Goal: Task Accomplishment & Management: Use online tool/utility

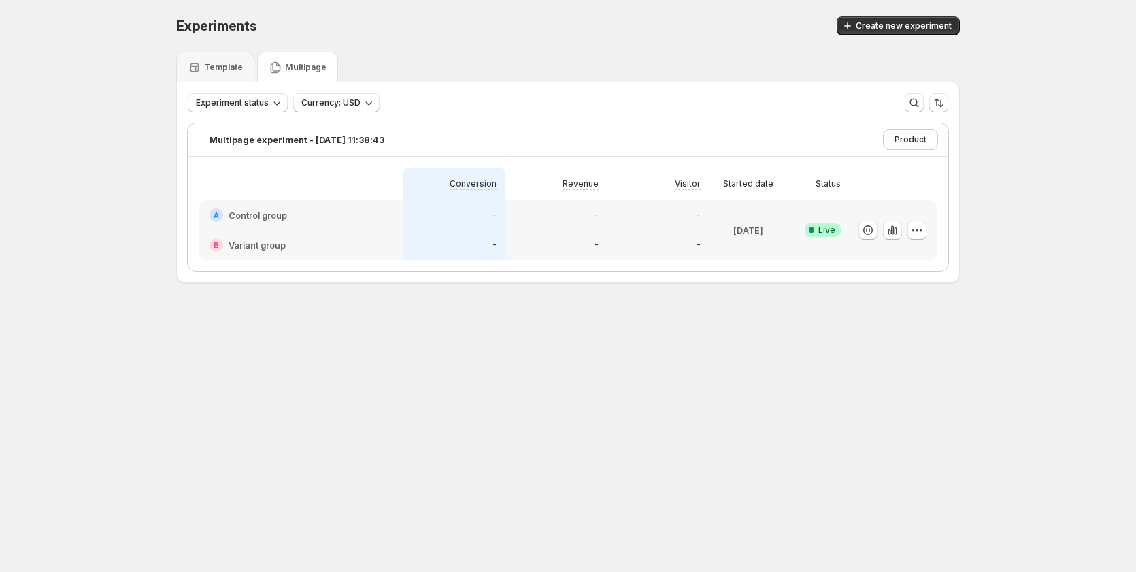
click at [433, 218] on div "-" at bounding box center [454, 215] width 86 height 14
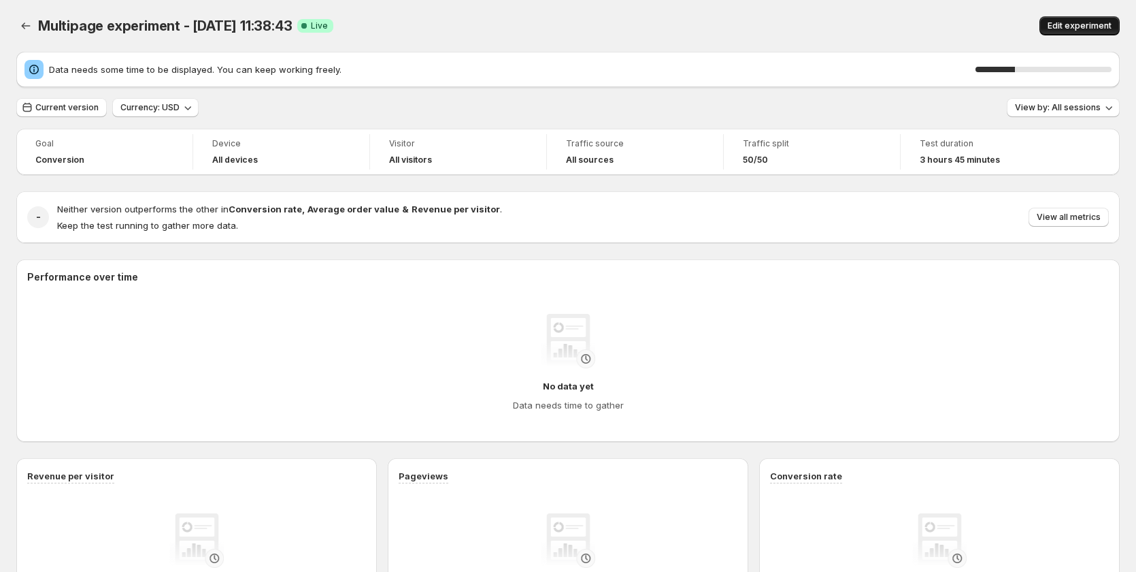
click at [1075, 26] on span "Edit experiment" at bounding box center [1080, 25] width 64 height 11
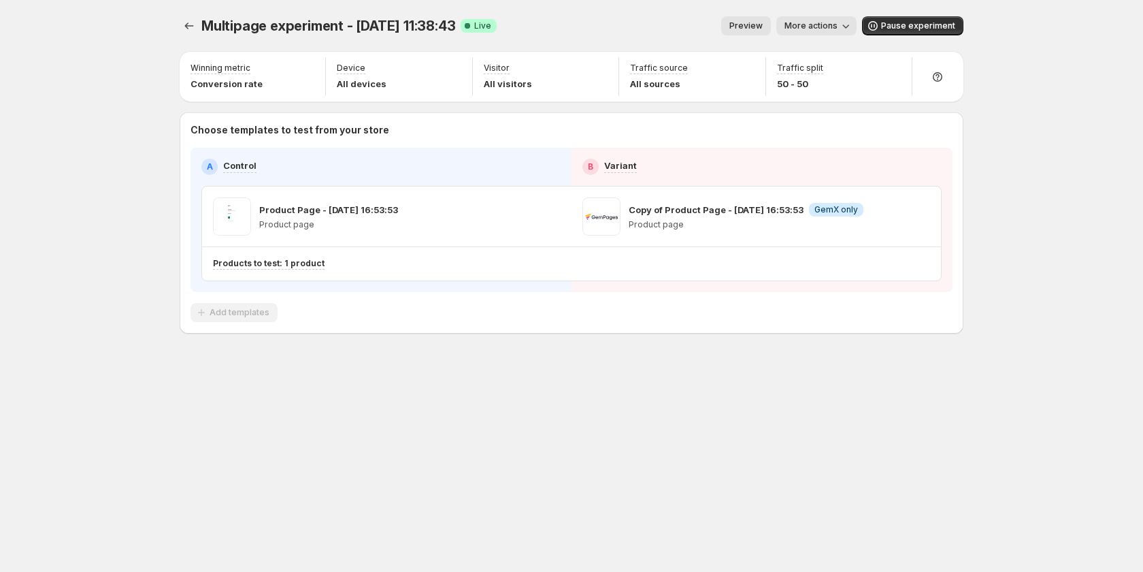
click at [748, 24] on span "Preview" at bounding box center [745, 25] width 33 height 11
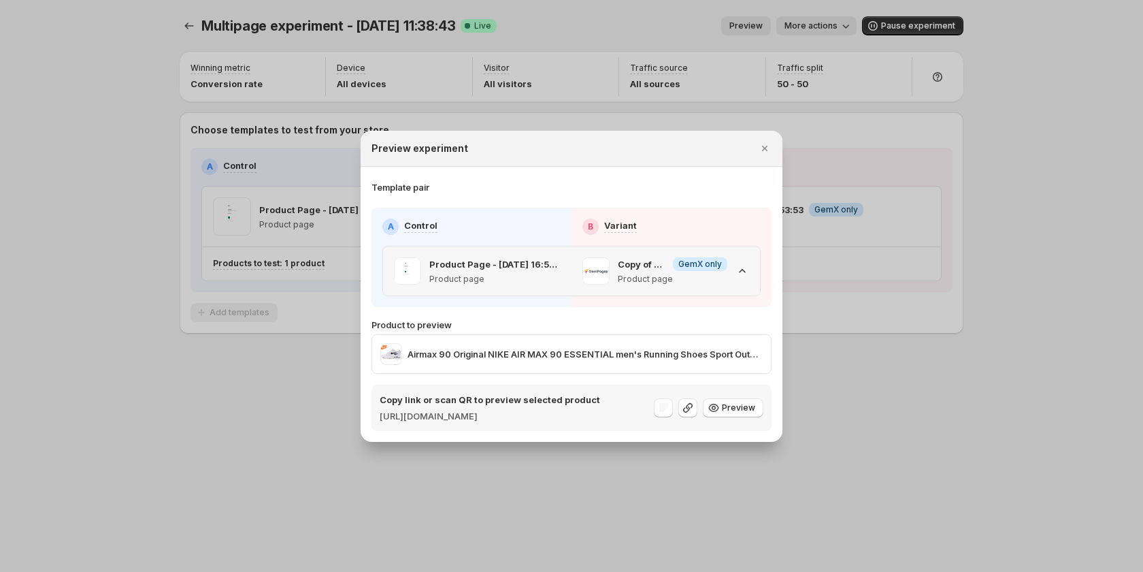
click at [738, 264] on icon ":r5e:" at bounding box center [743, 271] width 14 height 14
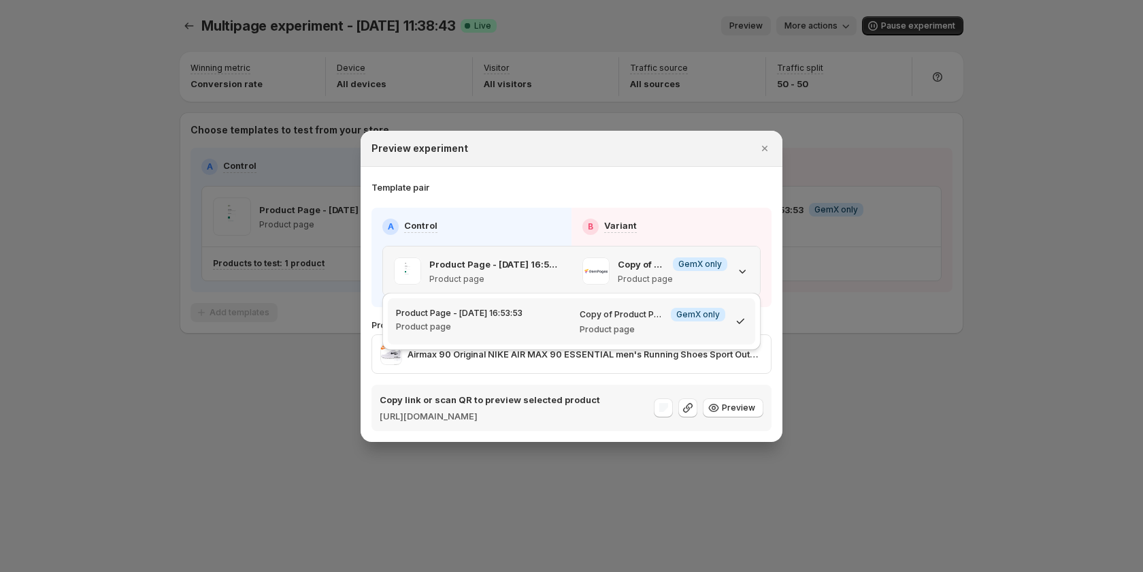
click at [738, 264] on icon ":r5e:" at bounding box center [743, 271] width 14 height 14
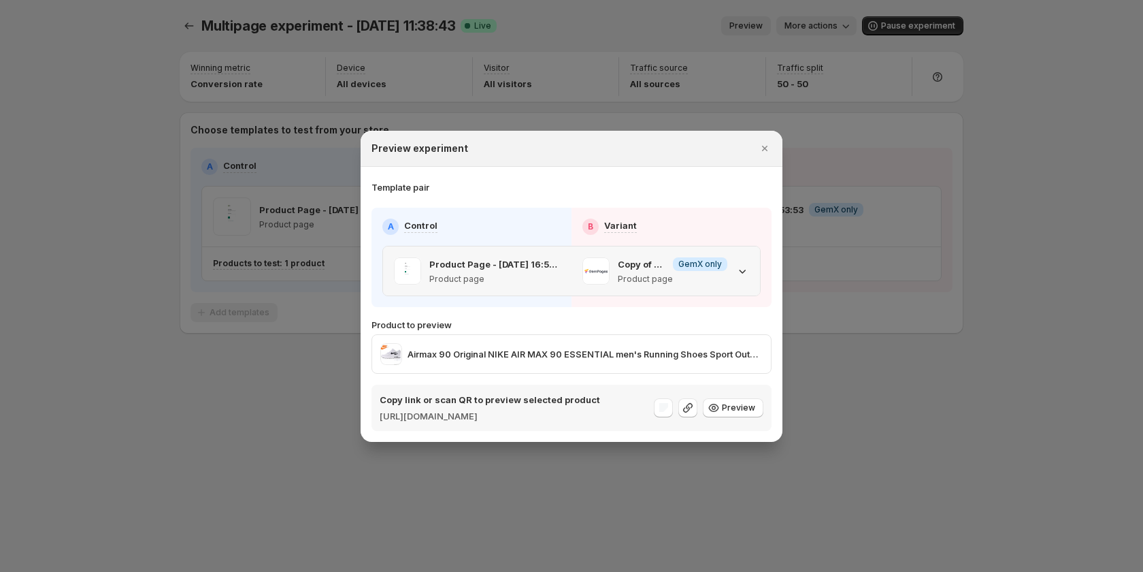
click at [737, 265] on icon ":r5e:" at bounding box center [743, 271] width 14 height 14
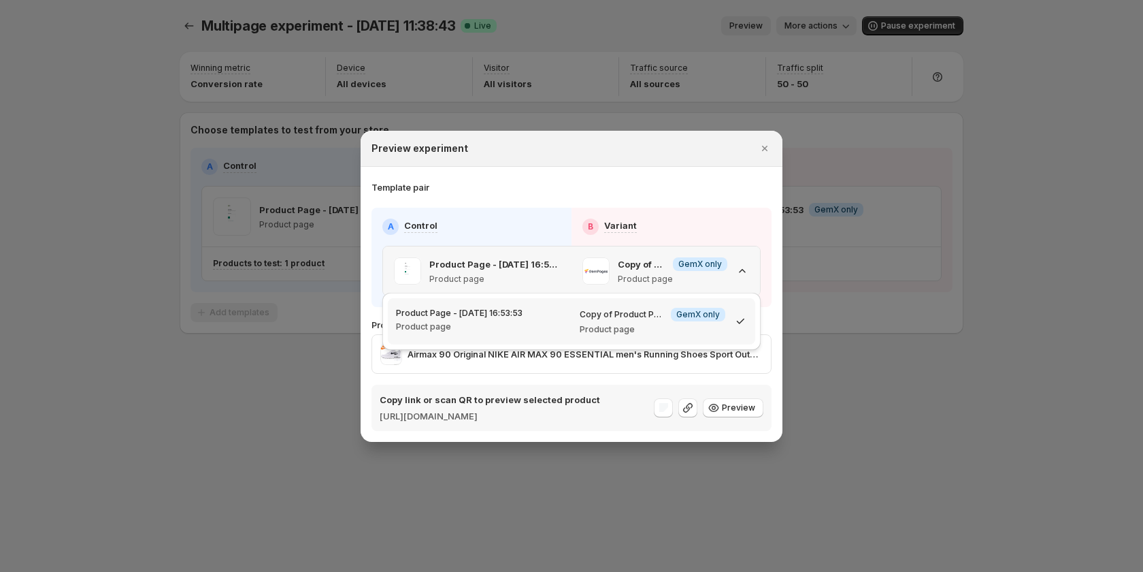
click at [741, 265] on icon ":r5e:" at bounding box center [743, 271] width 14 height 14
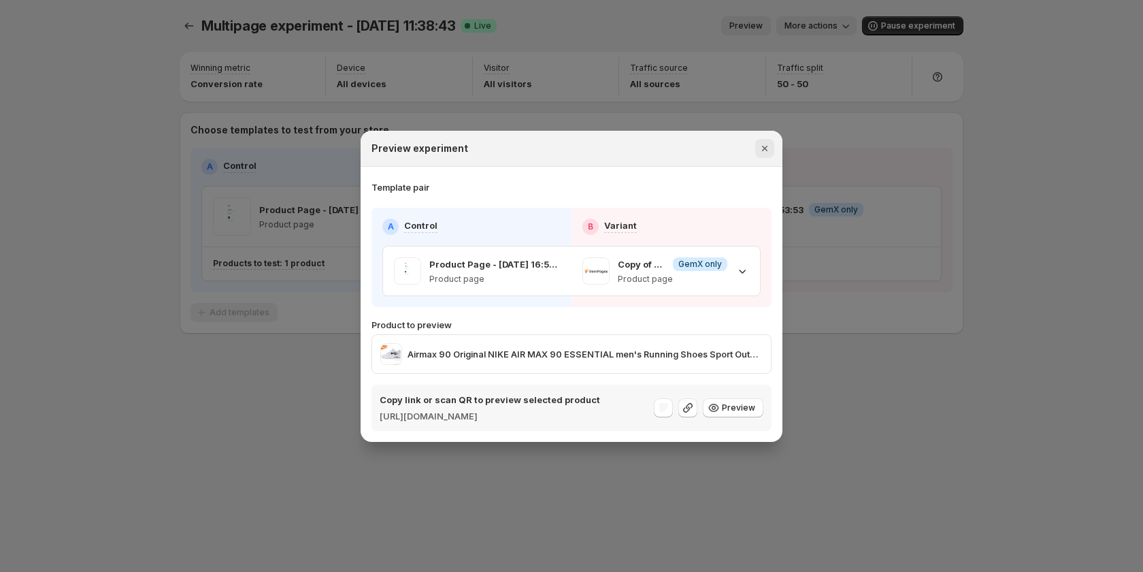
click at [761, 144] on icon "Close" at bounding box center [765, 149] width 14 height 14
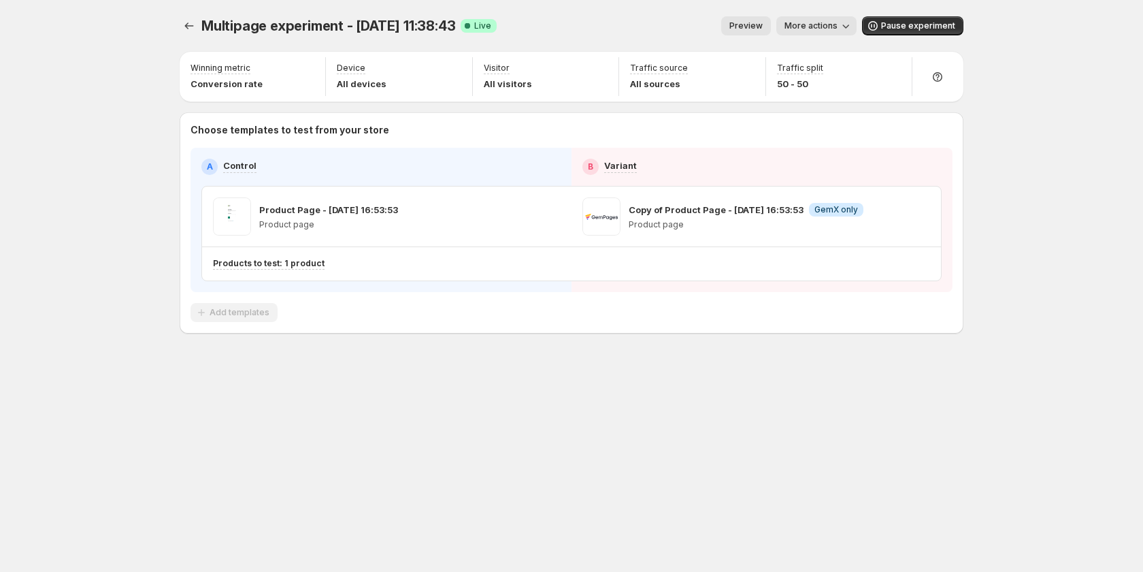
click at [843, 19] on button "More actions" at bounding box center [816, 25] width 80 height 19
click at [820, 108] on button "Copy live page link" at bounding box center [870, 100] width 168 height 22
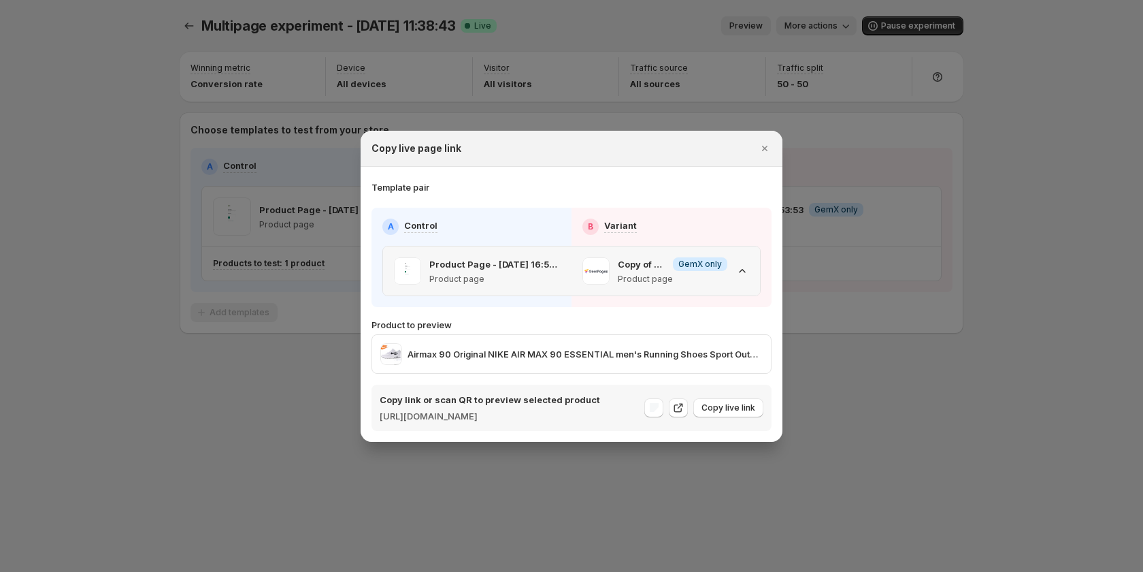
click at [740, 264] on icon ":r5e:" at bounding box center [743, 271] width 14 height 14
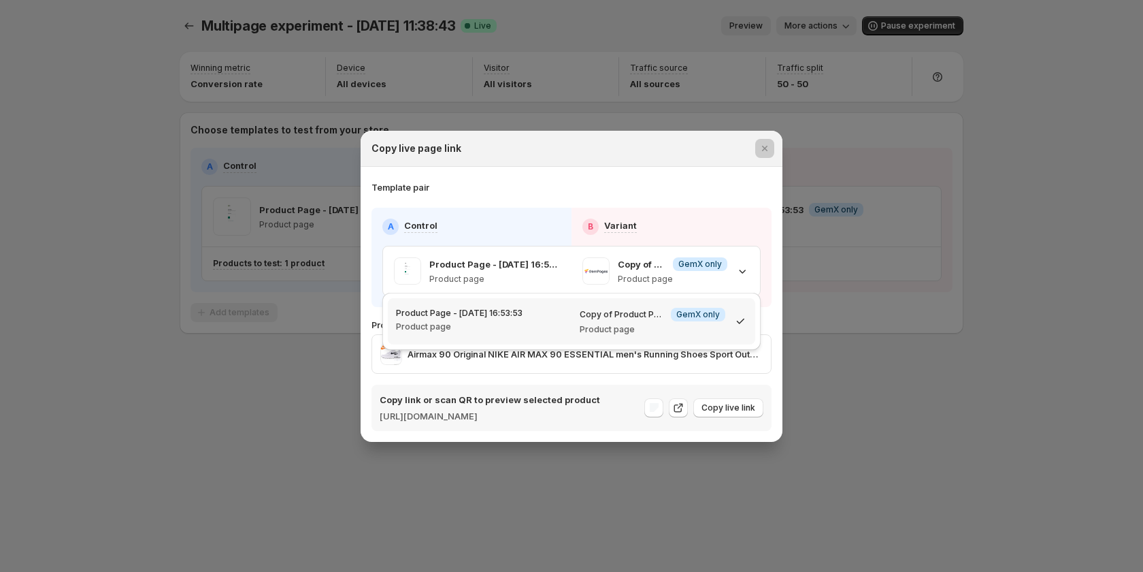
click at [922, 297] on div at bounding box center [571, 286] width 1143 height 572
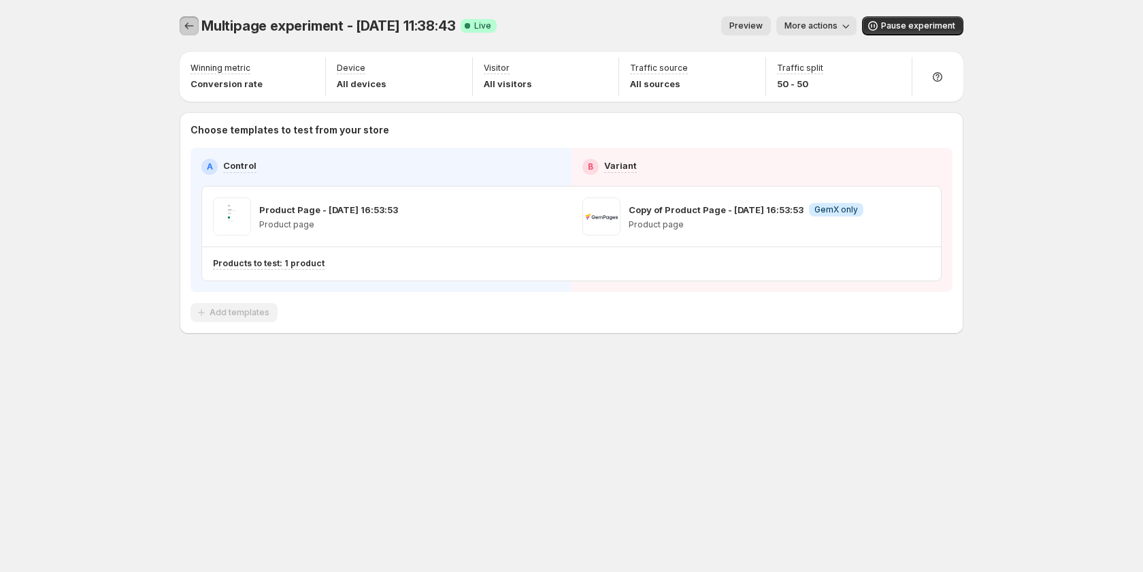
click at [191, 24] on icon "Experiments" at bounding box center [189, 26] width 14 height 14
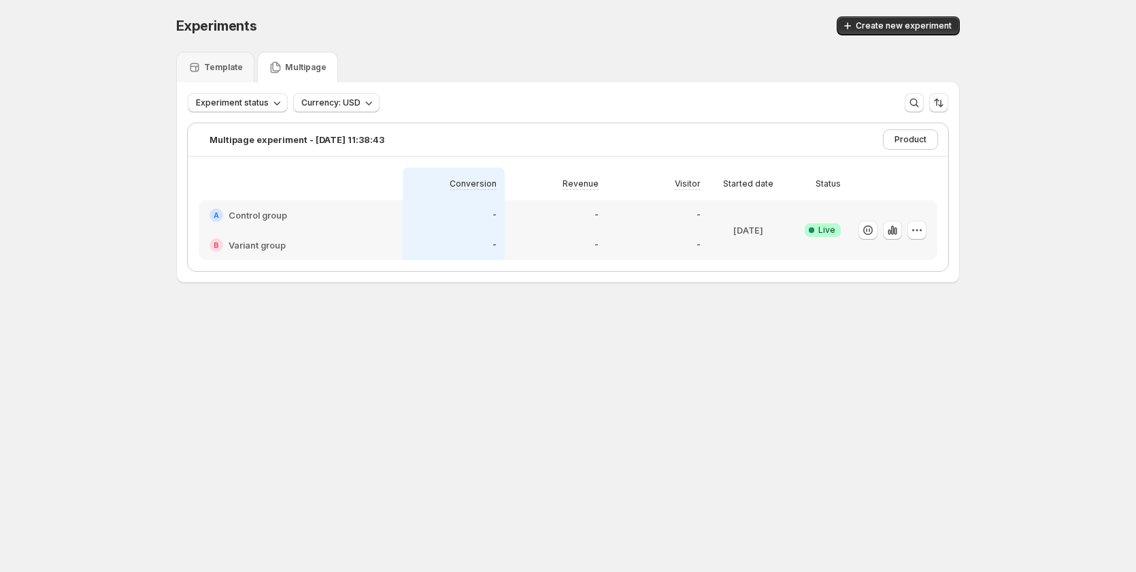
click at [428, 258] on div "-" at bounding box center [454, 245] width 102 height 30
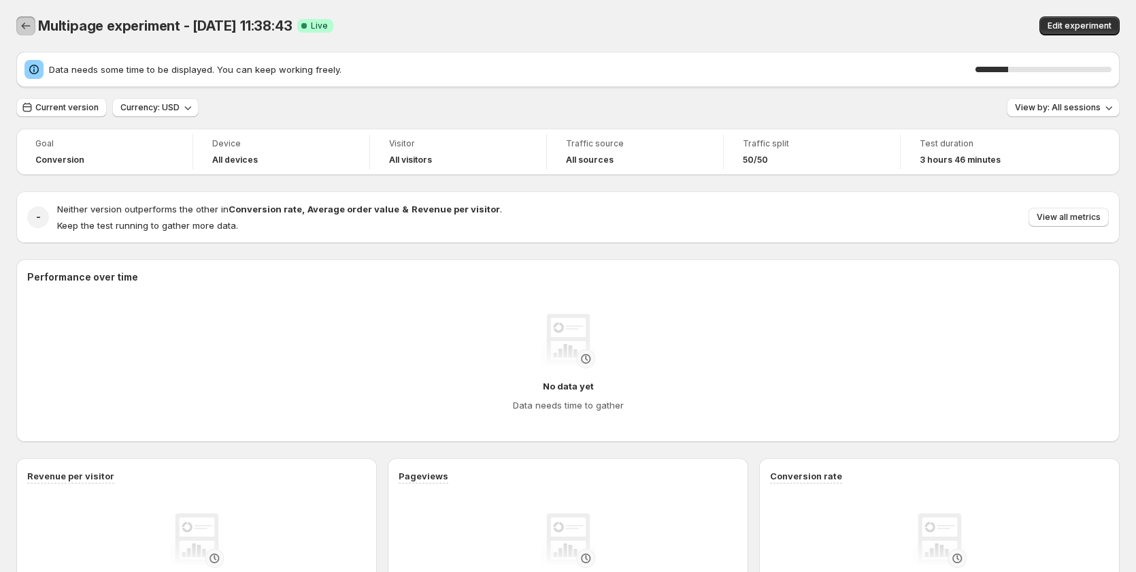
click at [22, 29] on icon "Back" at bounding box center [26, 26] width 14 height 14
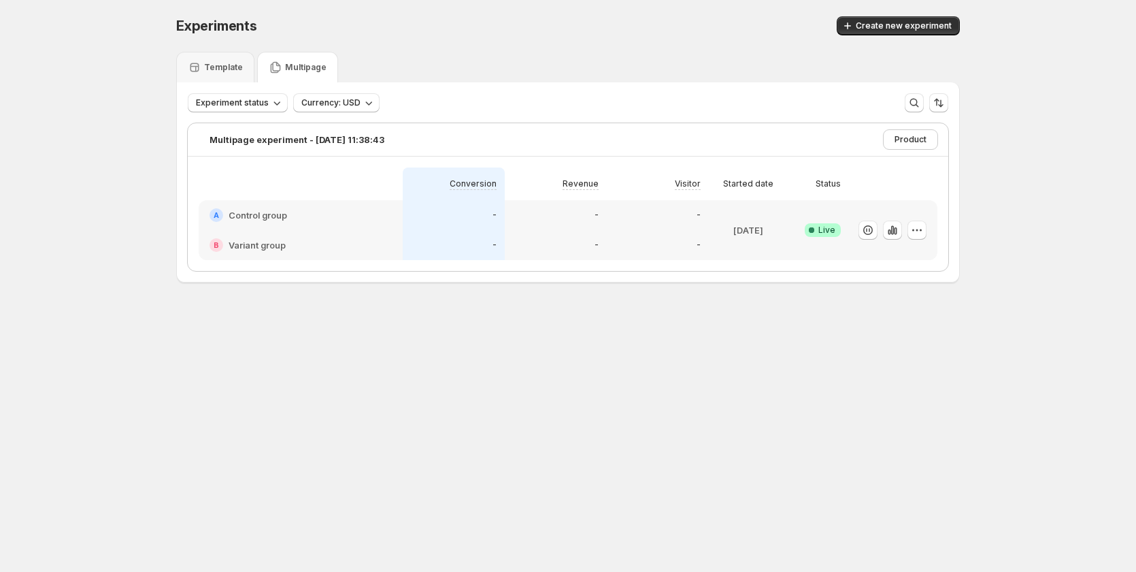
click at [912, 135] on span "Product" at bounding box center [911, 139] width 32 height 11
click at [1023, 119] on div "Experiments. This page is ready Experiments Create new experiment Template Mult…" at bounding box center [568, 178] width 1136 height 356
click at [919, 232] on icon "button" at bounding box center [917, 230] width 14 height 14
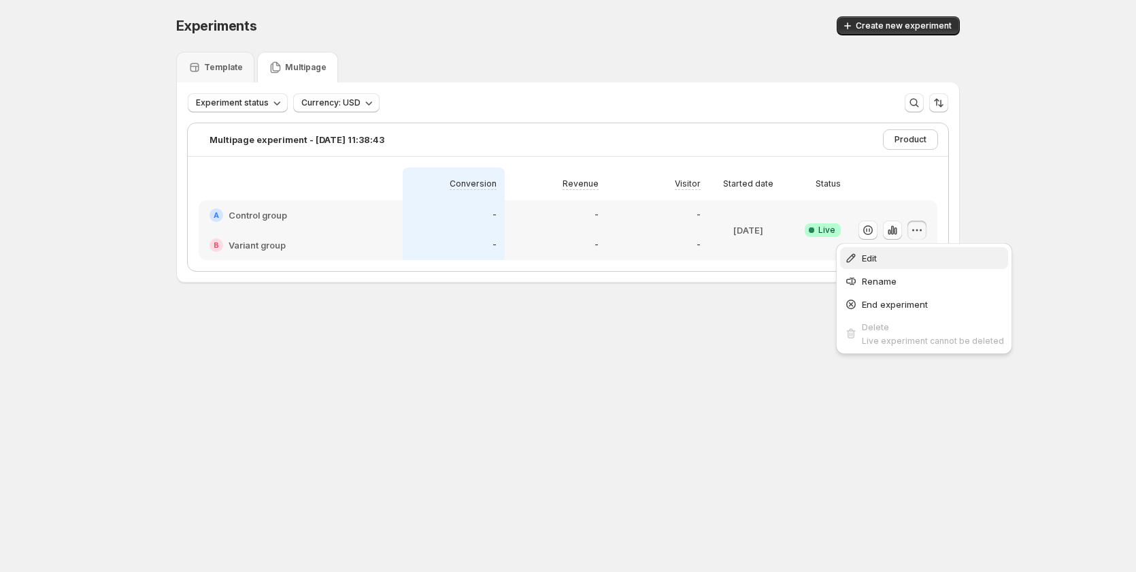
click at [887, 254] on span "Edit" at bounding box center [933, 258] width 142 height 14
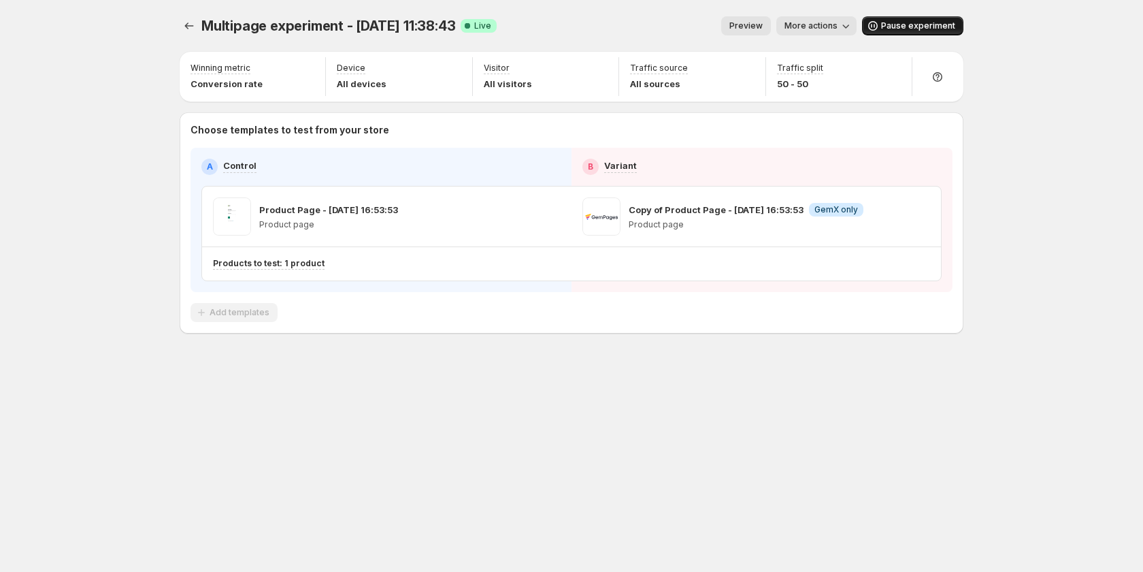
click at [896, 18] on button "Pause experiment" at bounding box center [912, 25] width 101 height 19
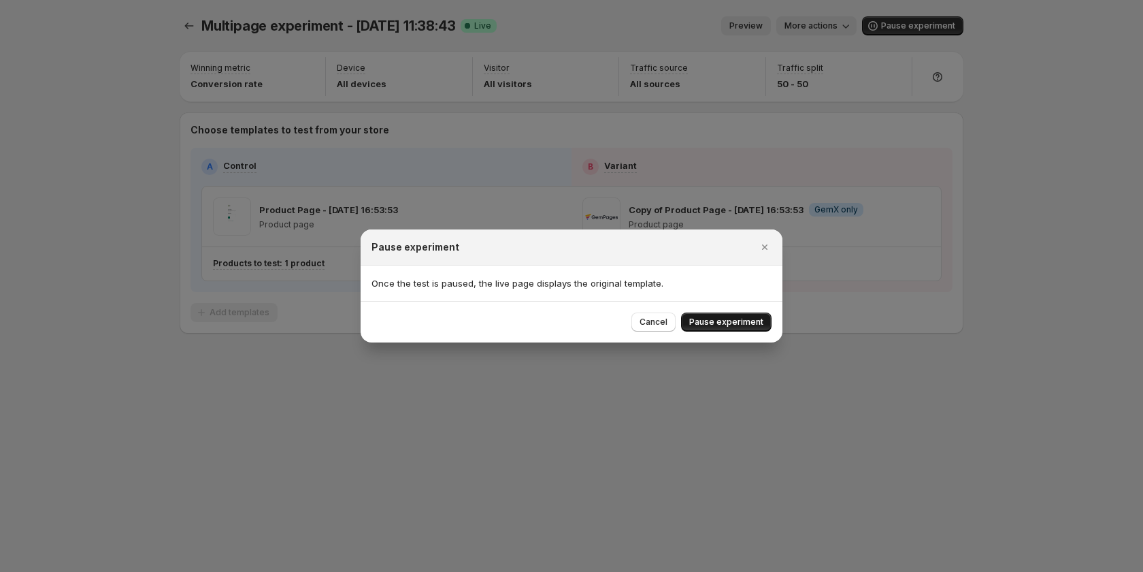
click at [741, 318] on span "Pause experiment" at bounding box center [726, 321] width 74 height 11
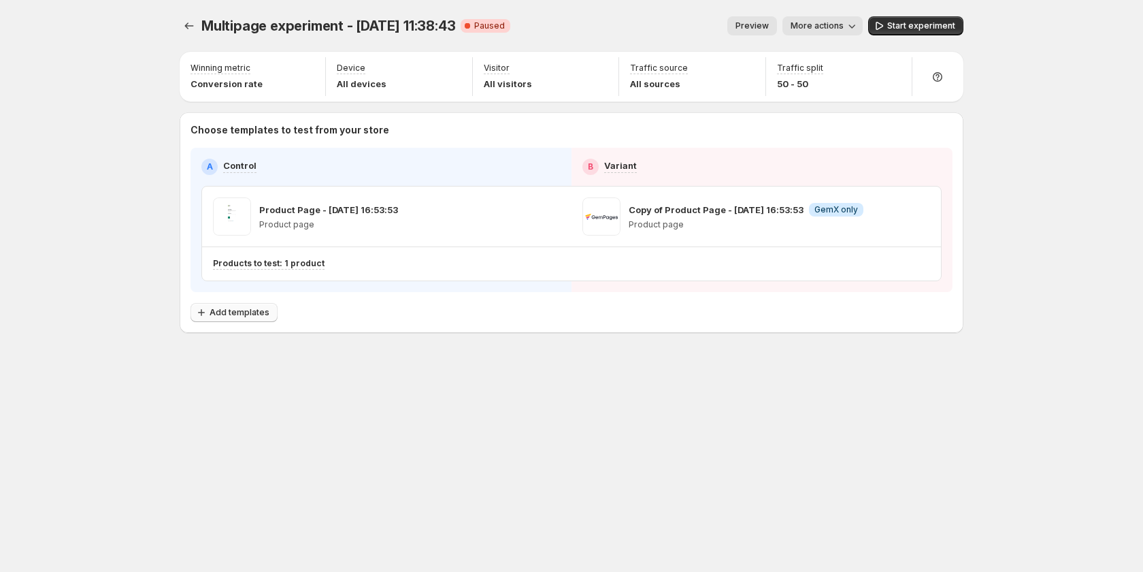
click at [225, 316] on span "Add templates" at bounding box center [240, 312] width 60 height 11
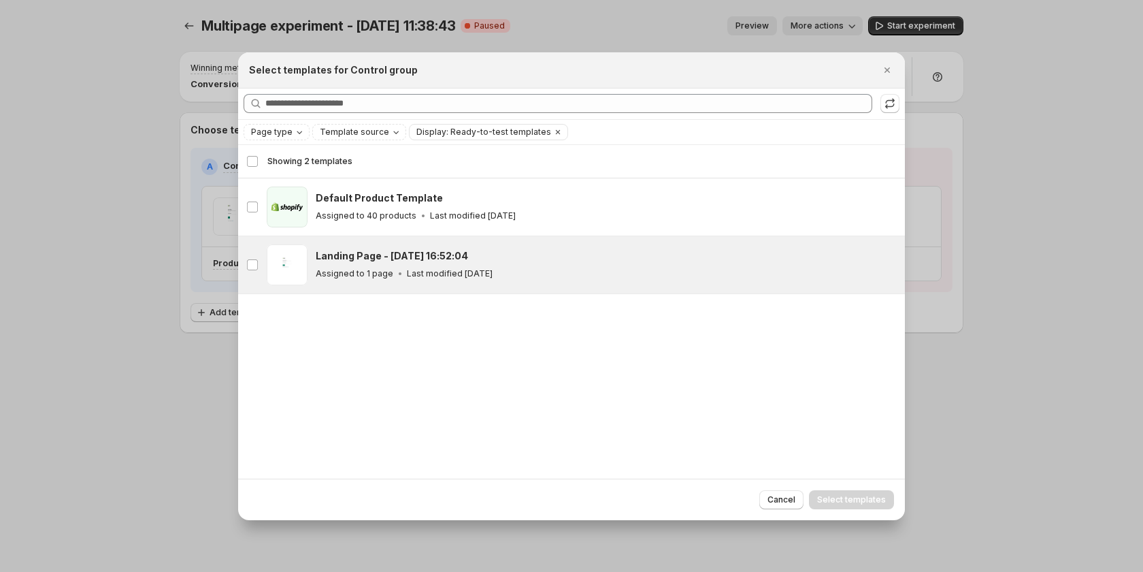
click at [434, 249] on h3 "Landing Page - [DATE] 16:52:04" at bounding box center [392, 256] width 152 height 14
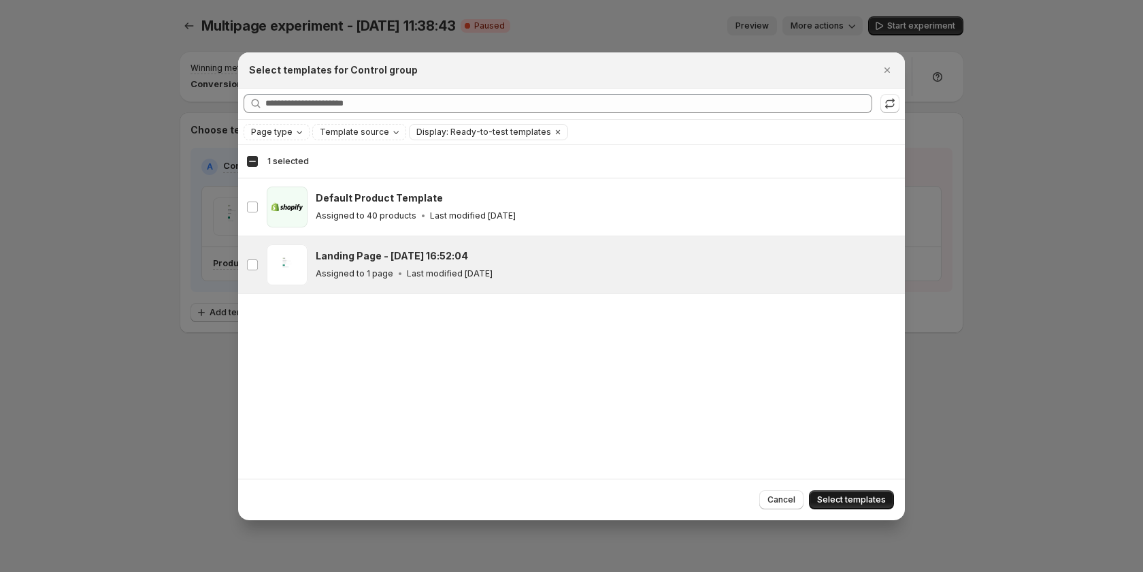
click at [859, 493] on button "Select templates" at bounding box center [851, 499] width 85 height 19
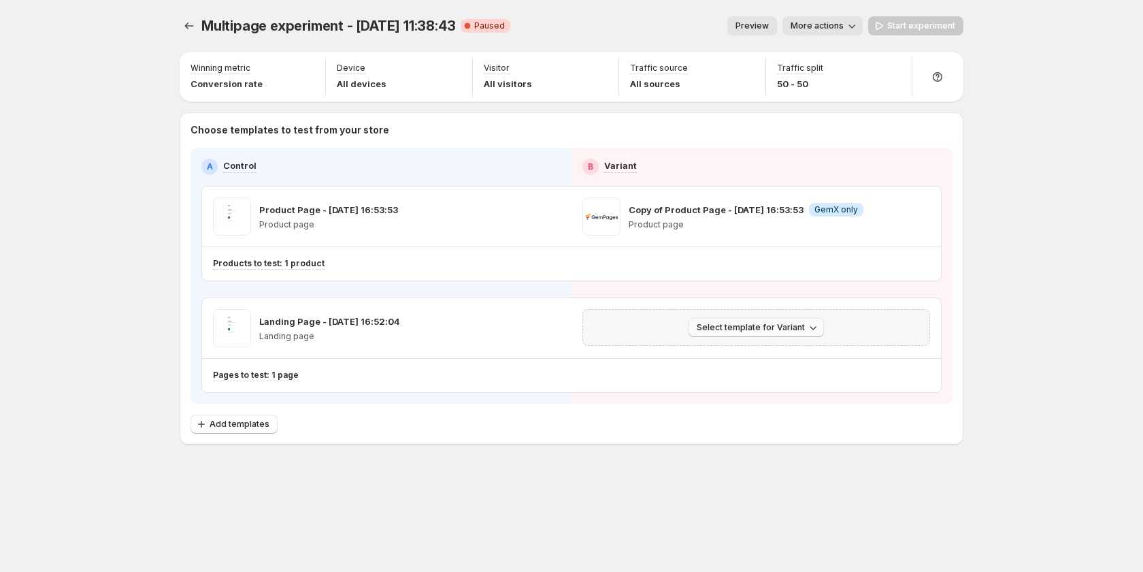
click at [759, 333] on button "Select template for Variant" at bounding box center [756, 327] width 135 height 19
click at [773, 378] on span "Create Variant based on Control" at bounding box center [758, 379] width 139 height 11
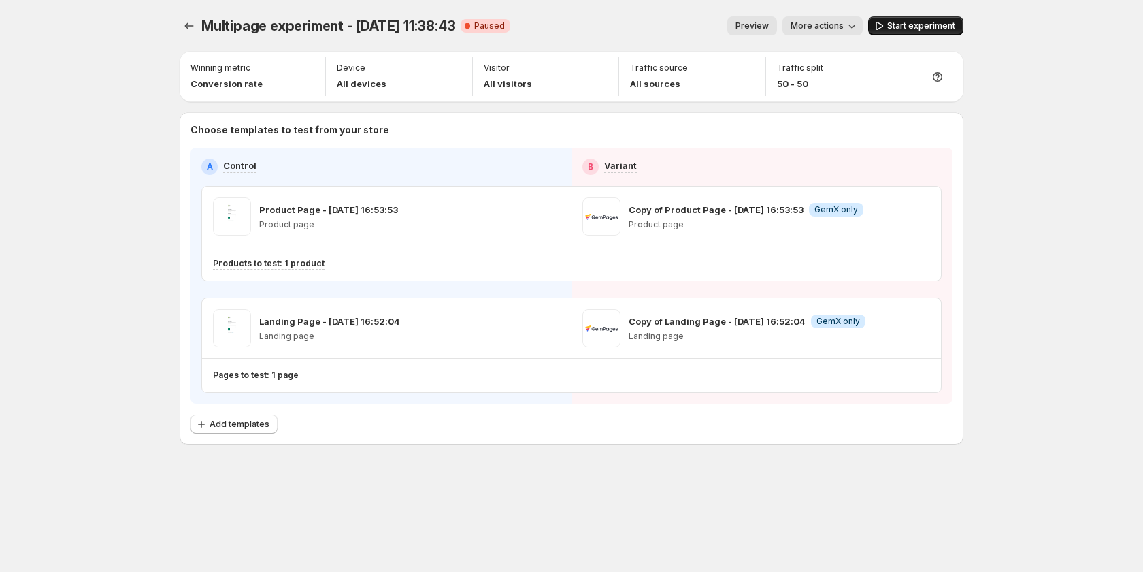
click at [895, 21] on span "Start experiment" at bounding box center [921, 25] width 68 height 11
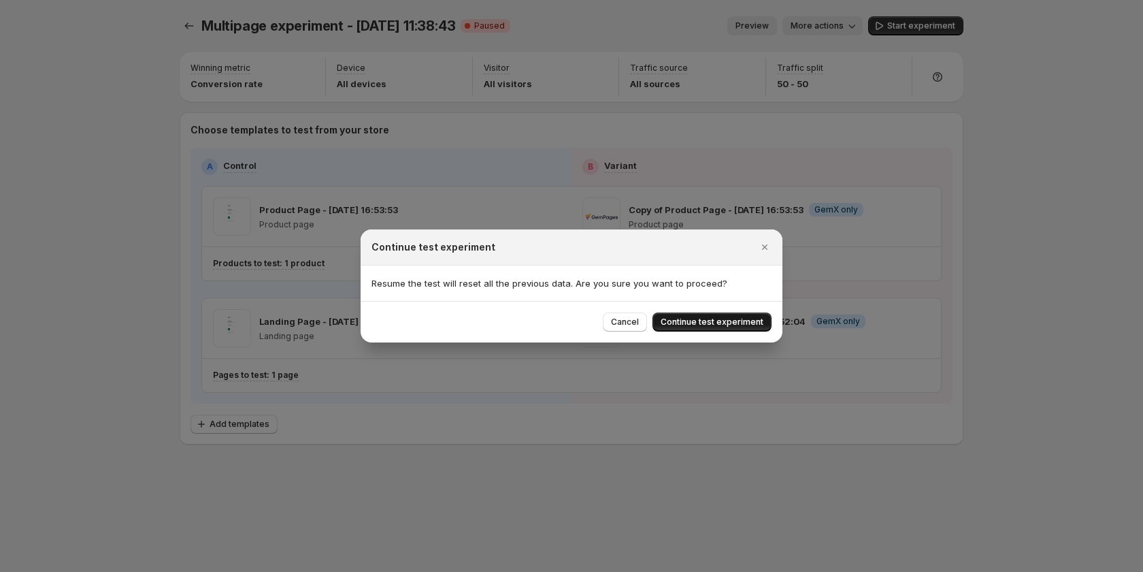
click at [691, 316] on button "Continue test experiment" at bounding box center [712, 321] width 119 height 19
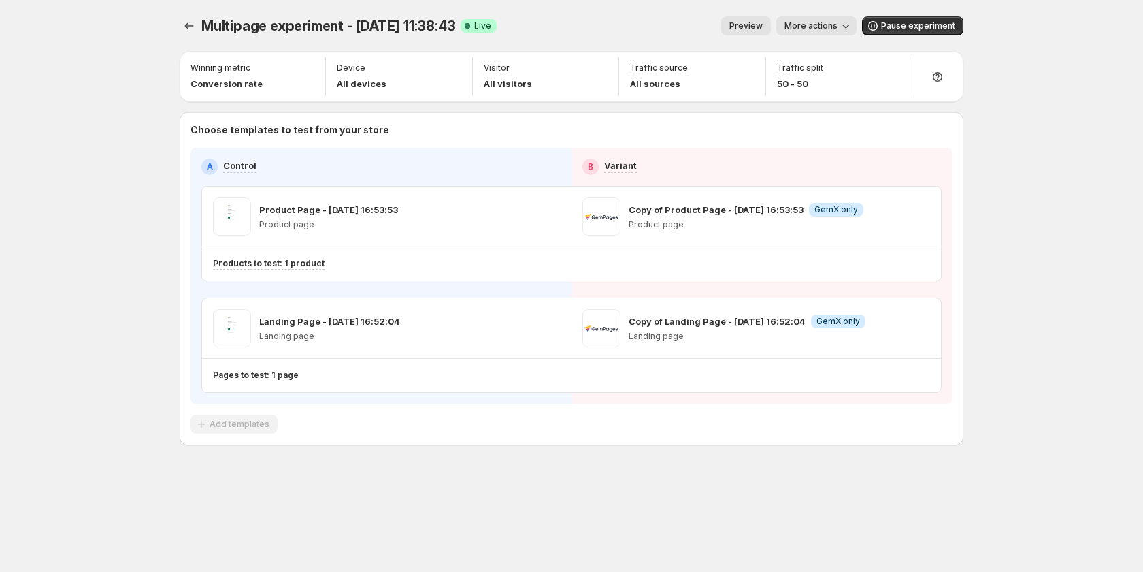
click at [738, 24] on span "Preview" at bounding box center [745, 25] width 33 height 11
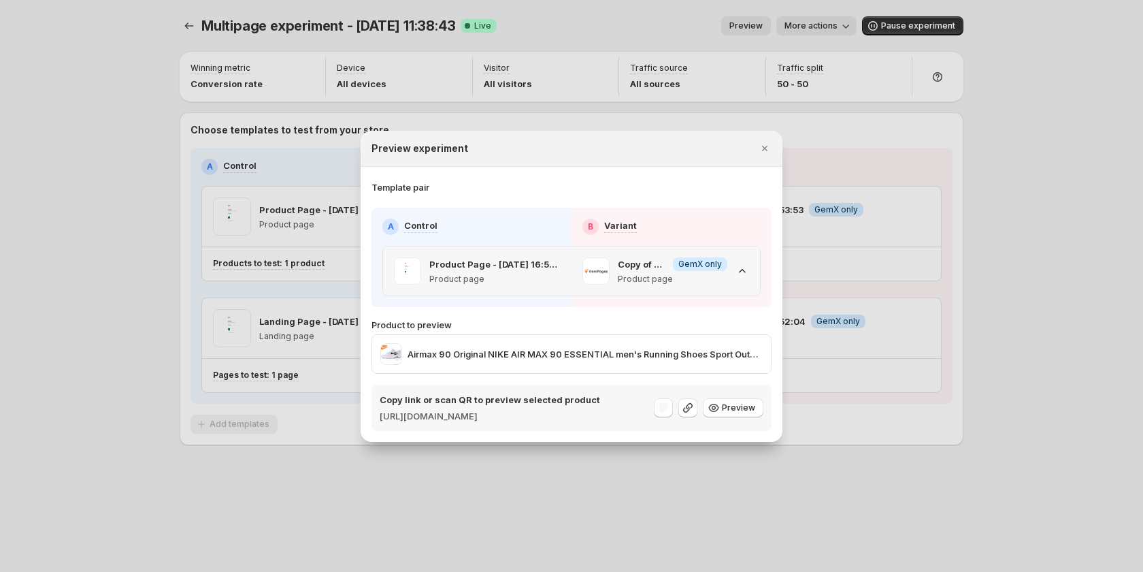
click at [745, 268] on icon ":rf3:" at bounding box center [743, 271] width 14 height 14
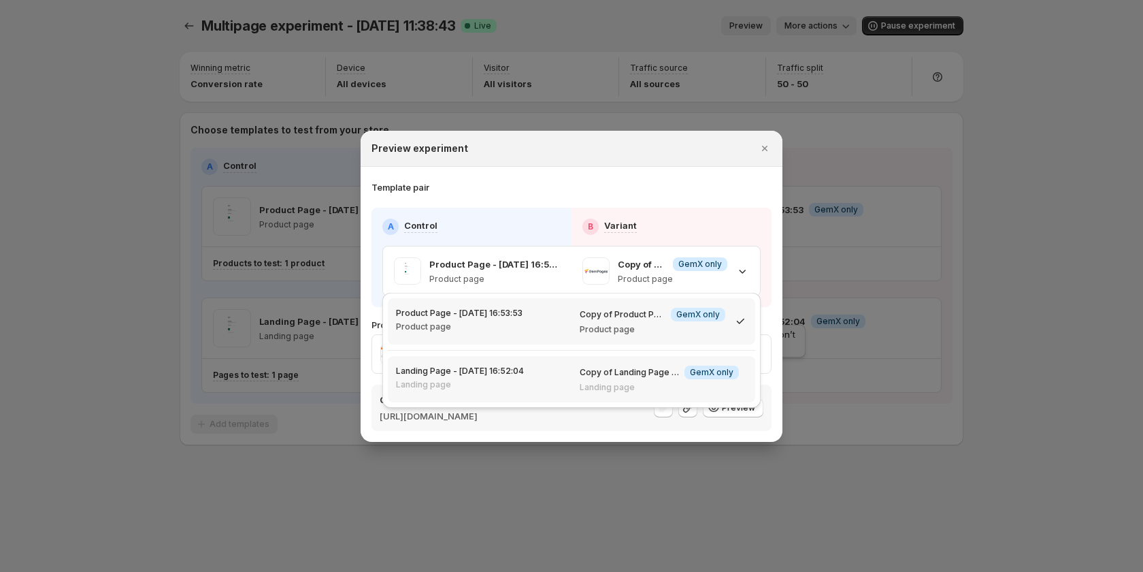
click at [738, 374] on span "Info GemX only" at bounding box center [711, 372] width 54 height 14
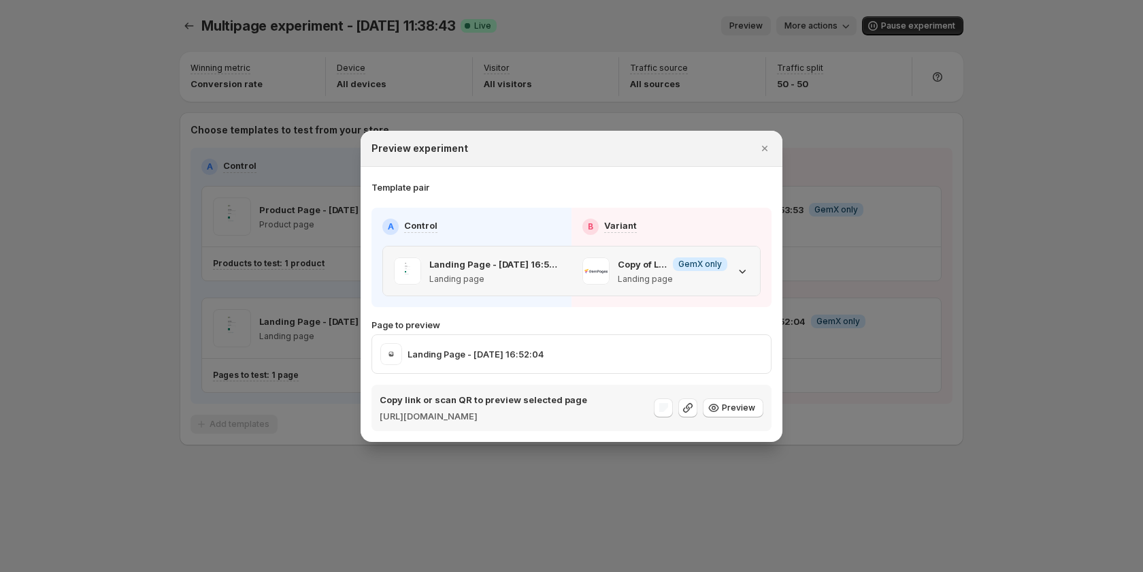
click at [746, 264] on icon ":rf3:" at bounding box center [743, 271] width 14 height 14
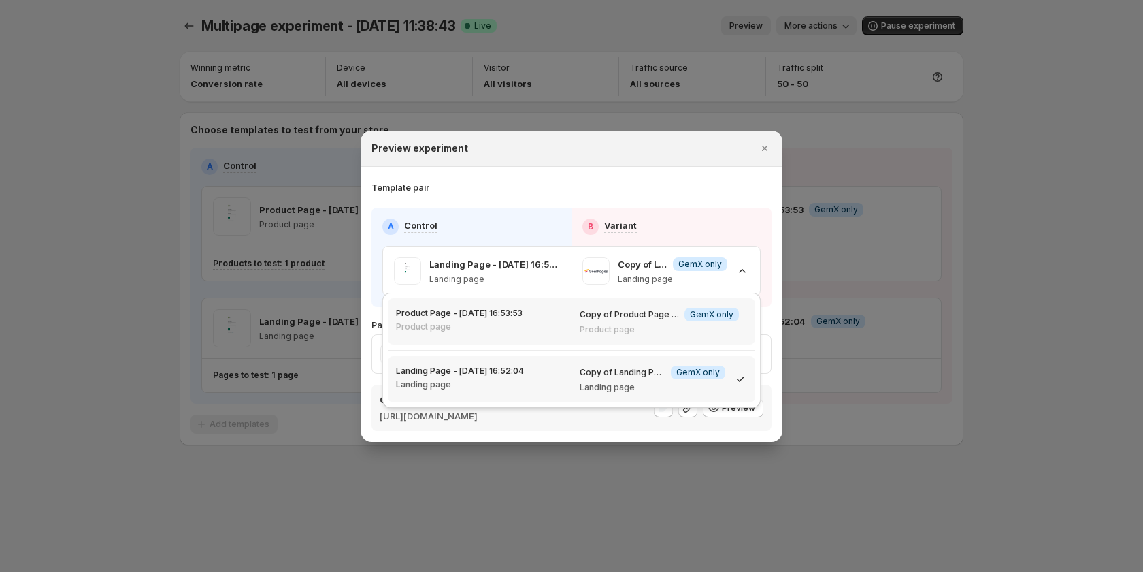
click at [721, 337] on div "Copy of Product Page - [DATE] 16:53:53 Info GemX only Product page" at bounding box center [664, 321] width 184 height 46
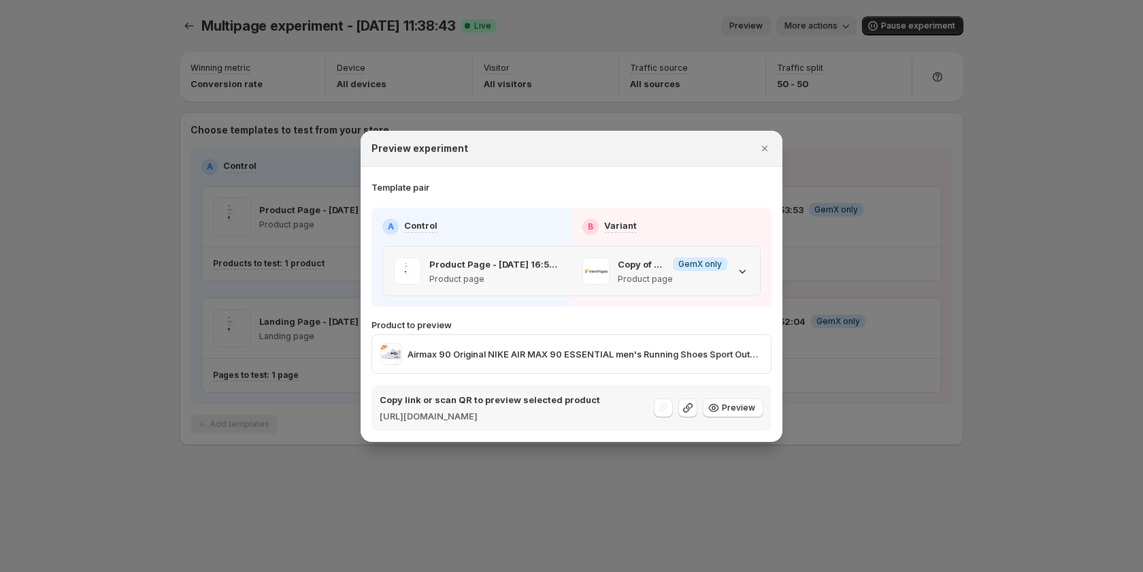
click at [747, 257] on div "Copy of Product Page - [DATE] 16:53:53 Info GemX only Product page" at bounding box center [665, 270] width 167 height 27
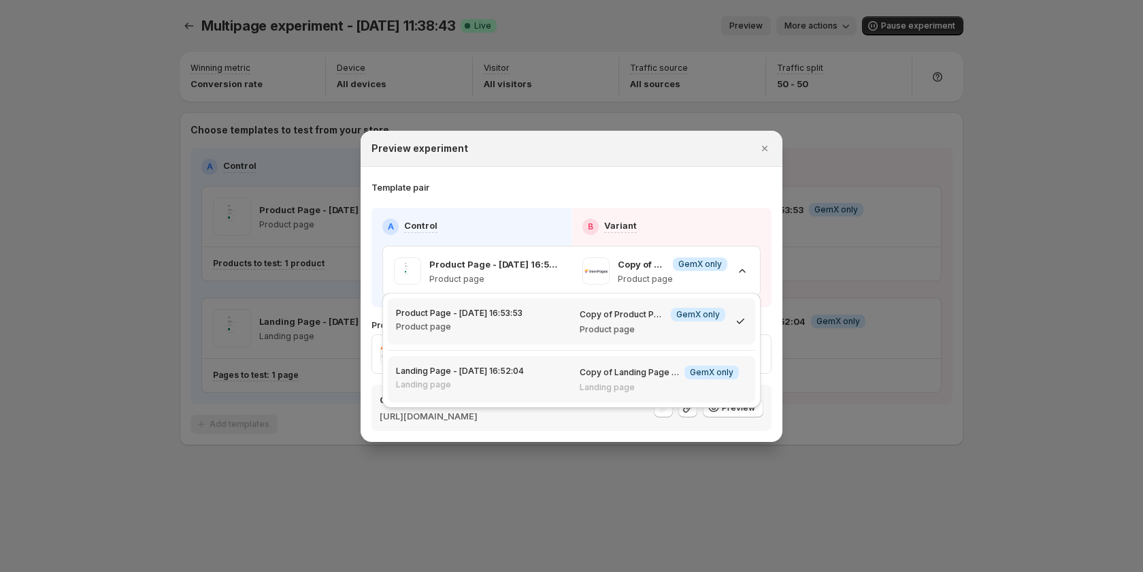
click at [712, 394] on div "Copy of Landing Page - Aug 22, 16:52:04 Info GemX only Landing page" at bounding box center [664, 379] width 184 height 46
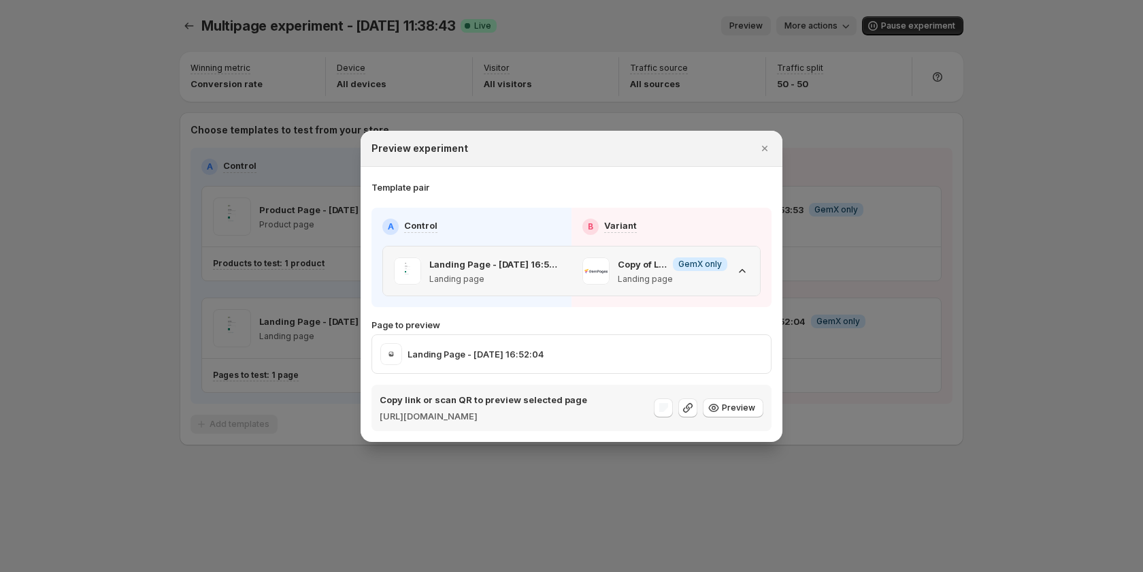
click at [737, 264] on icon ":rf3:" at bounding box center [743, 271] width 14 height 14
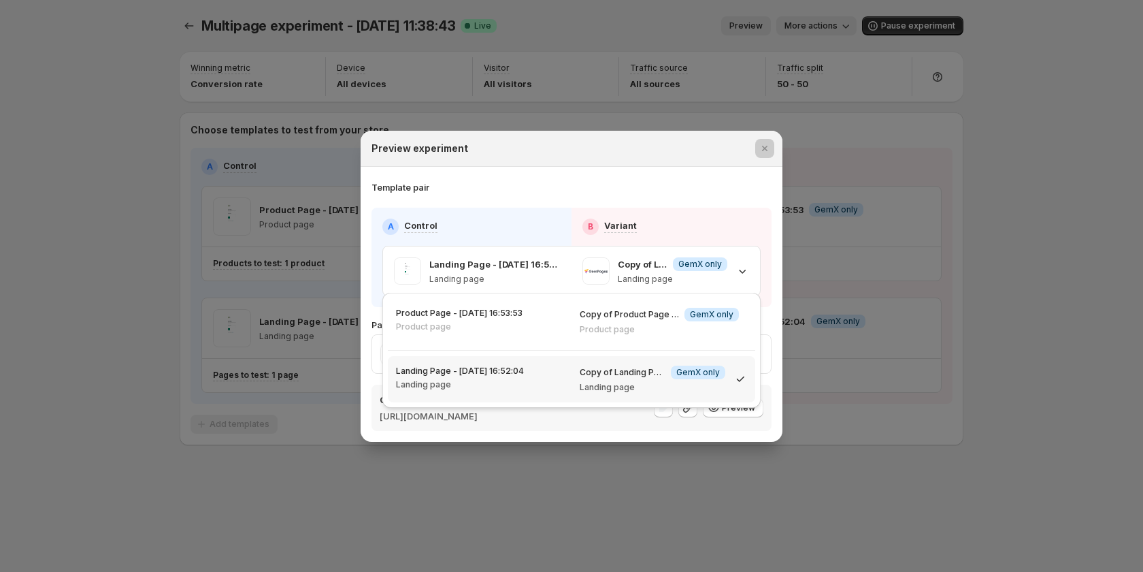
click at [936, 280] on div at bounding box center [571, 286] width 1143 height 572
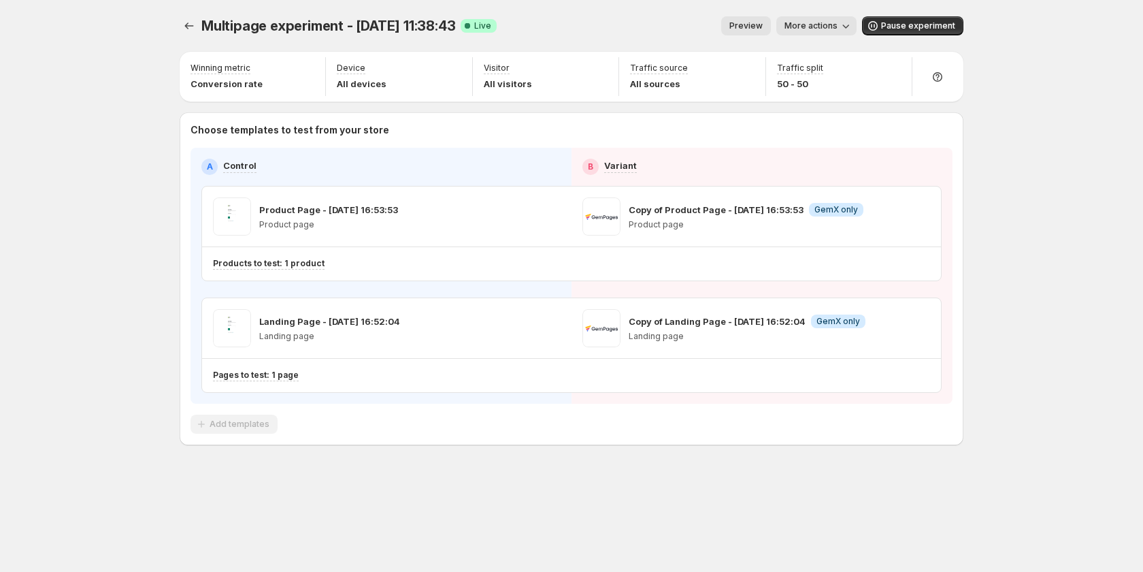
click at [846, 29] on icon "button" at bounding box center [846, 26] width 14 height 14
click at [857, 103] on span "Copy live page link" at bounding box center [848, 100] width 81 height 11
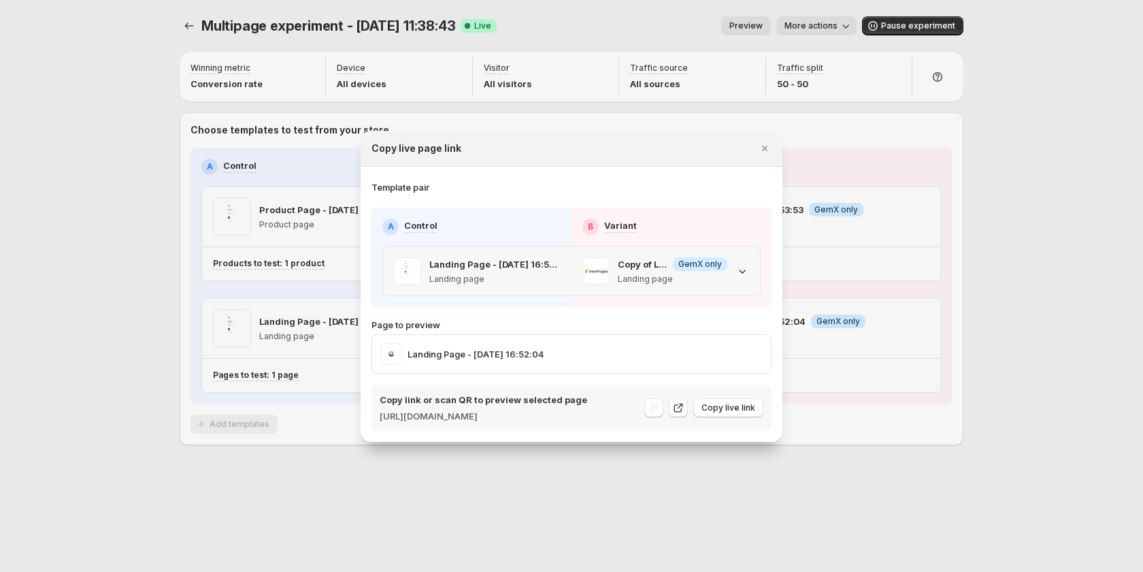
click at [746, 264] on icon ":rf3:" at bounding box center [743, 271] width 14 height 14
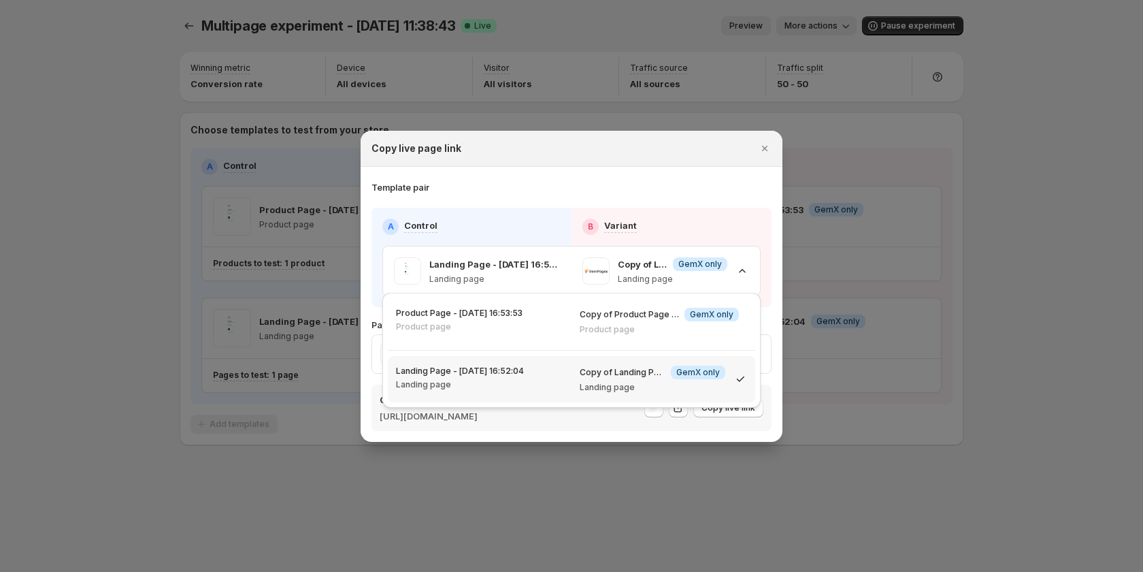
click at [742, 199] on div "Template pair A Control B Variant Landing Page - Aug 22, 16:52:04 Landing page …" at bounding box center [571, 305] width 400 height 250
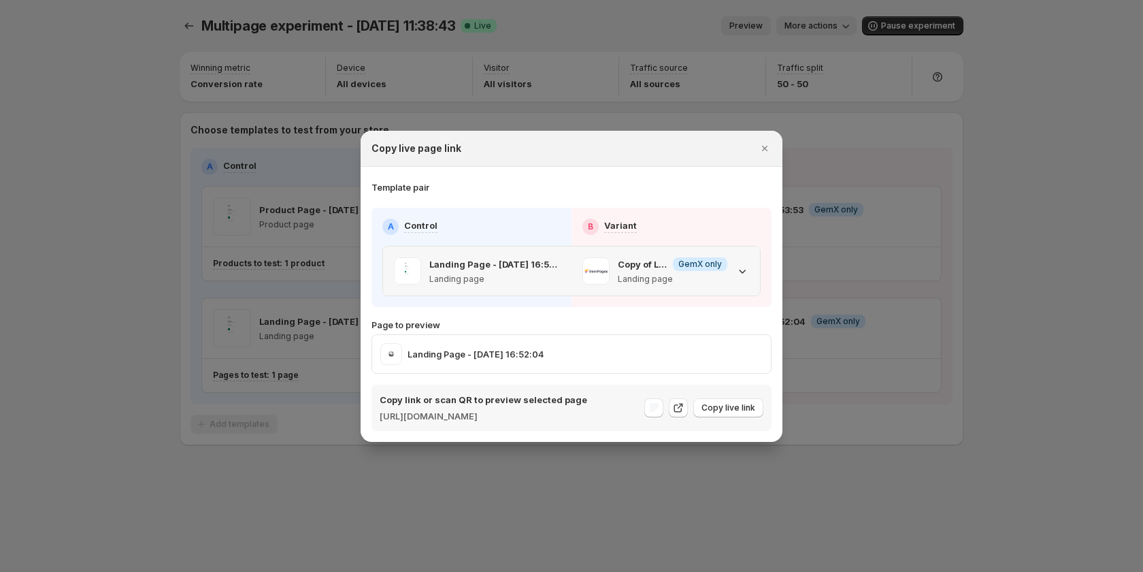
click at [749, 267] on div "Copy of Landing Page - Aug 22, 16:52:04 Info GemX only Landing page" at bounding box center [666, 270] width 188 height 49
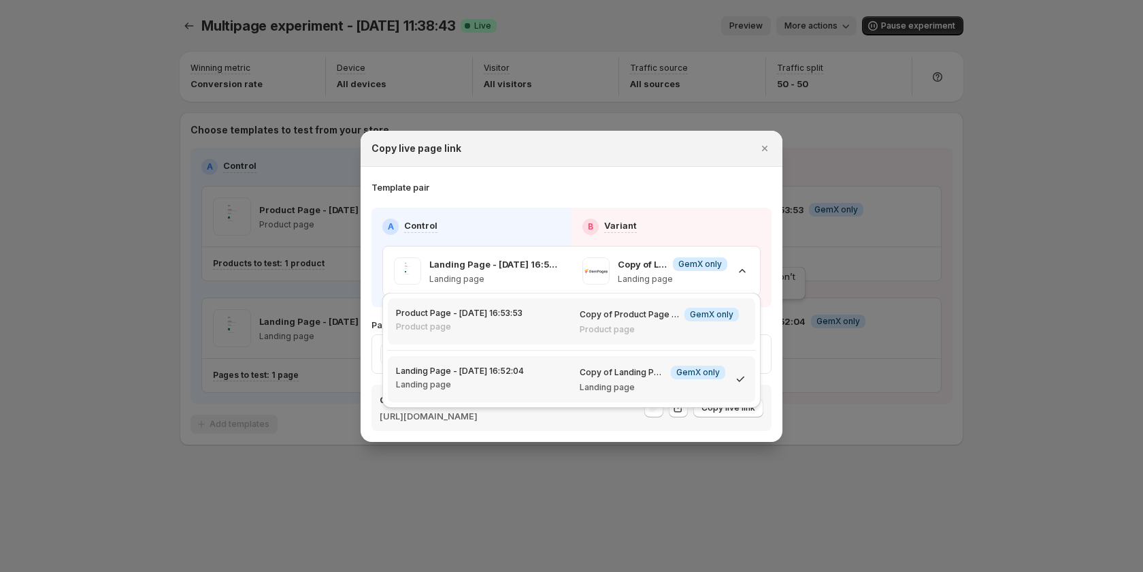
click at [715, 320] on span "Info GemX only" at bounding box center [711, 315] width 54 height 14
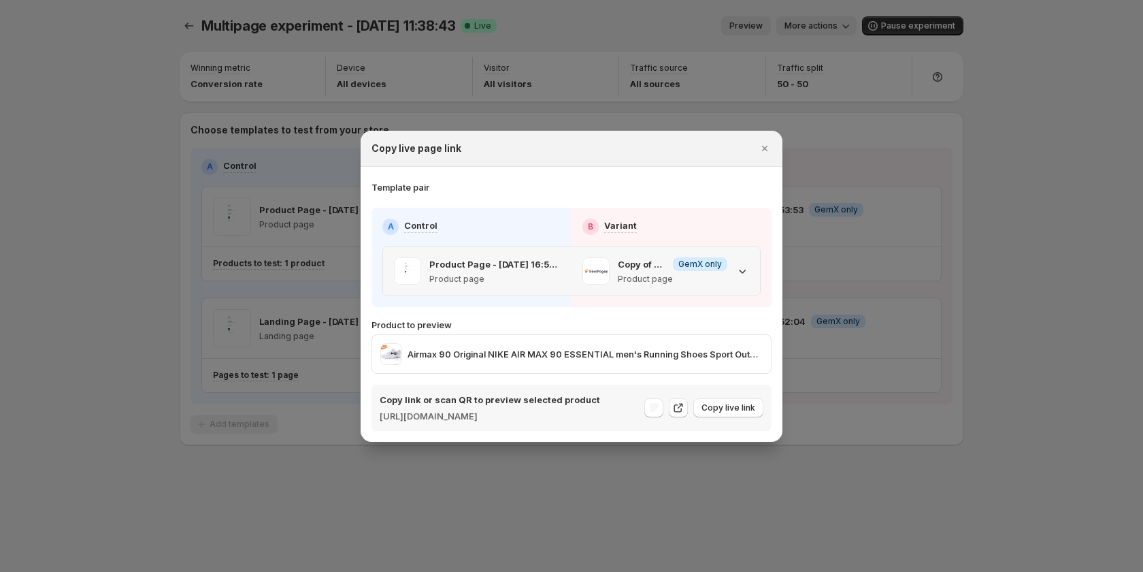
click at [740, 270] on icon ":rf3:" at bounding box center [743, 271] width 14 height 14
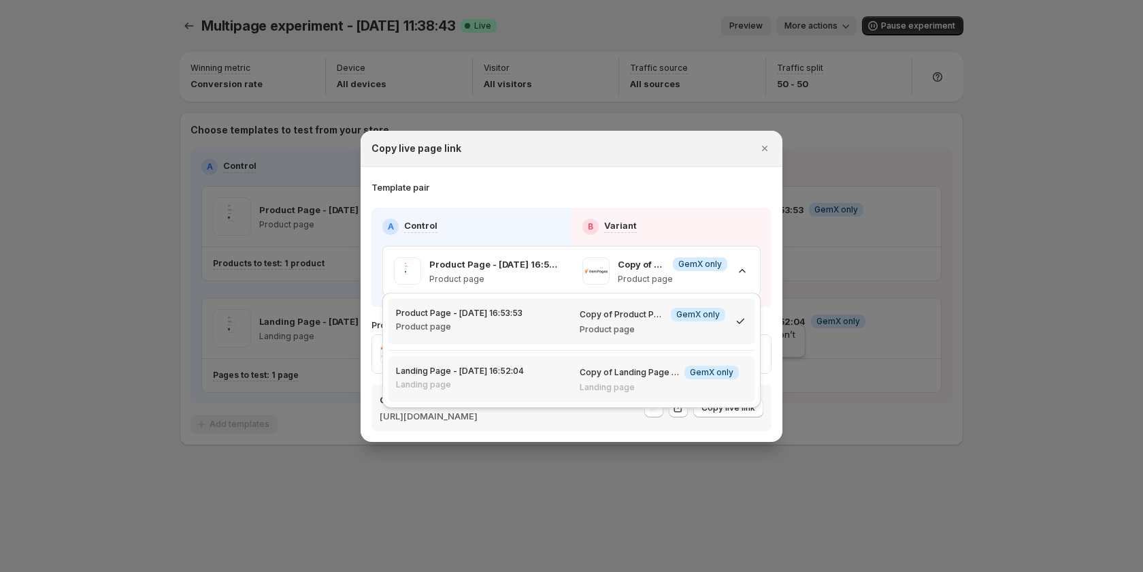
click at [721, 373] on span "GemX only" at bounding box center [712, 372] width 44 height 11
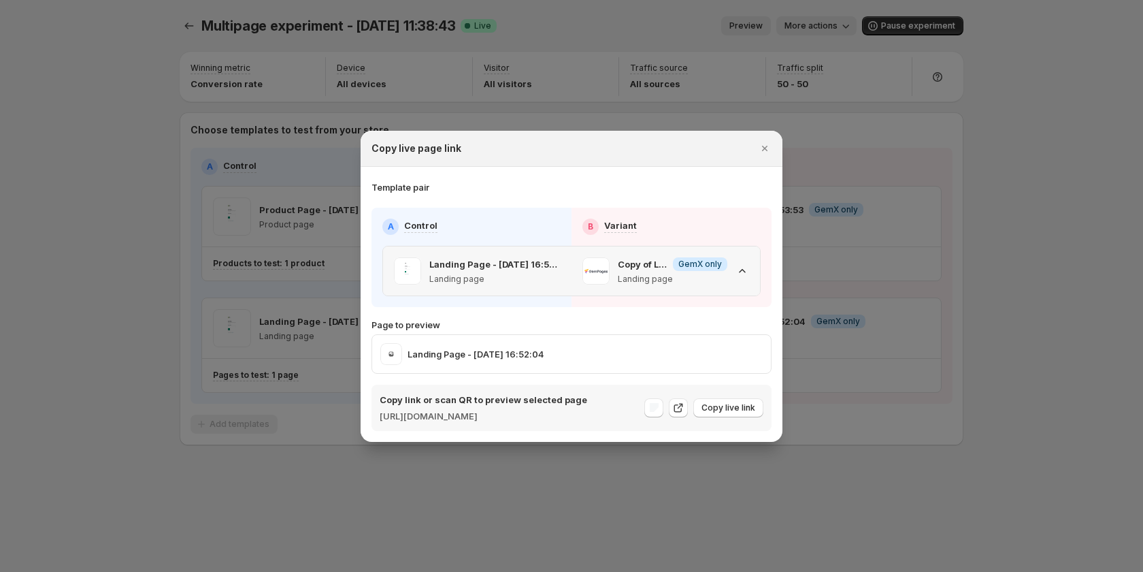
click at [741, 267] on icon ":rf3:" at bounding box center [743, 271] width 14 height 14
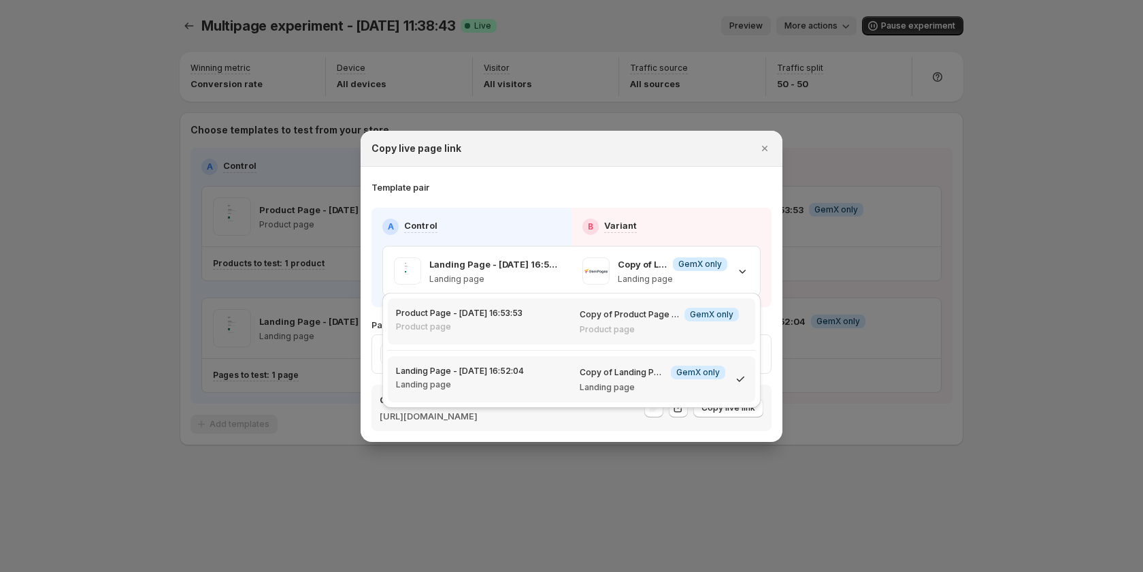
click at [733, 335] on div "Copy of Product Page - [DATE] 16:53:53 Info GemX only Product page" at bounding box center [664, 321] width 184 height 46
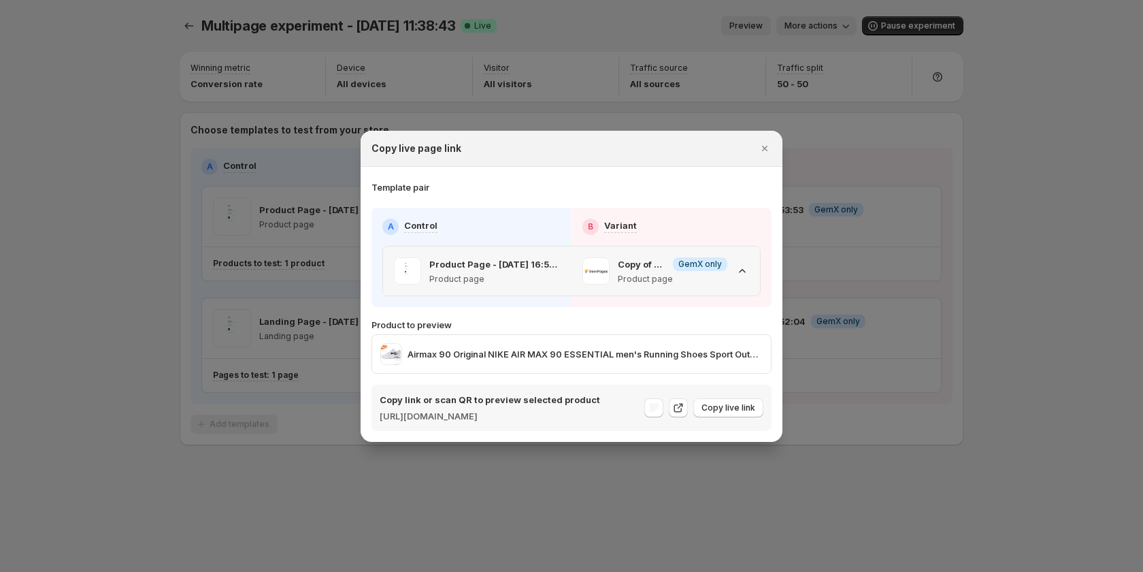
click at [736, 257] on div "Copy of Product Page - [DATE] 16:53:53 Info GemX only Product page" at bounding box center [665, 270] width 167 height 27
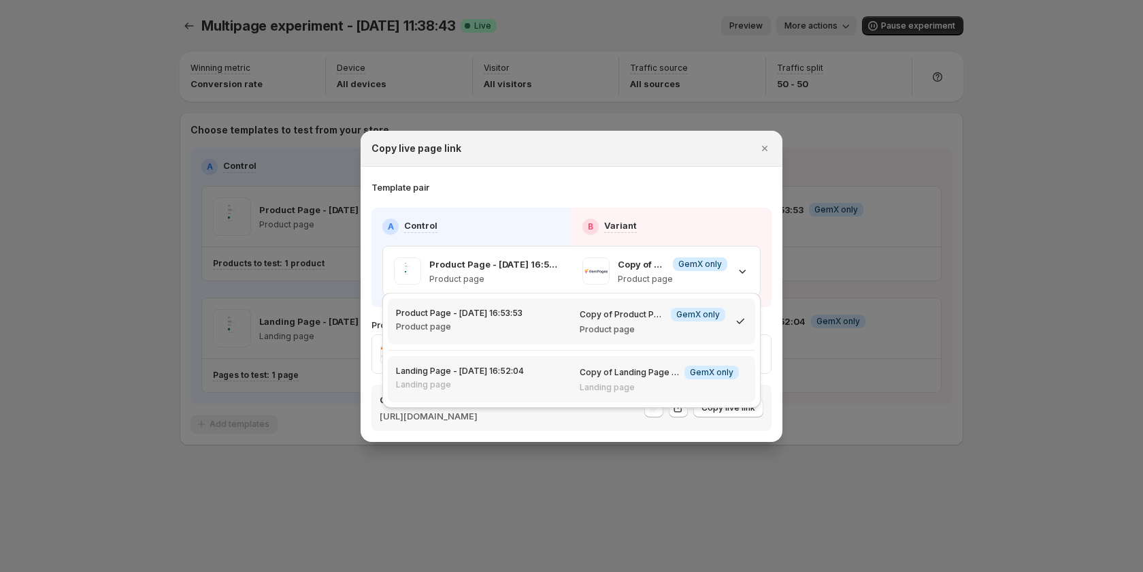
click at [667, 382] on p "Landing page" at bounding box center [659, 387] width 159 height 11
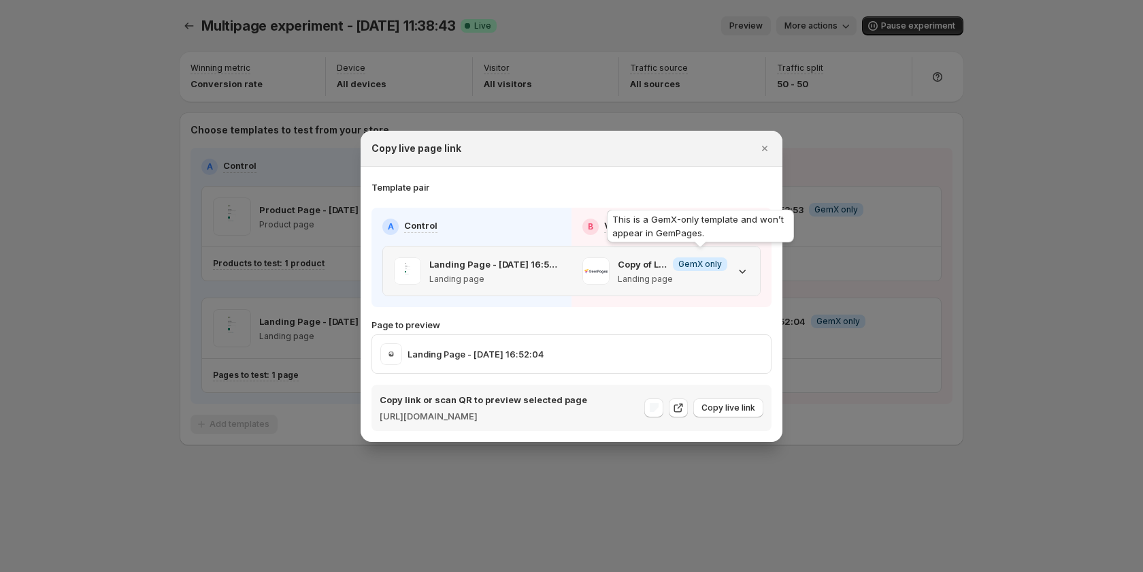
click at [696, 262] on span "GemX only" at bounding box center [700, 264] width 44 height 11
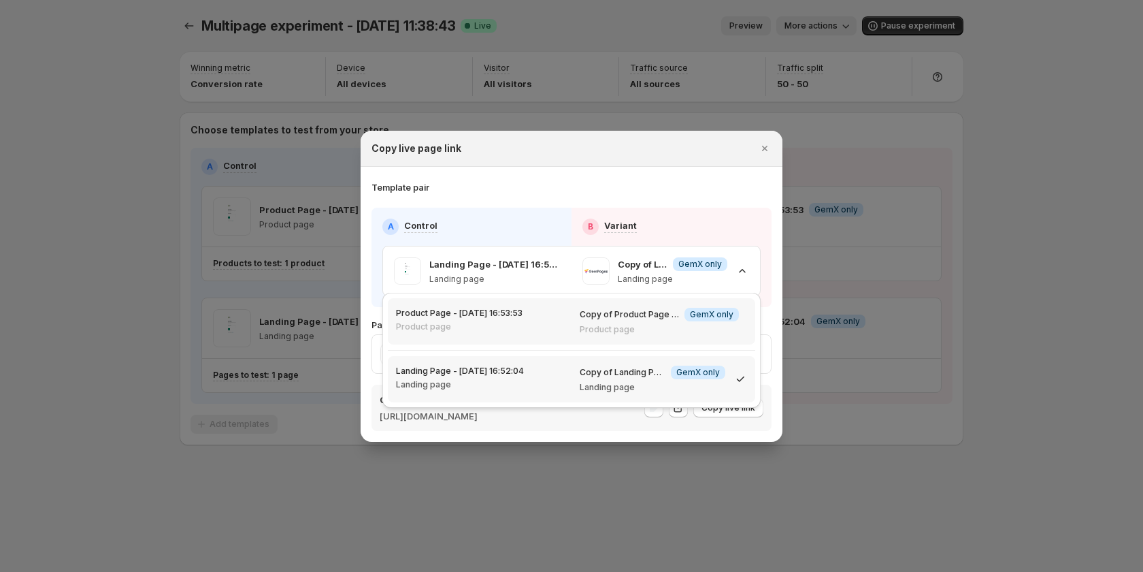
click at [623, 319] on p "Copy of Product Page - [DATE] 16:53:53" at bounding box center [629, 314] width 99 height 11
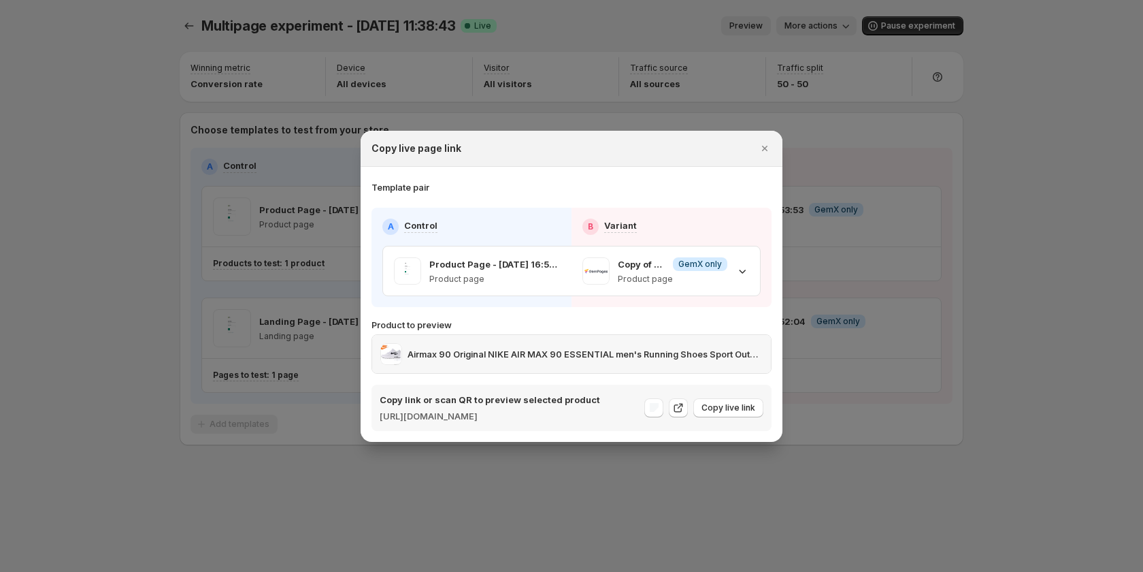
click at [748, 348] on p "Airmax 90 Original NIKE AIR MAX 90 ESSENTIAL men's Running Shoes Sport Outdoor …" at bounding box center [585, 354] width 355 height 14
click at [235, 520] on div at bounding box center [571, 286] width 1143 height 572
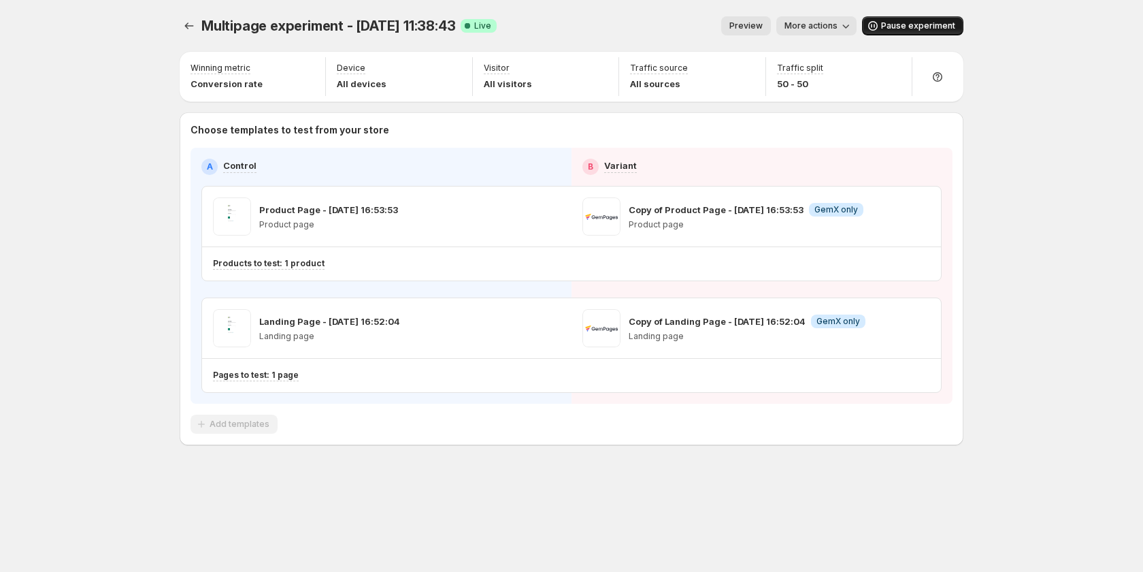
click at [887, 30] on span "Pause experiment" at bounding box center [918, 25] width 74 height 11
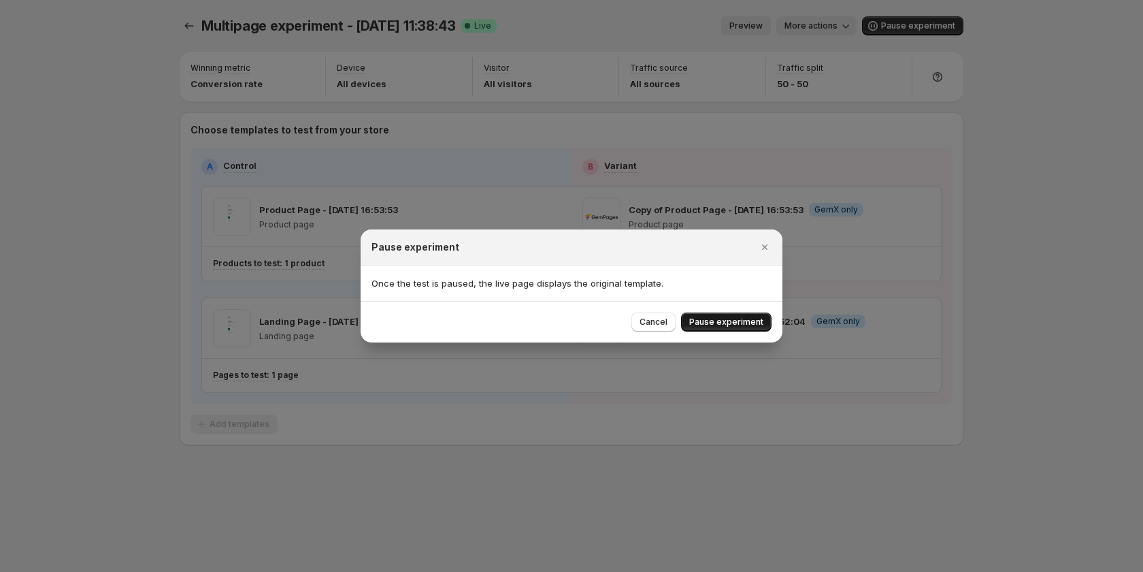
click at [714, 316] on button "Pause experiment" at bounding box center [726, 321] width 90 height 19
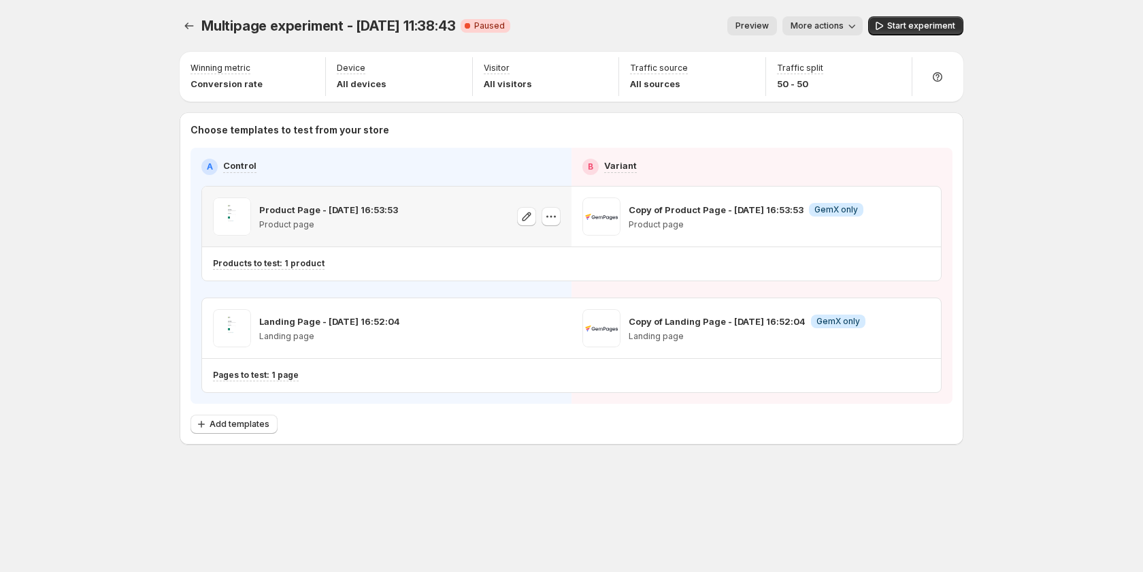
click at [538, 216] on div at bounding box center [539, 216] width 44 height 38
click at [527, 213] on icon "button" at bounding box center [527, 217] width 14 height 14
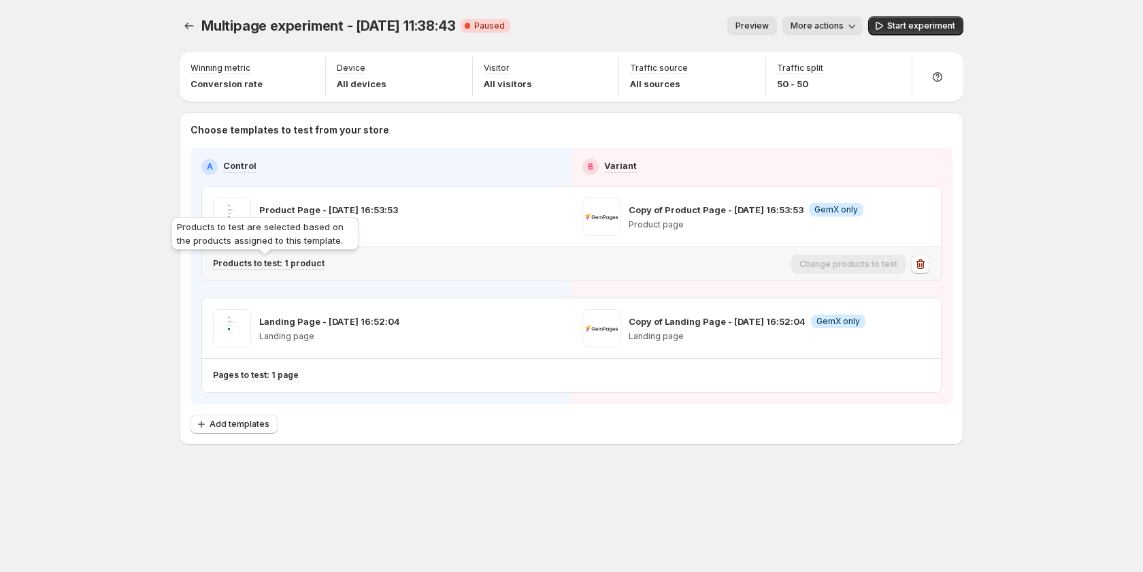
click at [303, 259] on p "Products to test: 1 product" at bounding box center [269, 263] width 112 height 11
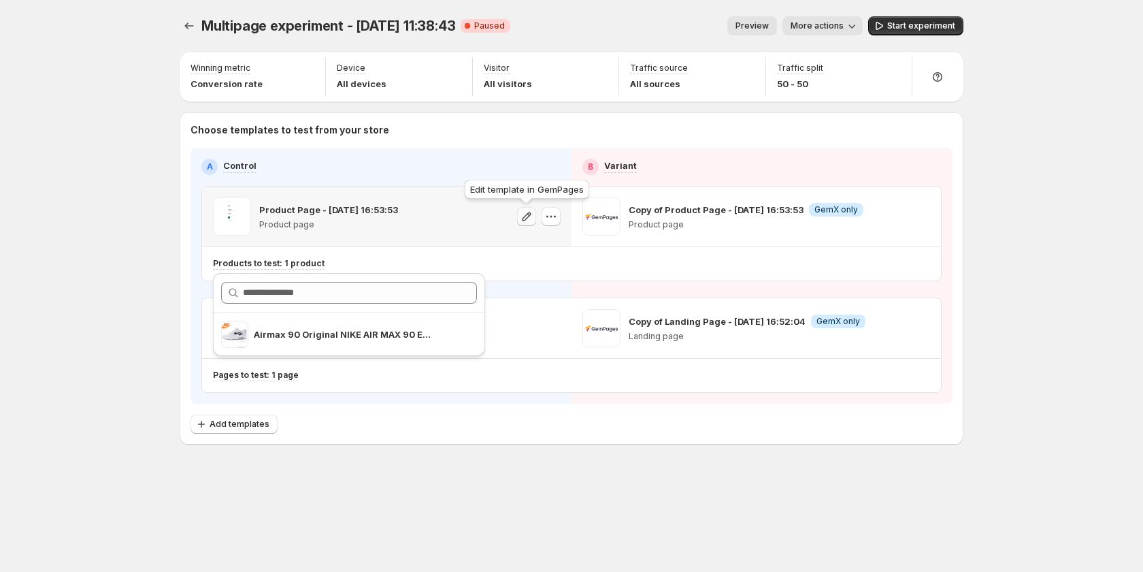
click at [524, 211] on icon "button" at bounding box center [527, 217] width 14 height 14
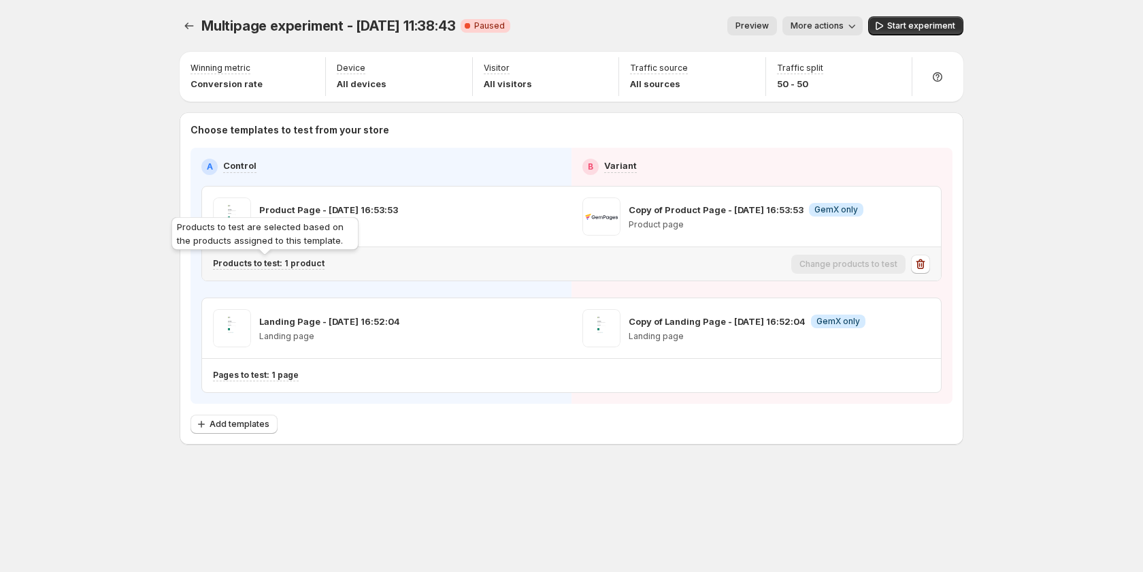
click at [296, 261] on p "Products to test: 1 product" at bounding box center [269, 263] width 112 height 11
click at [297, 263] on p "Products to test: 1 product" at bounding box center [269, 263] width 112 height 11
click at [265, 260] on p "Products to test: 1 product" at bounding box center [269, 263] width 112 height 11
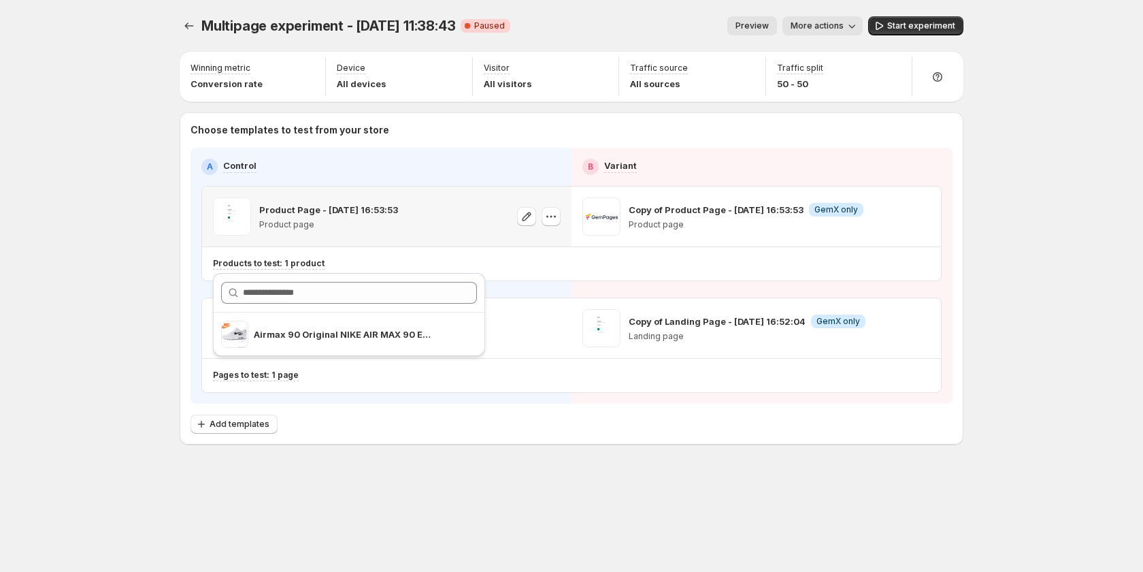
click at [433, 240] on div "Product Page - [DATE] 16:53:53 Product page" at bounding box center [386, 216] width 369 height 60
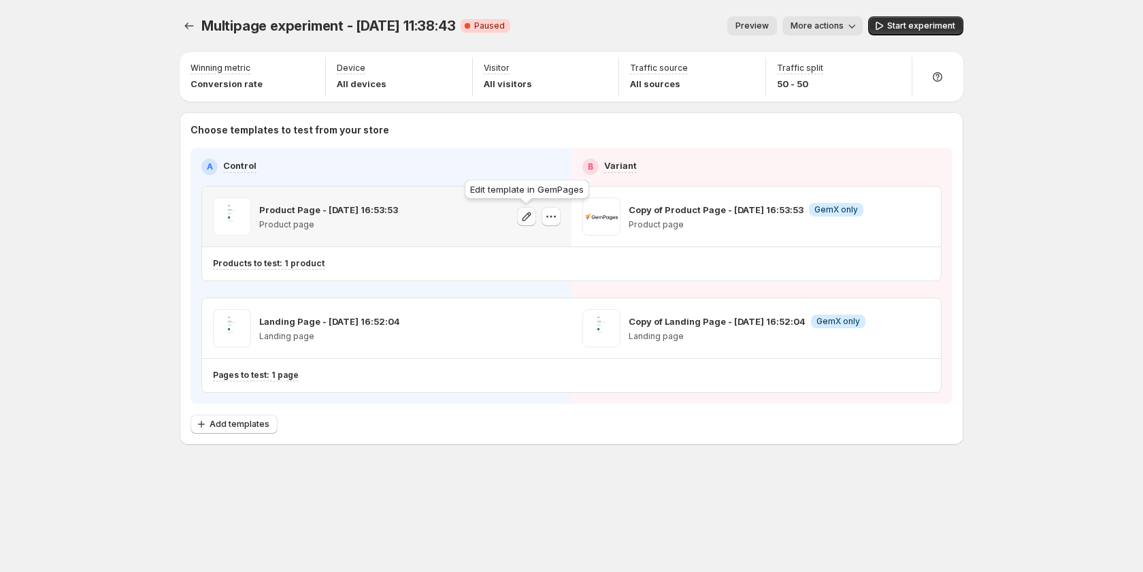
click at [528, 212] on icon "button" at bounding box center [527, 217] width 14 height 14
click at [252, 425] on span "Add templates" at bounding box center [240, 423] width 60 height 11
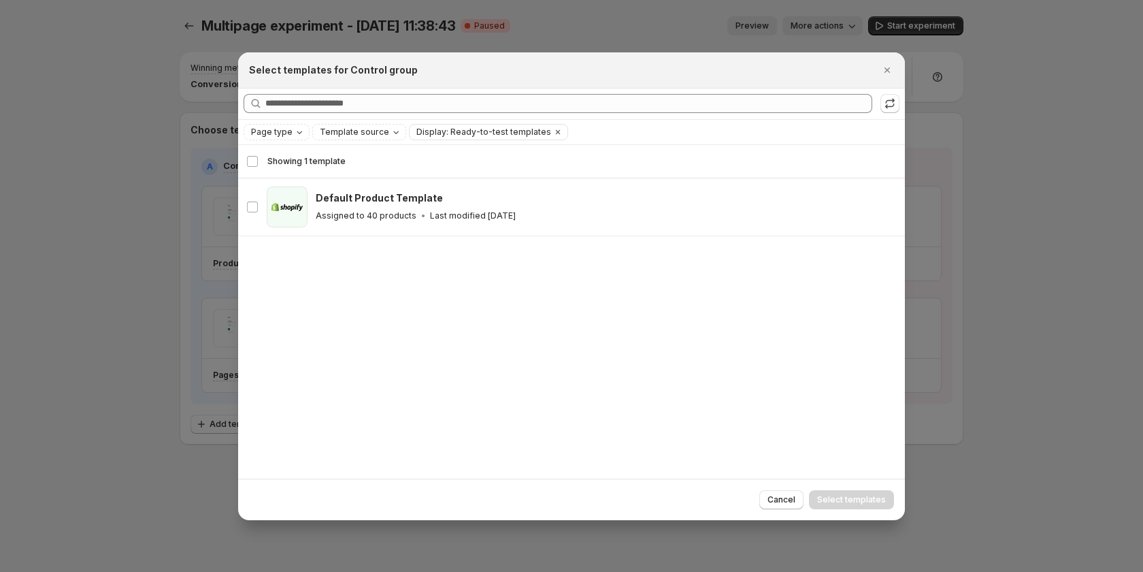
drag, startPoint x: 382, startPoint y: 203, endPoint x: 484, endPoint y: 248, distance: 112.4
click at [380, 203] on h3 "Default Product Template" at bounding box center [379, 198] width 127 height 14
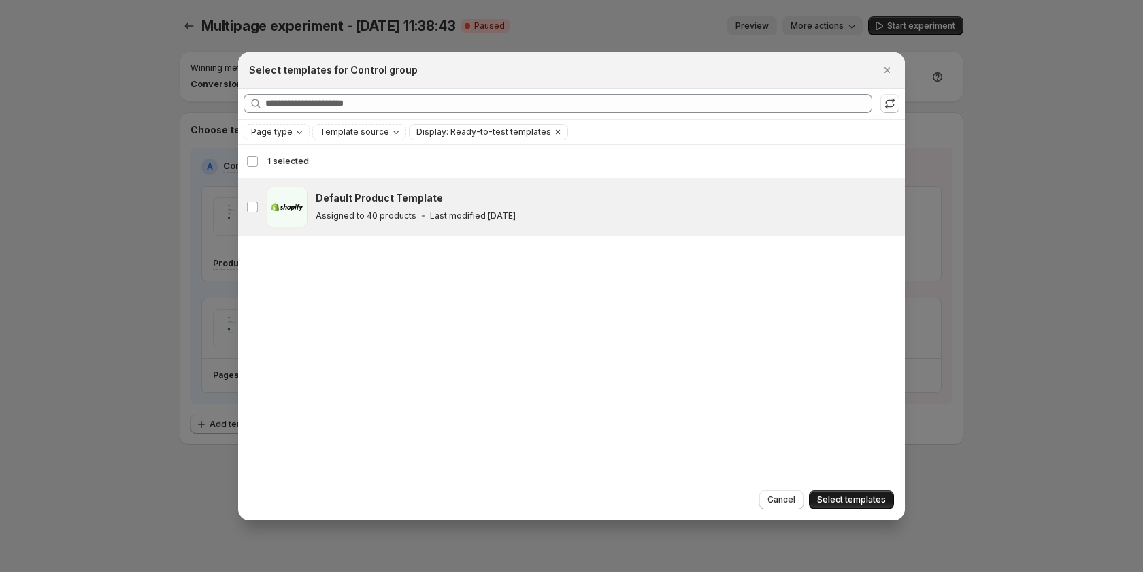
click at [853, 495] on span "Select templates" at bounding box center [851, 499] width 69 height 11
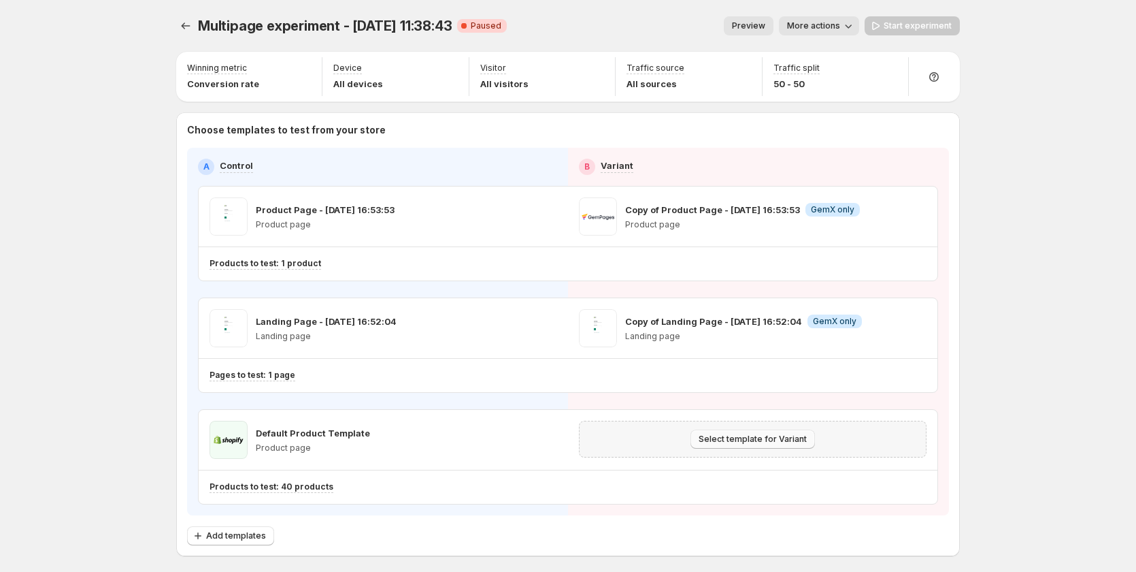
click at [731, 433] on button "Select template for Variant" at bounding box center [753, 438] width 125 height 19
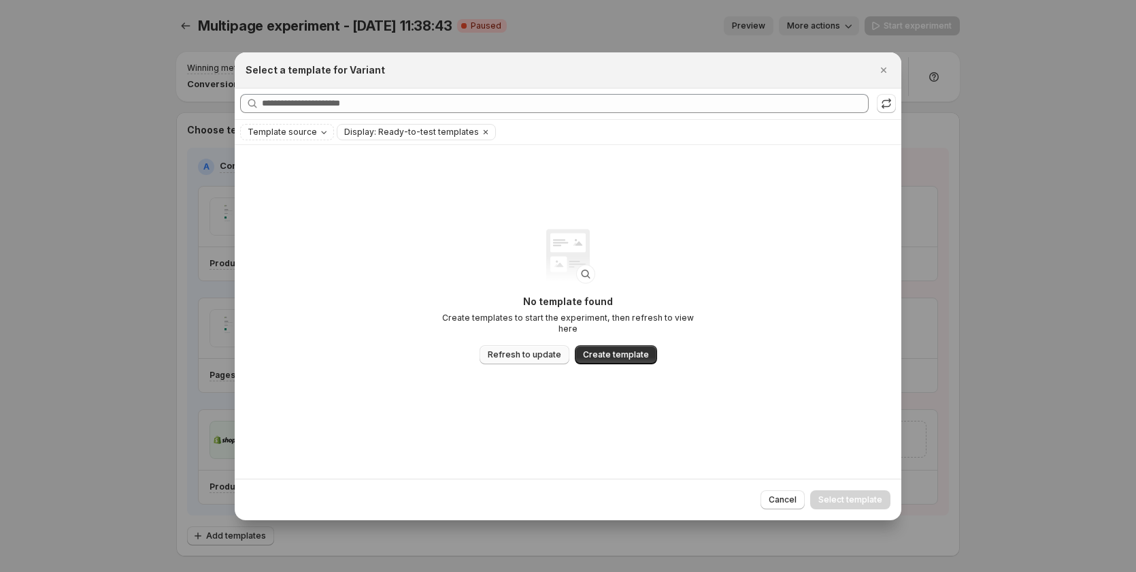
click at [525, 352] on span "Refresh to update" at bounding box center [524, 354] width 73 height 11
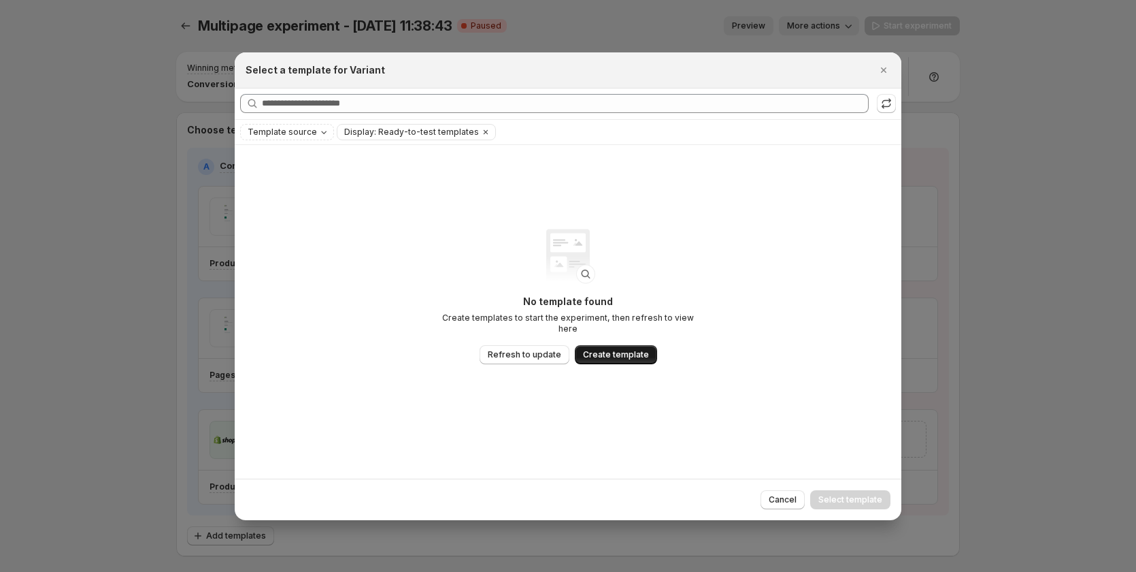
click at [601, 349] on span "Create template" at bounding box center [616, 354] width 66 height 11
click at [82, 216] on div at bounding box center [568, 286] width 1136 height 572
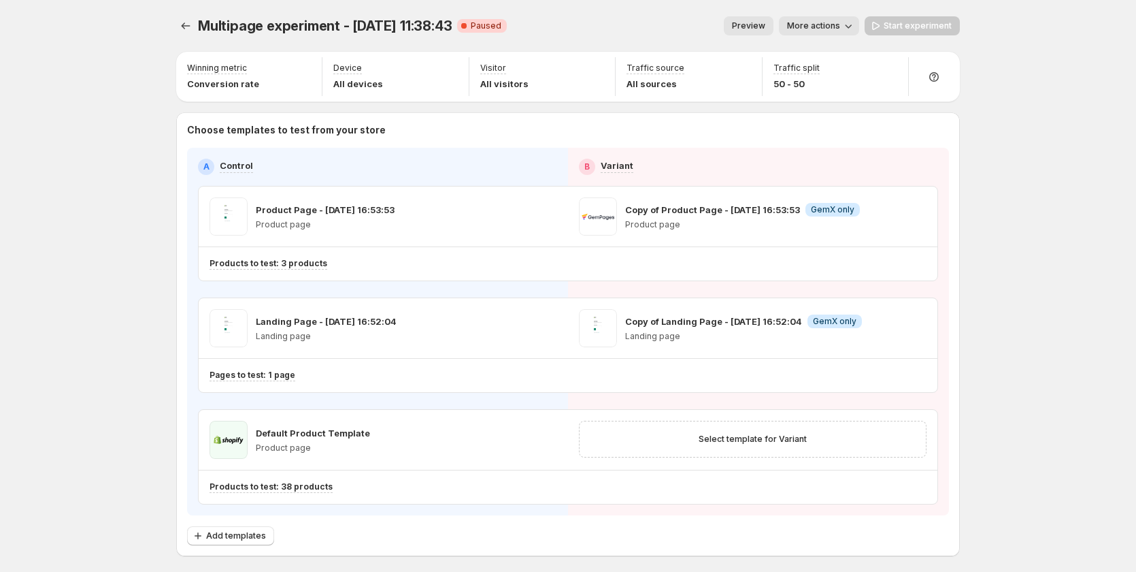
scroll to position [58, 0]
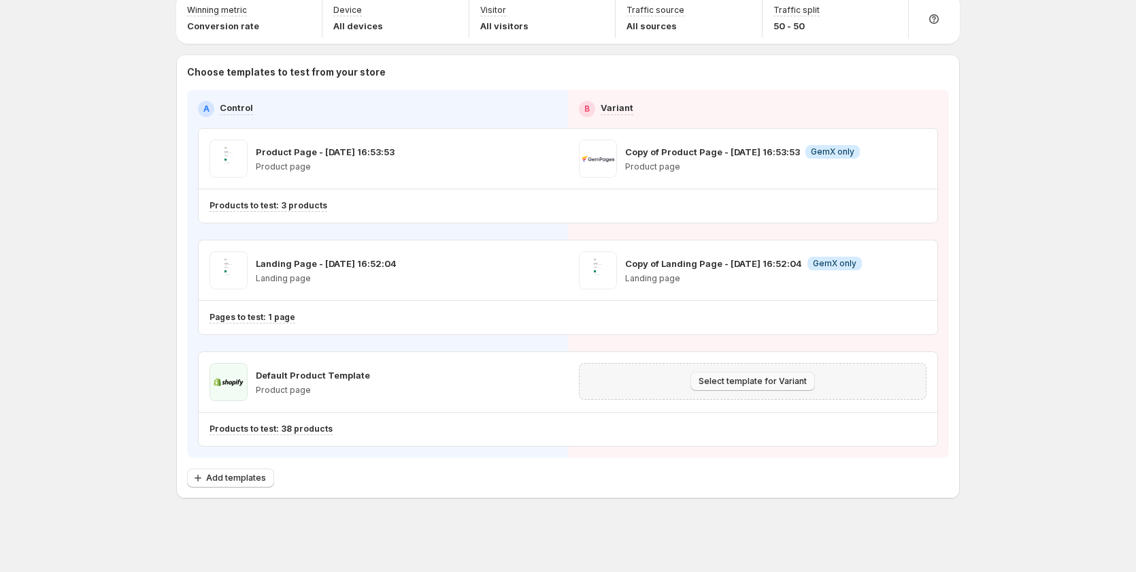
click at [754, 376] on span "Select template for Variant" at bounding box center [753, 381] width 108 height 11
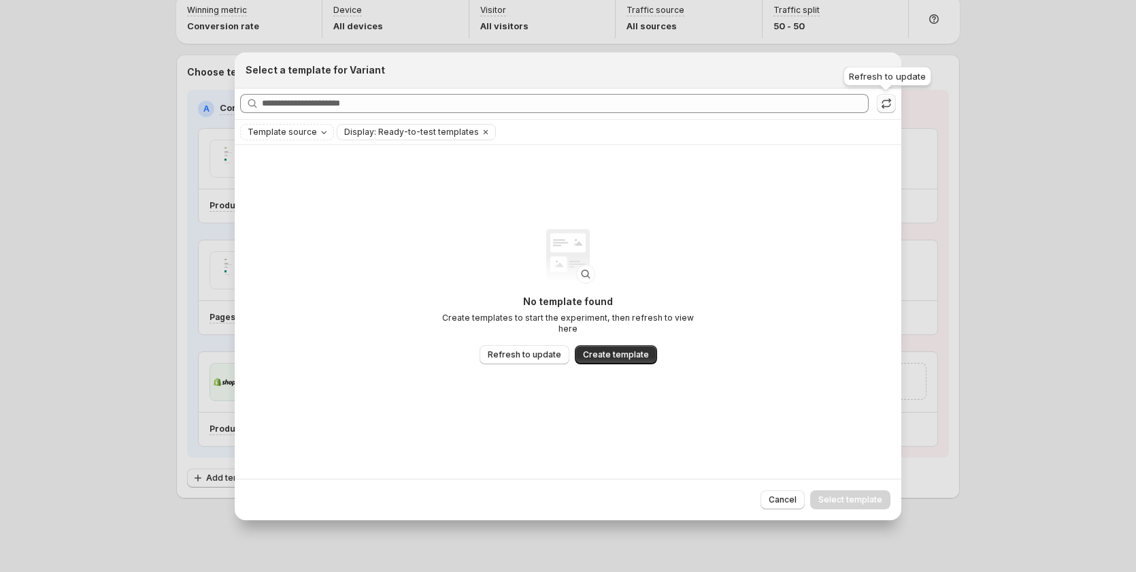
click at [894, 103] on button ":rj:" at bounding box center [886, 103] width 19 height 19
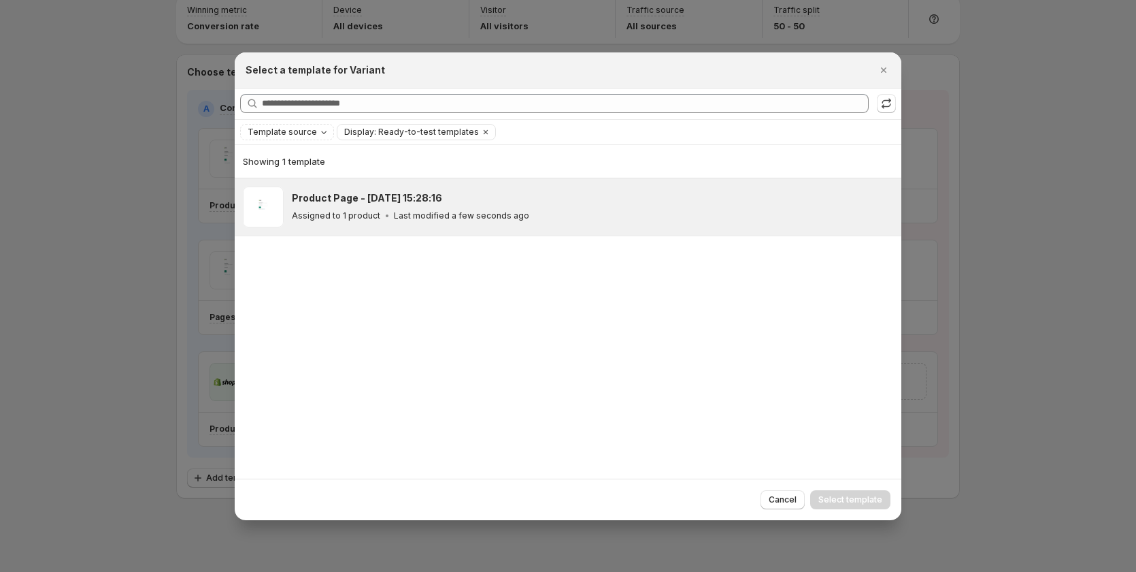
click at [517, 205] on div "Product Page - Aug 25, 15:28:16 Assigned to 1 product Last modified a few secon…" at bounding box center [590, 206] width 597 height 31
click at [849, 494] on span "Select template" at bounding box center [851, 499] width 64 height 11
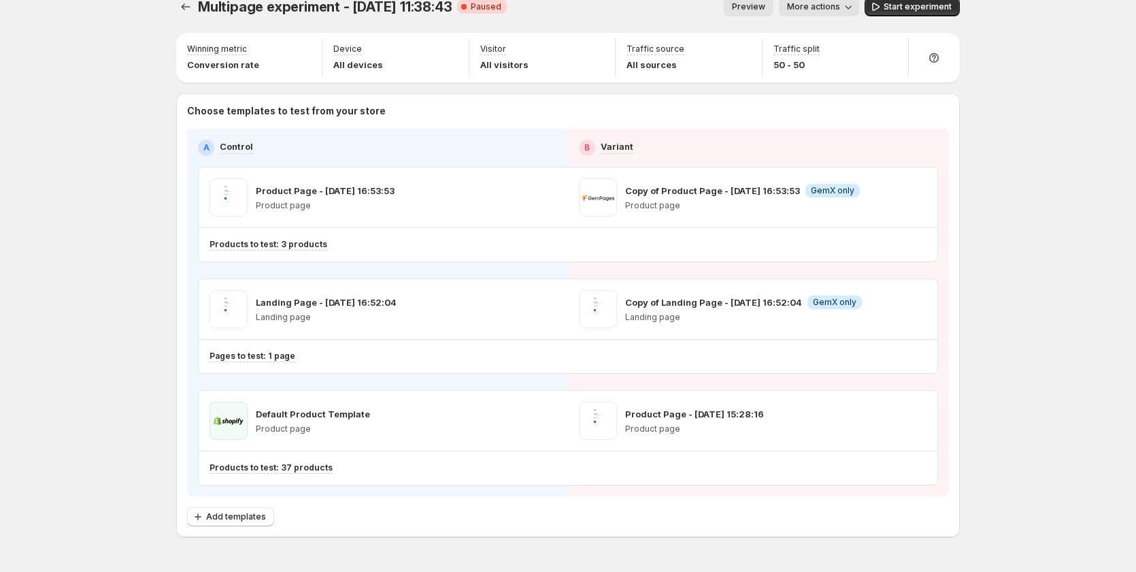
scroll to position [0, 0]
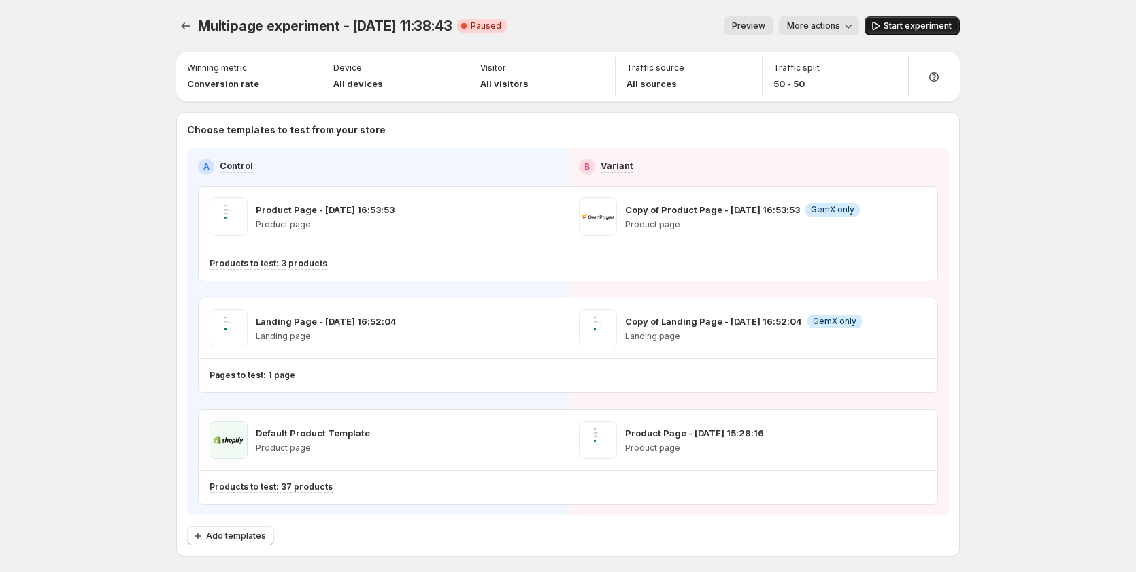
click at [938, 22] on span "Start experiment" at bounding box center [918, 25] width 68 height 11
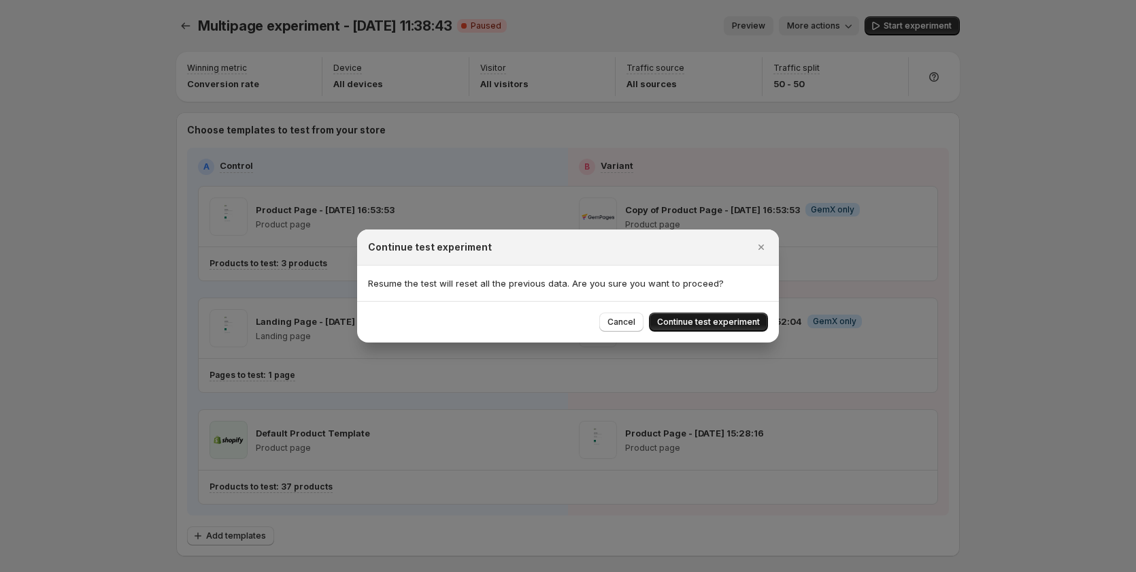
click at [716, 315] on button "Continue test experiment" at bounding box center [708, 321] width 119 height 19
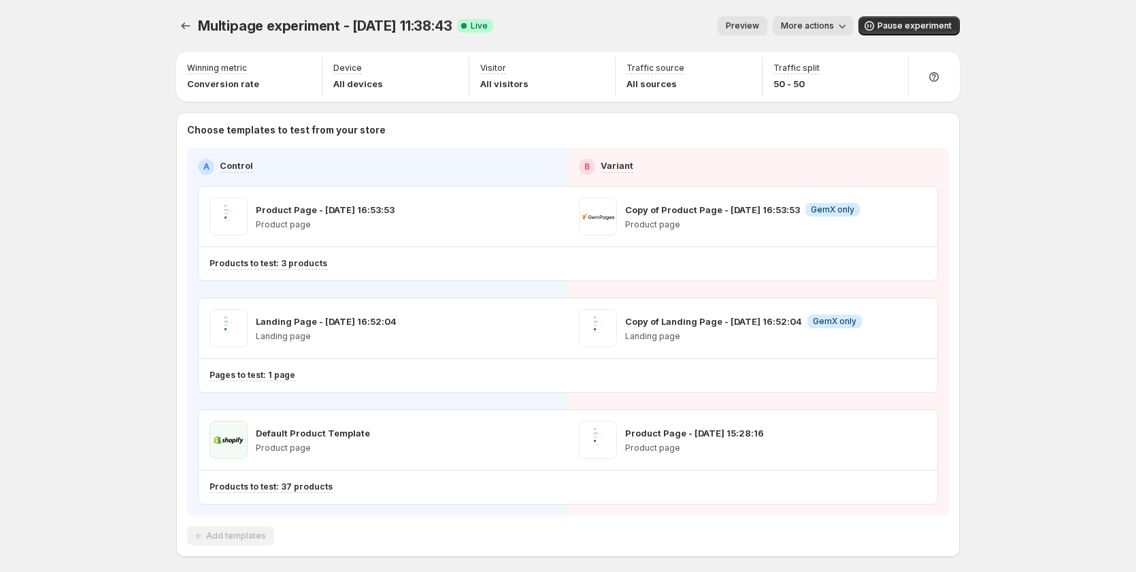
click at [767, 23] on button "Preview" at bounding box center [743, 25] width 50 height 19
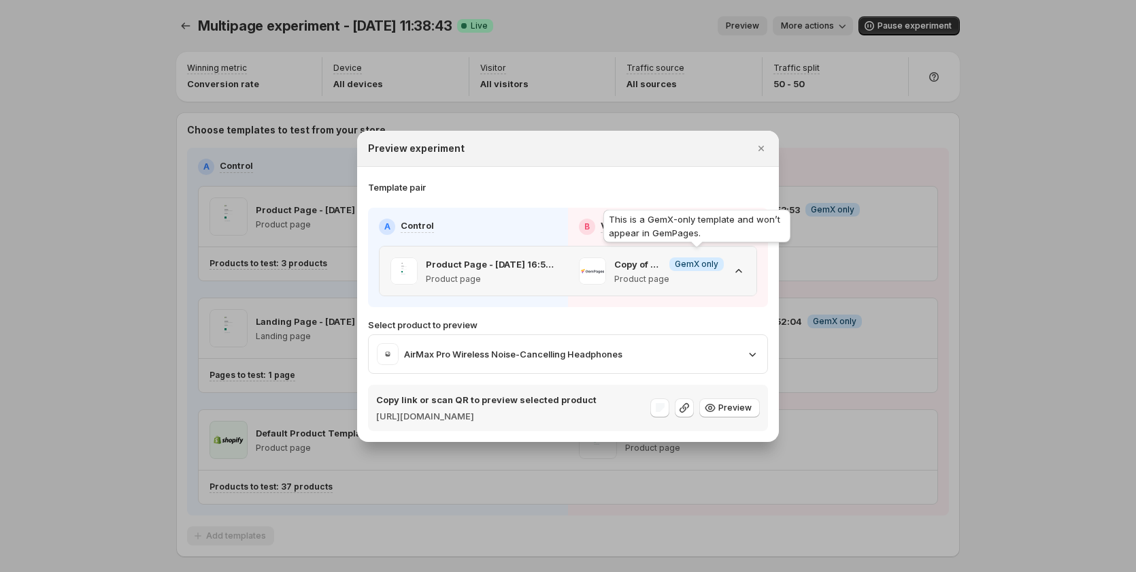
click at [729, 263] on div "Copy of Product Page - [DATE] 16:53:53 Info GemX only Product page" at bounding box center [662, 270] width 167 height 27
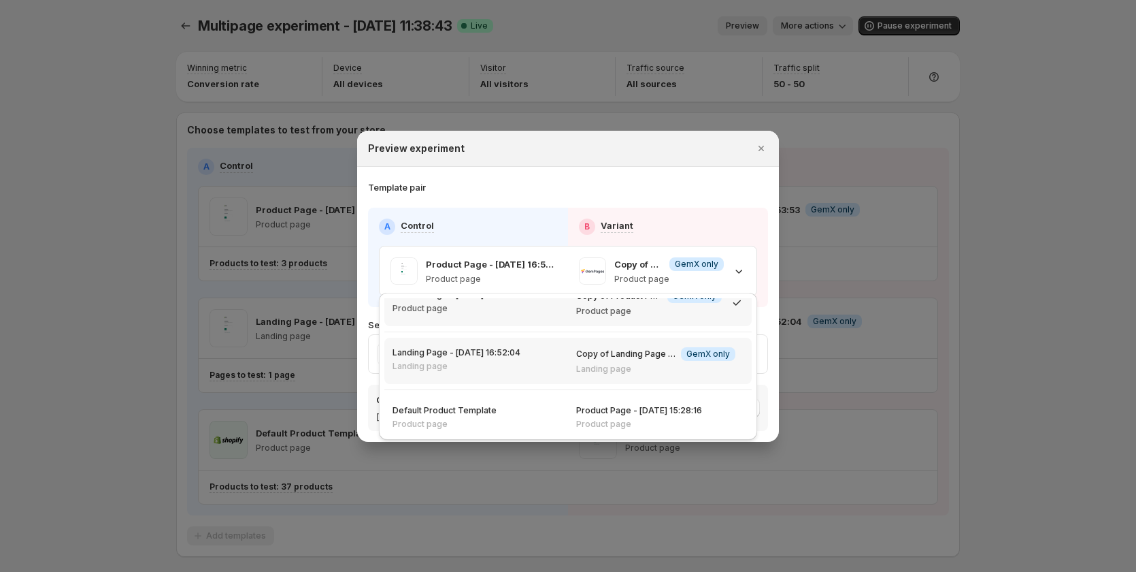
scroll to position [23, 0]
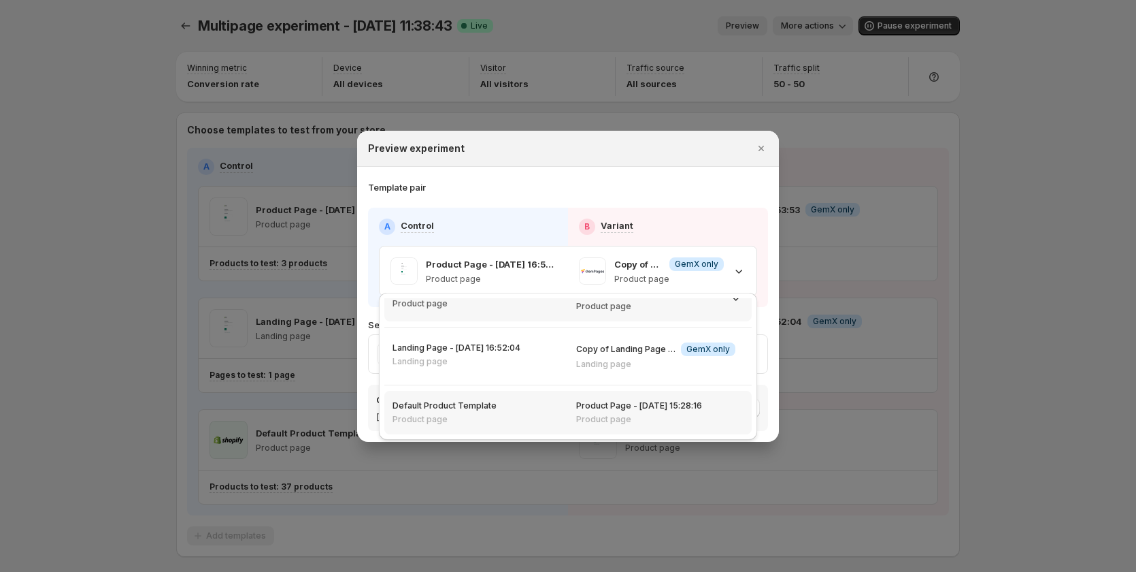
click at [559, 412] on div "Default Product Template Product page" at bounding box center [476, 413] width 184 height 44
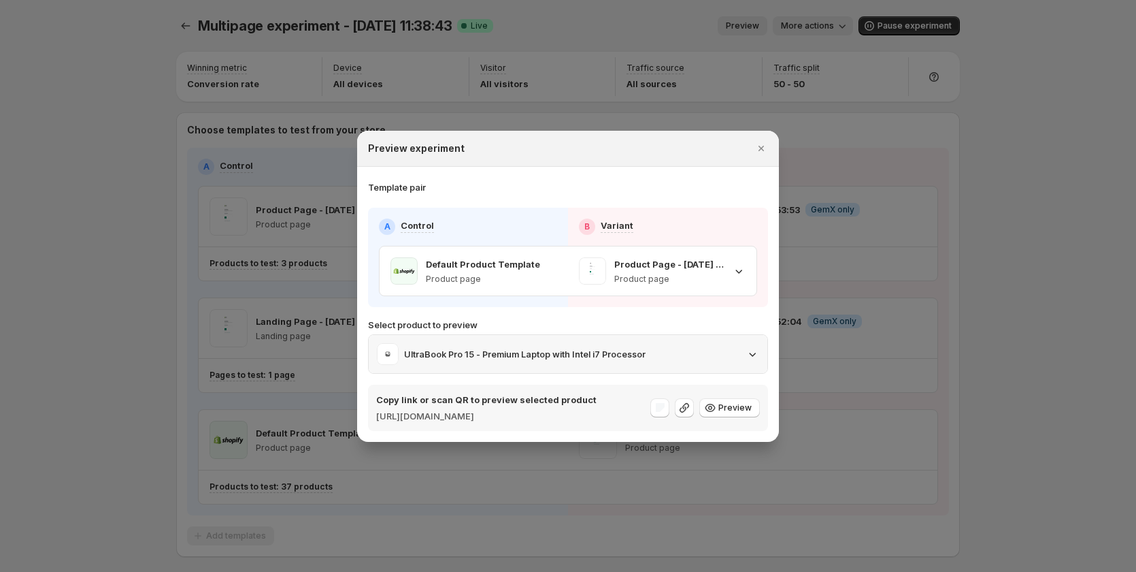
click at [744, 347] on div "UltraBook Pro 15 - Premium Laptop with Intel i7 Processor" at bounding box center [568, 354] width 382 height 22
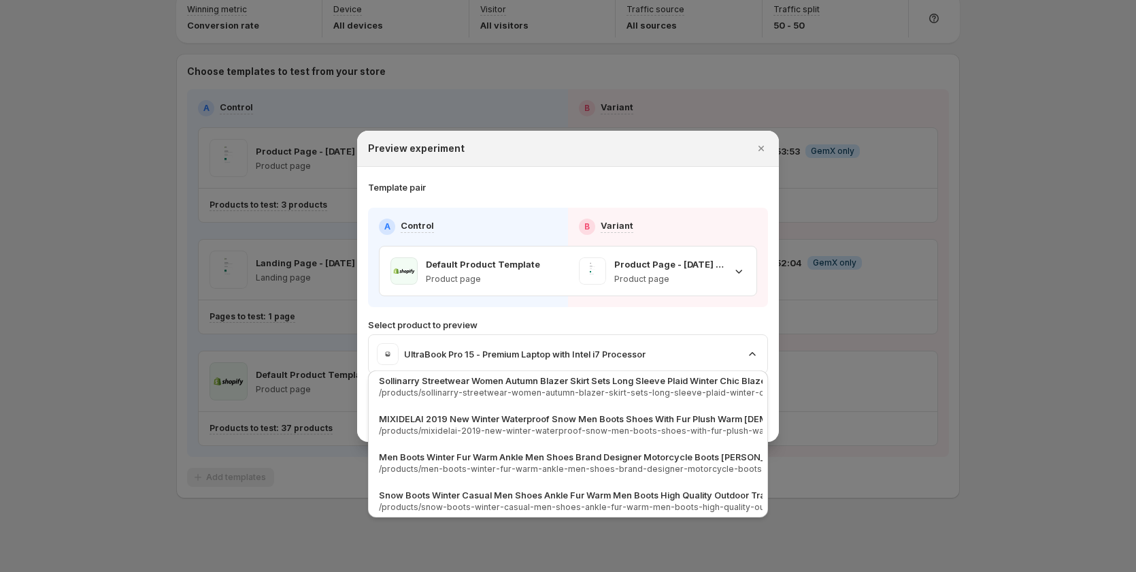
scroll to position [476, 0]
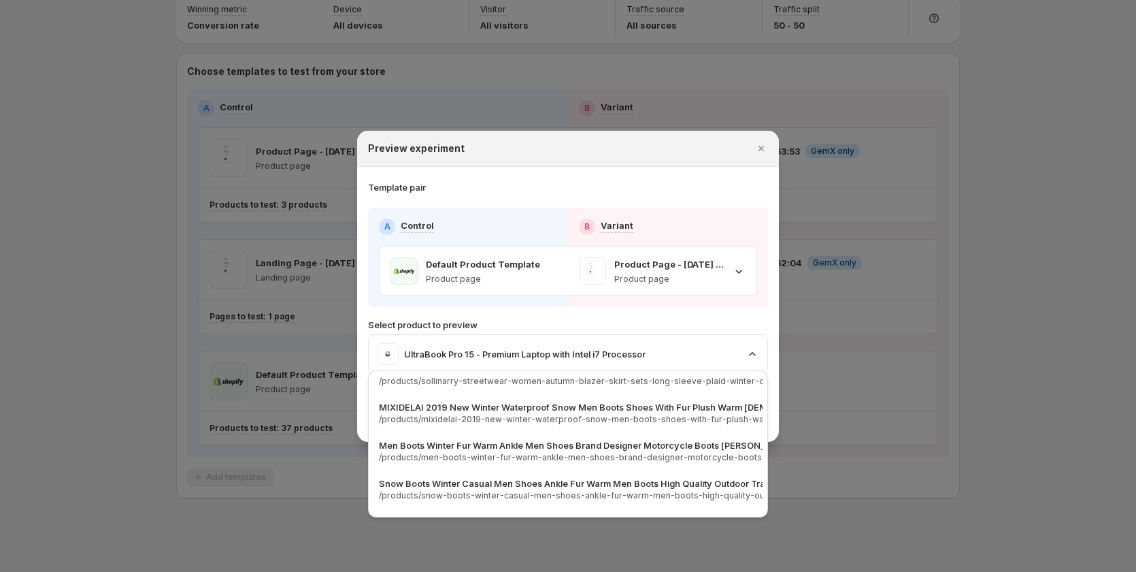
drag, startPoint x: 578, startPoint y: 512, endPoint x: 600, endPoint y: 512, distance: 22.5
click at [596, 512] on div "UltraBook Pro 15 - Premium Laptop with Intel i7 Processor /products/ultrabook-p…" at bounding box center [568, 443] width 400 height 147
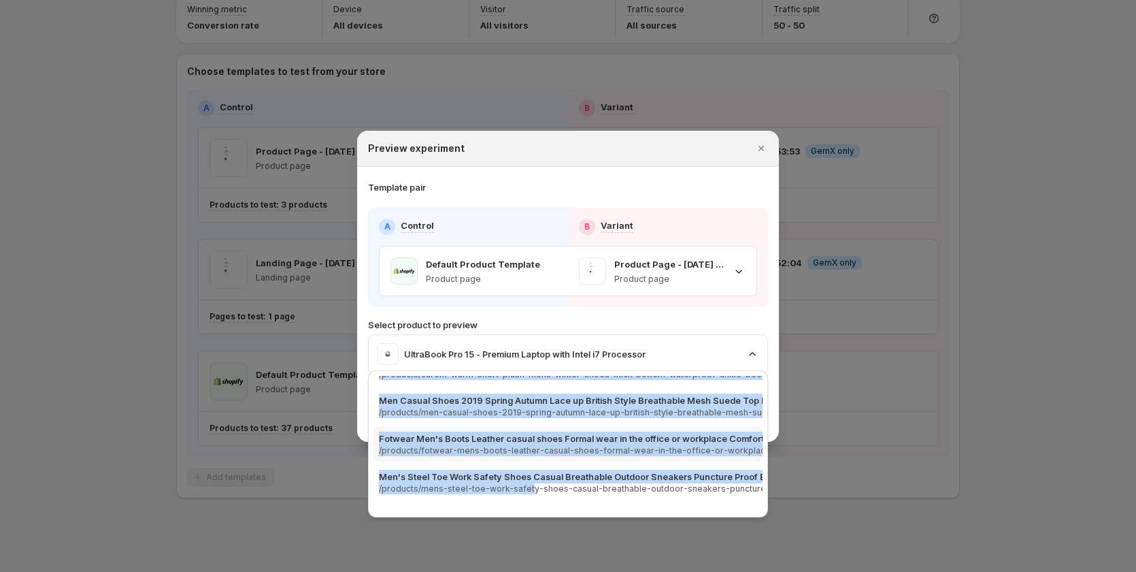
drag, startPoint x: 608, startPoint y: 508, endPoint x: 525, endPoint y: 501, distance: 84.0
click at [525, 501] on div "UltraBook Pro 15 - Premium Laptop with Intel i7 Processor /products/ultrabook-p…" at bounding box center [568, 443] width 389 height 1407
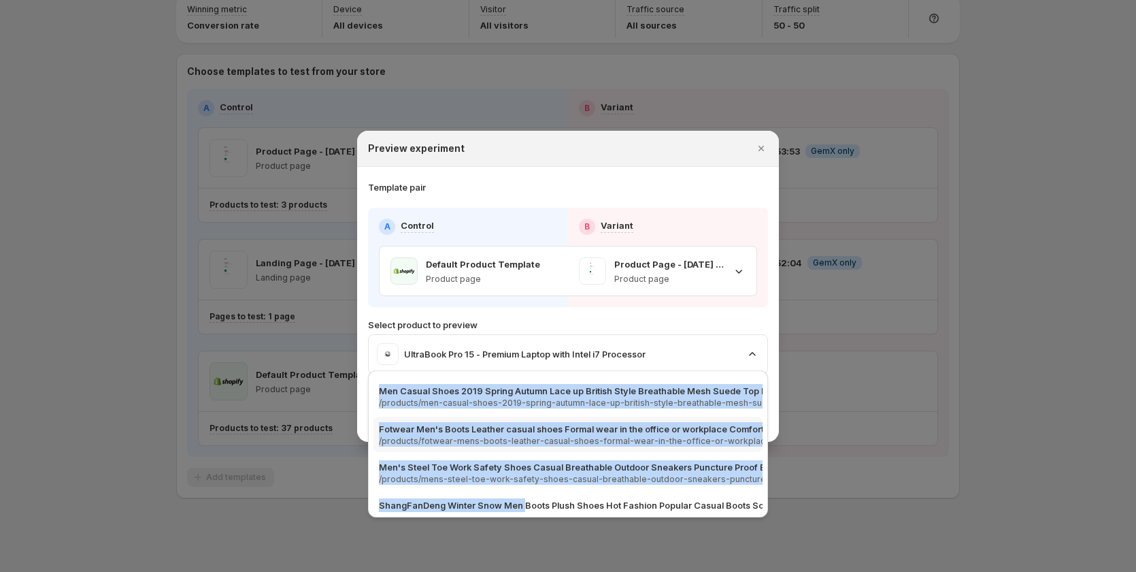
click at [625, 449] on div "Fotwear Men's Boots Leather casual shoes Formal wear in the office or workplace…" at bounding box center [568, 433] width 389 height 35
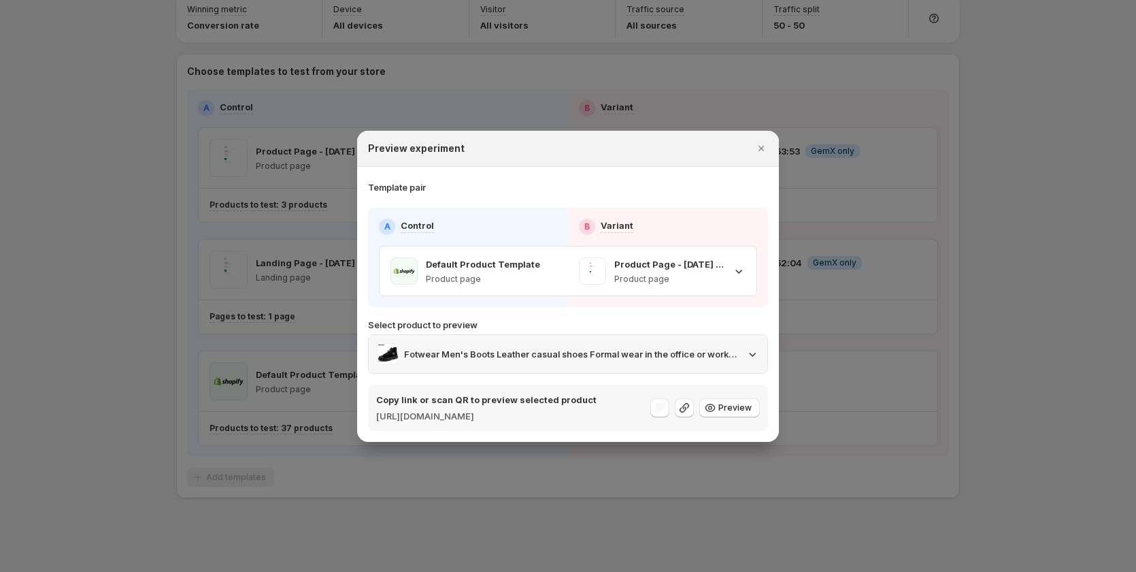
click at [676, 347] on p "Fotwear Men's Boots Leather casual shoes Formal wear in the office or workplace…" at bounding box center [570, 354] width 333 height 14
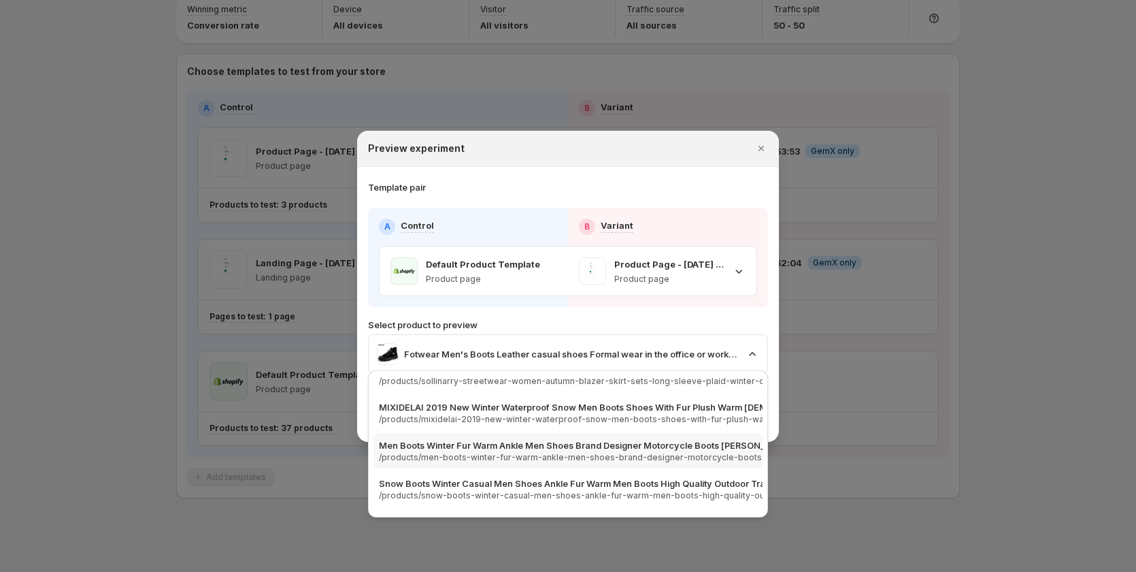
scroll to position [1021, 0]
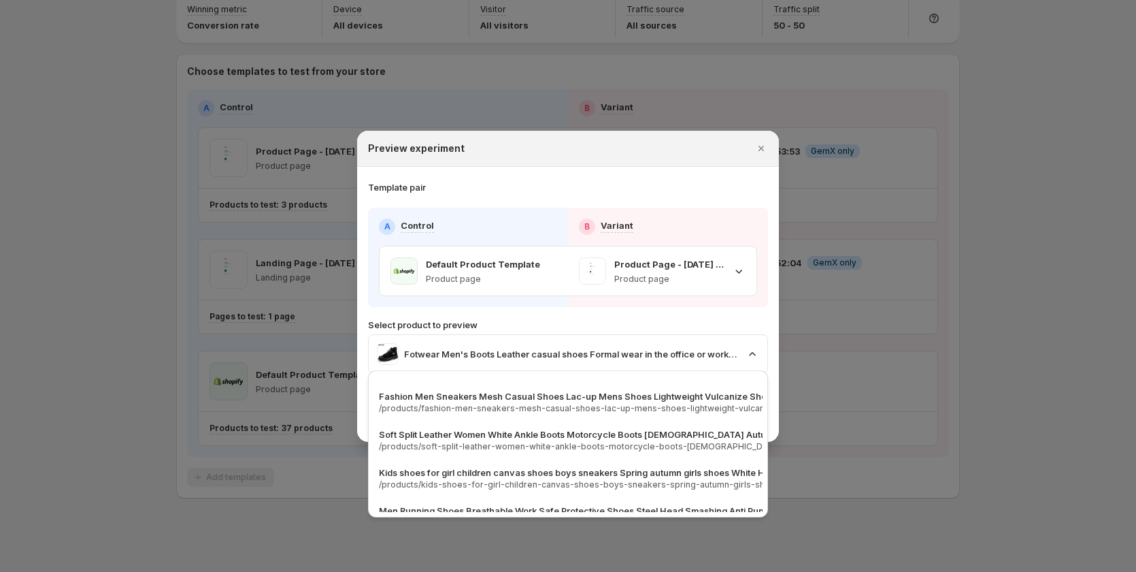
click at [667, 433] on p "Soft Split Leather Women White Ankle Boots Motorcycle Boots Female Autumn Winte…" at bounding box center [722, 434] width 686 height 14
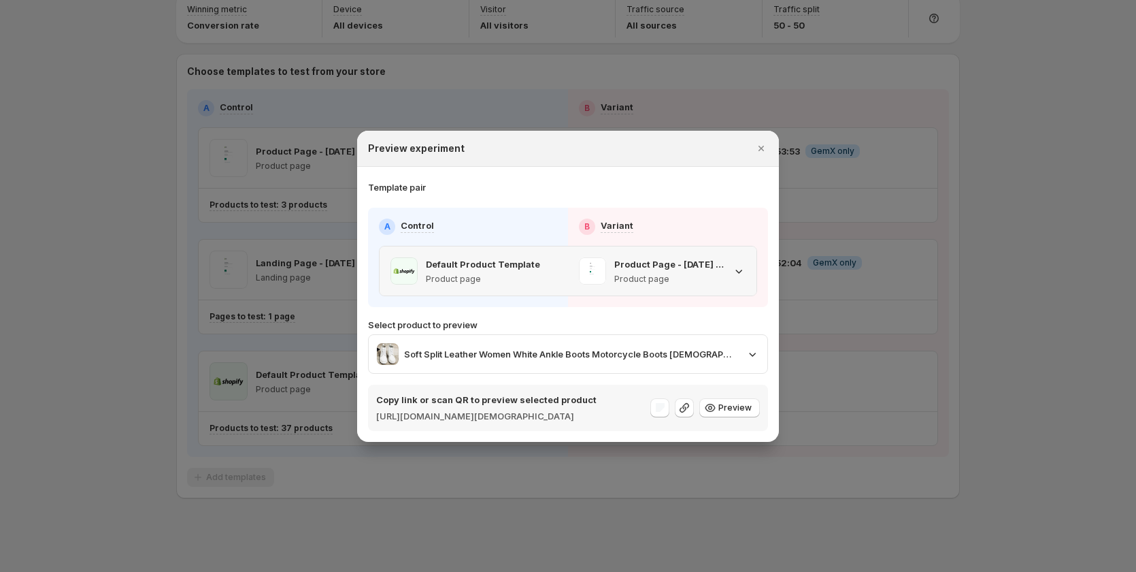
click at [746, 265] on div "Product Page - Aug 25, 15:28:16 Product page" at bounding box center [662, 270] width 188 height 49
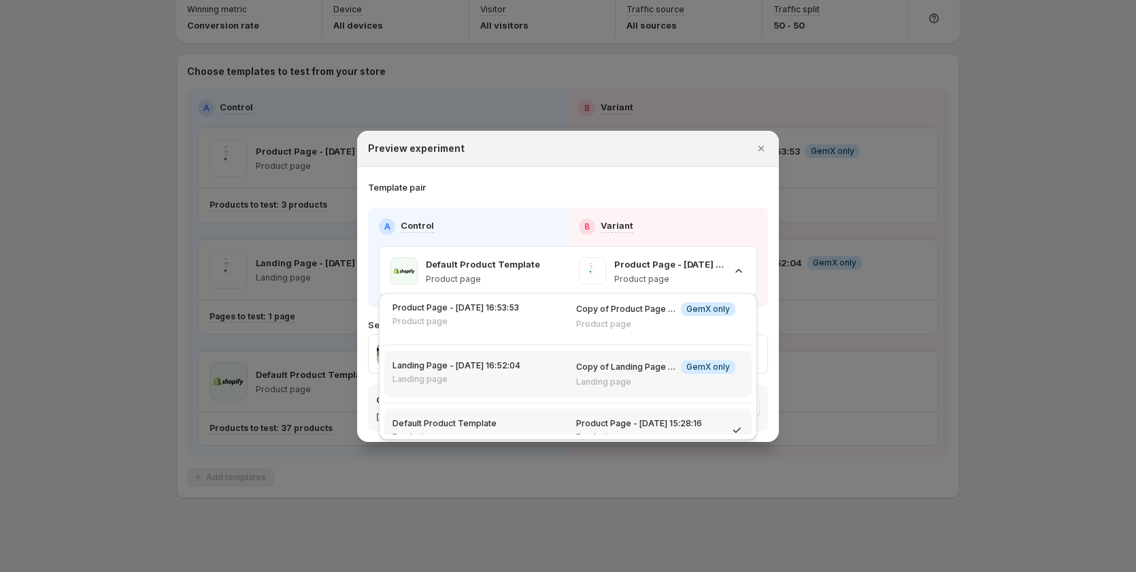
scroll to position [0, 0]
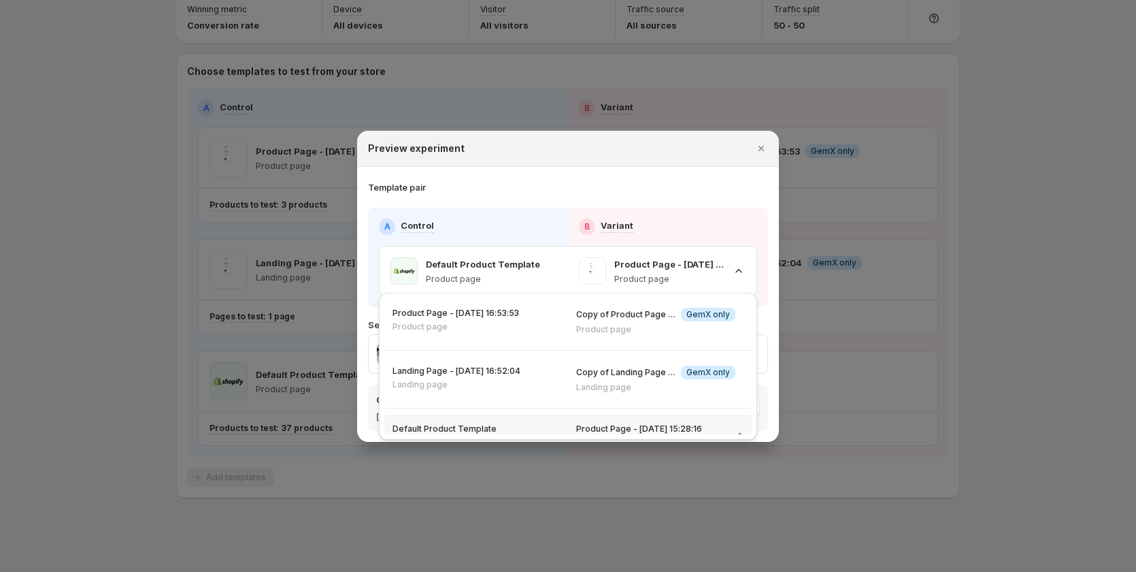
click at [706, 208] on div "A Control B Variant Default Product Template Product page Product Page - Aug 25…" at bounding box center [568, 257] width 400 height 99
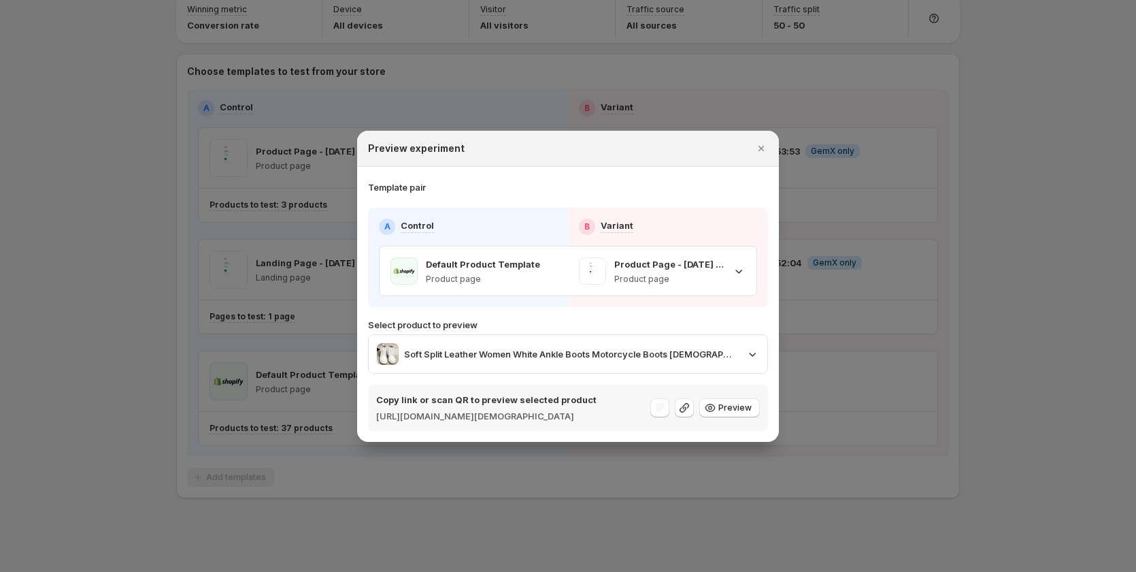
click at [1000, 167] on div at bounding box center [568, 286] width 1136 height 572
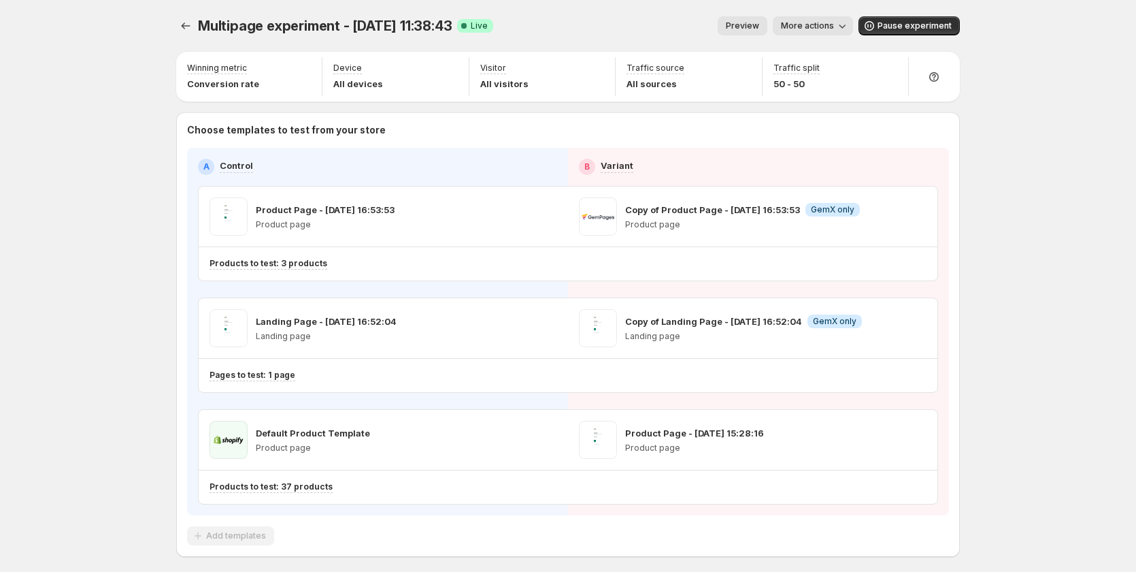
click at [842, 22] on icon "button" at bounding box center [843, 26] width 14 height 14
click at [857, 102] on span "Copy live page link" at bounding box center [848, 100] width 81 height 11
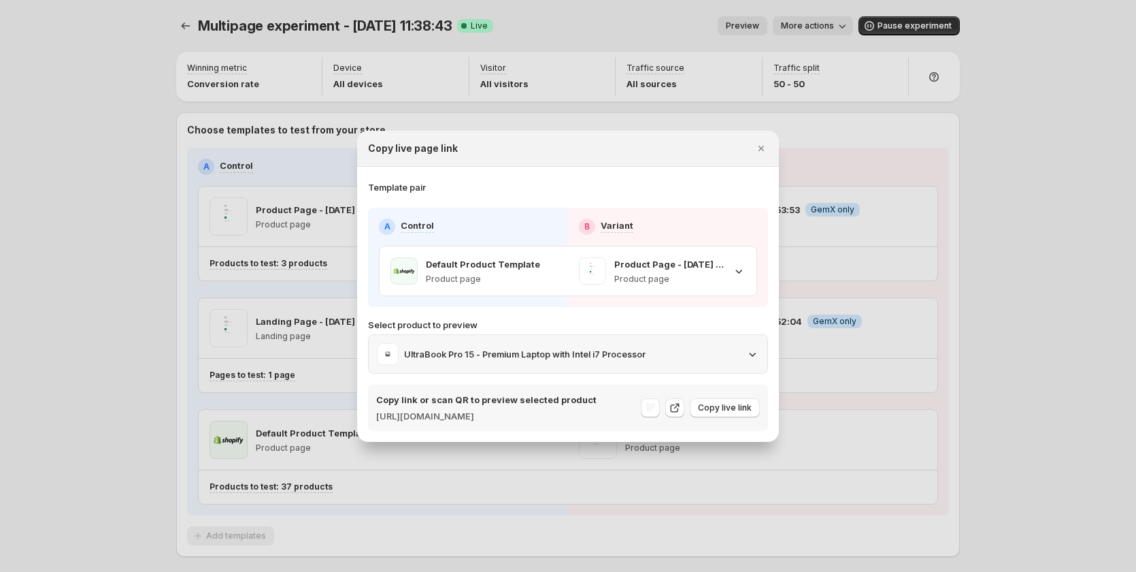
click at [748, 357] on div "UltraBook Pro 15 - Premium Laptop with Intel i7 Processor" at bounding box center [568, 354] width 382 height 22
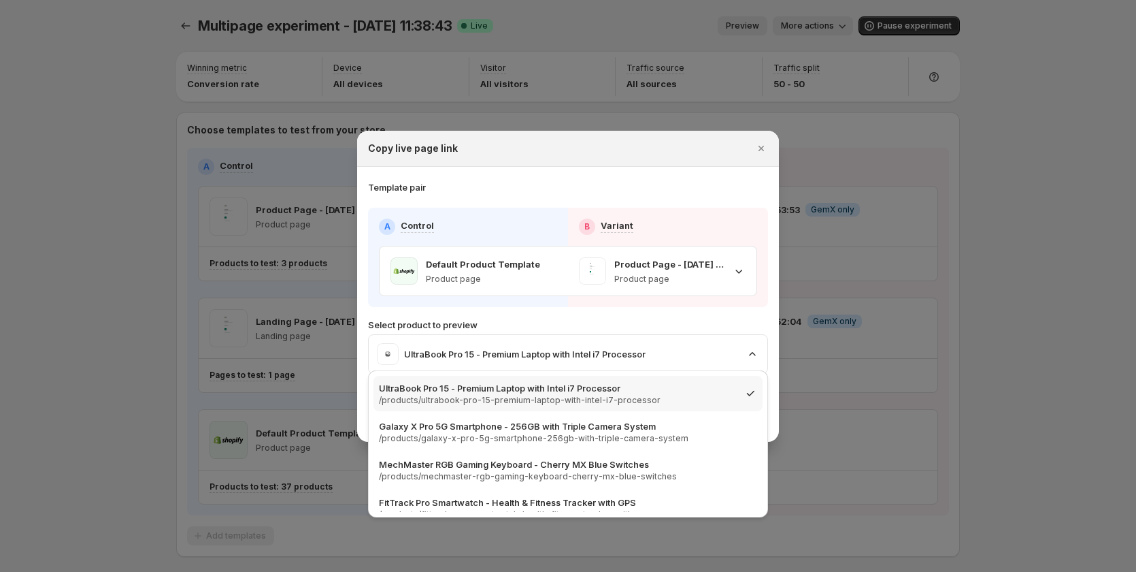
click at [564, 183] on div "Template pair" at bounding box center [568, 187] width 400 height 14
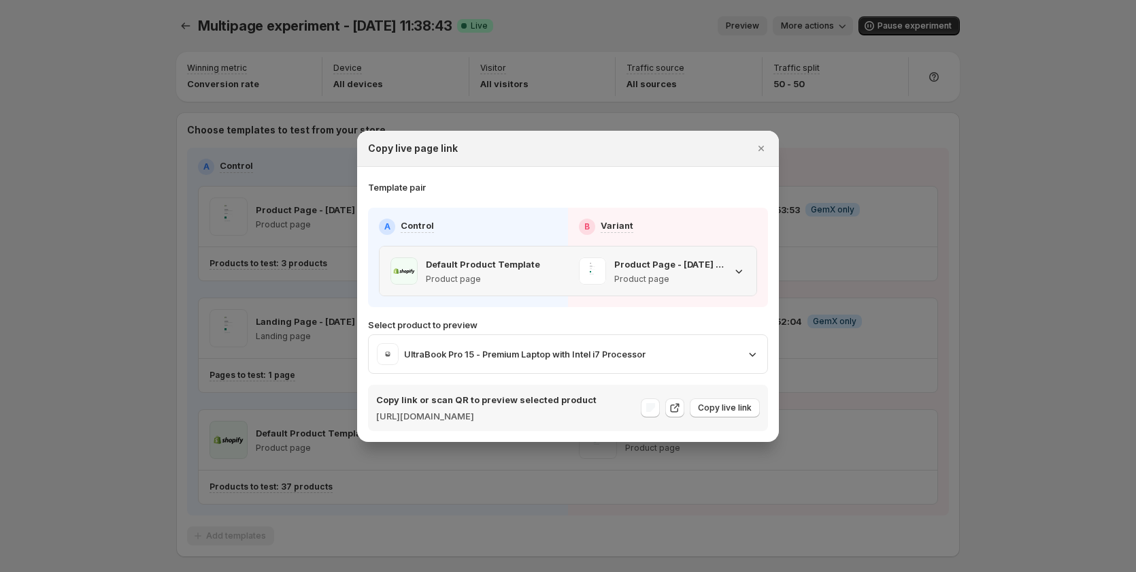
click at [521, 274] on p "Product page" at bounding box center [483, 279] width 114 height 11
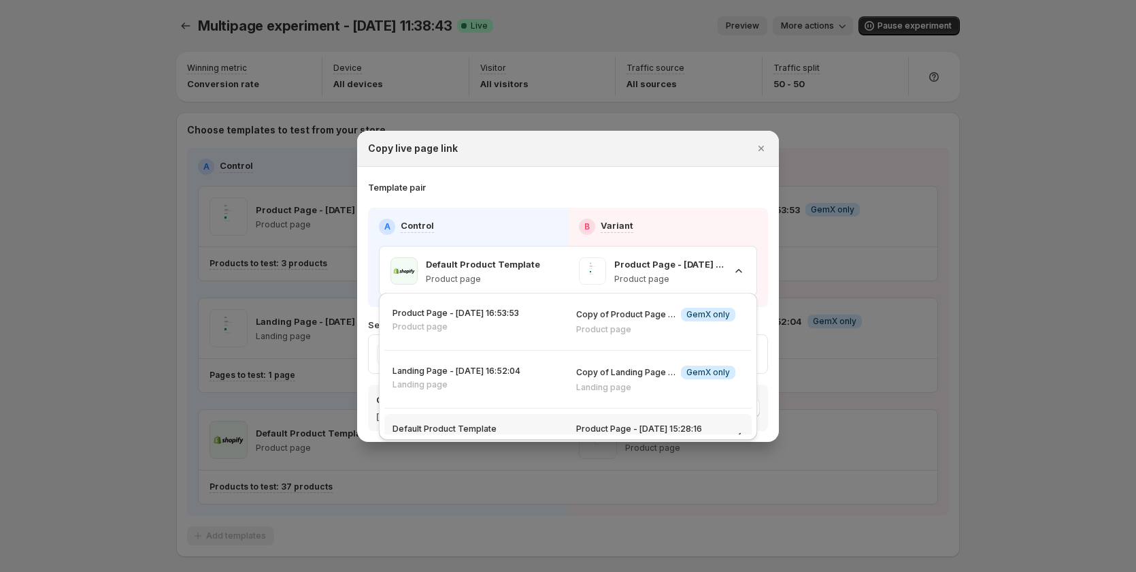
click at [529, 131] on div "Copy live page link" at bounding box center [568, 149] width 422 height 36
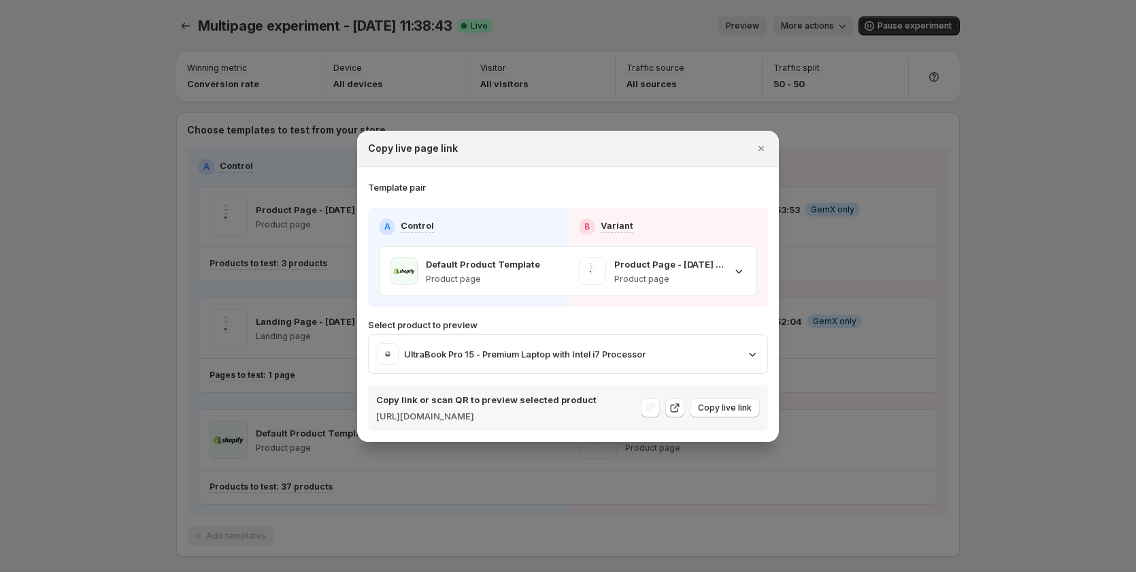
click at [535, 185] on div "Template pair" at bounding box center [568, 187] width 400 height 14
click at [763, 144] on icon "Close" at bounding box center [762, 149] width 14 height 14
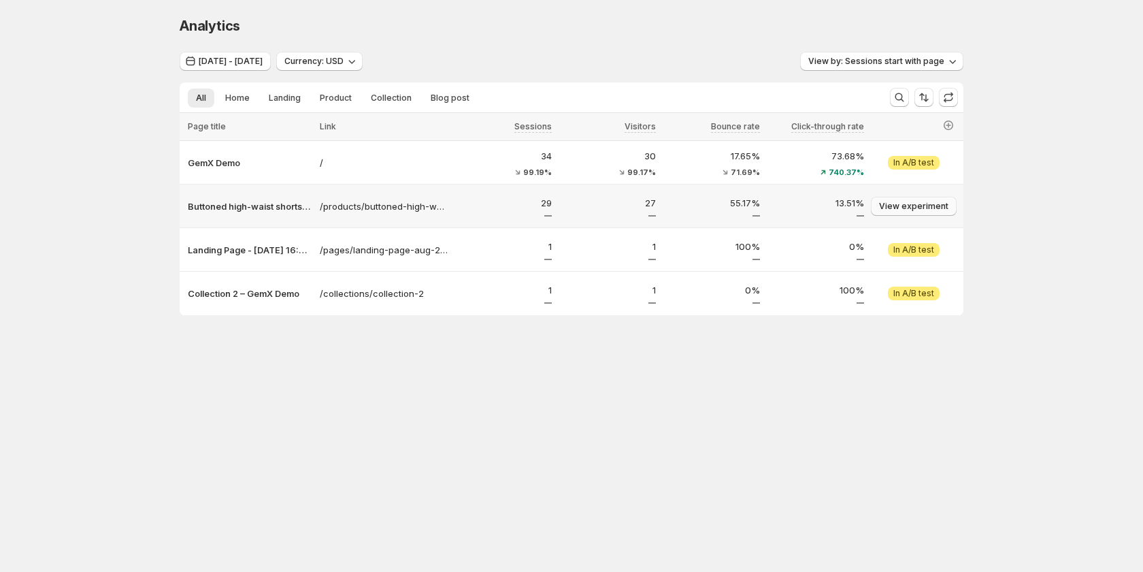
click at [897, 202] on span "View experiment" at bounding box center [913, 206] width 69 height 11
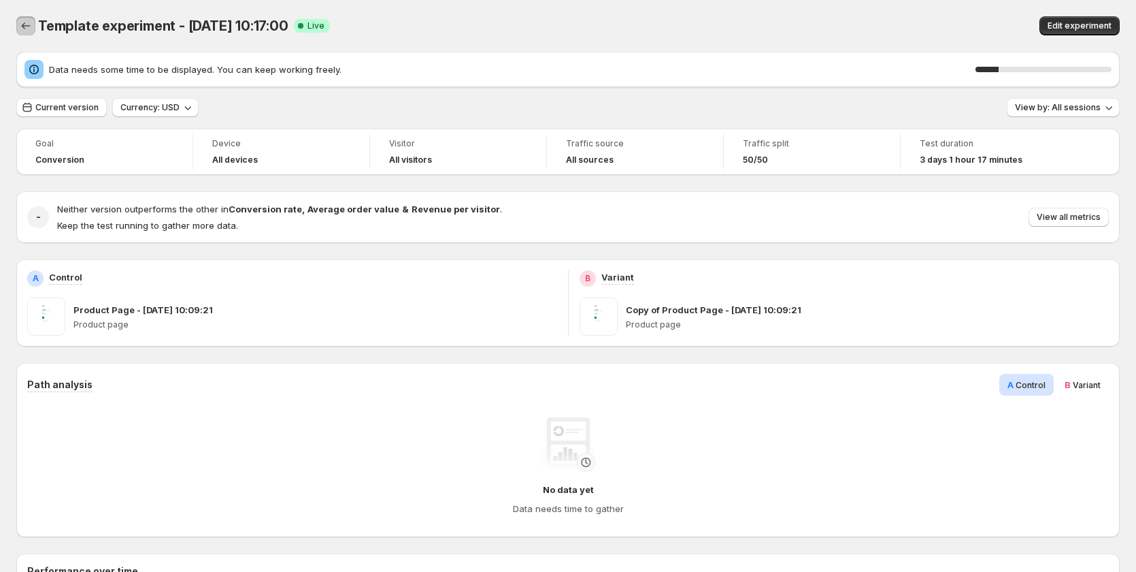
click at [29, 27] on icon "Back" at bounding box center [26, 26] width 14 height 14
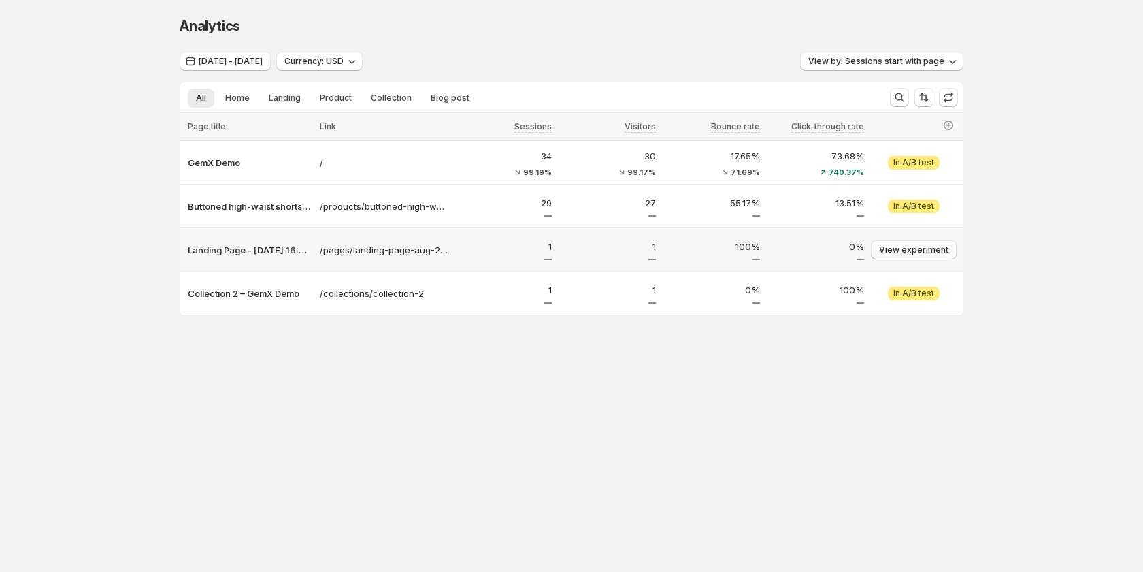
click at [938, 252] on span "View experiment" at bounding box center [913, 249] width 69 height 11
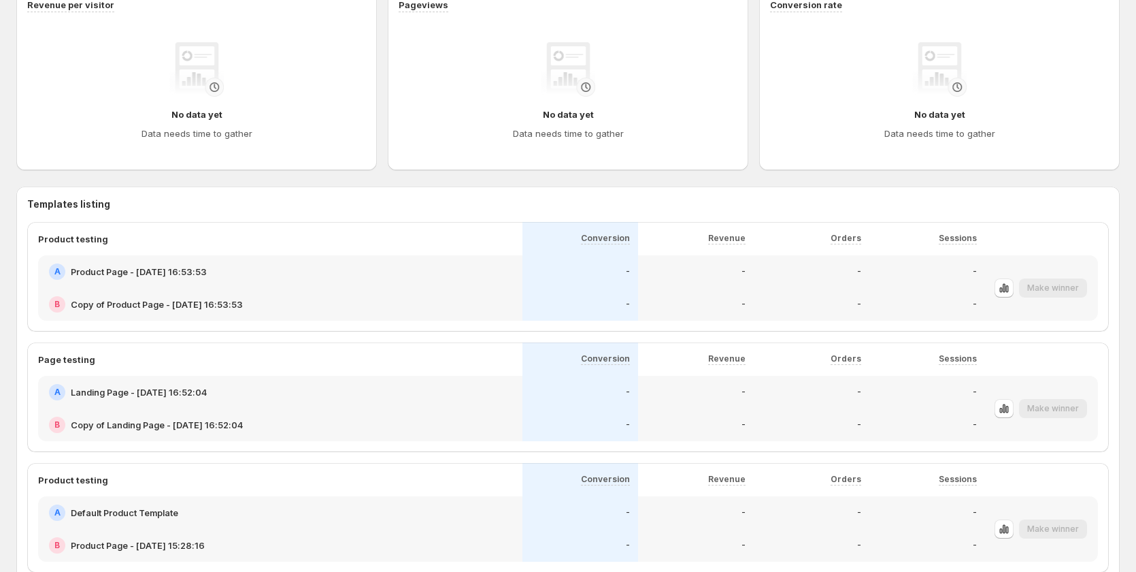
scroll to position [556, 0]
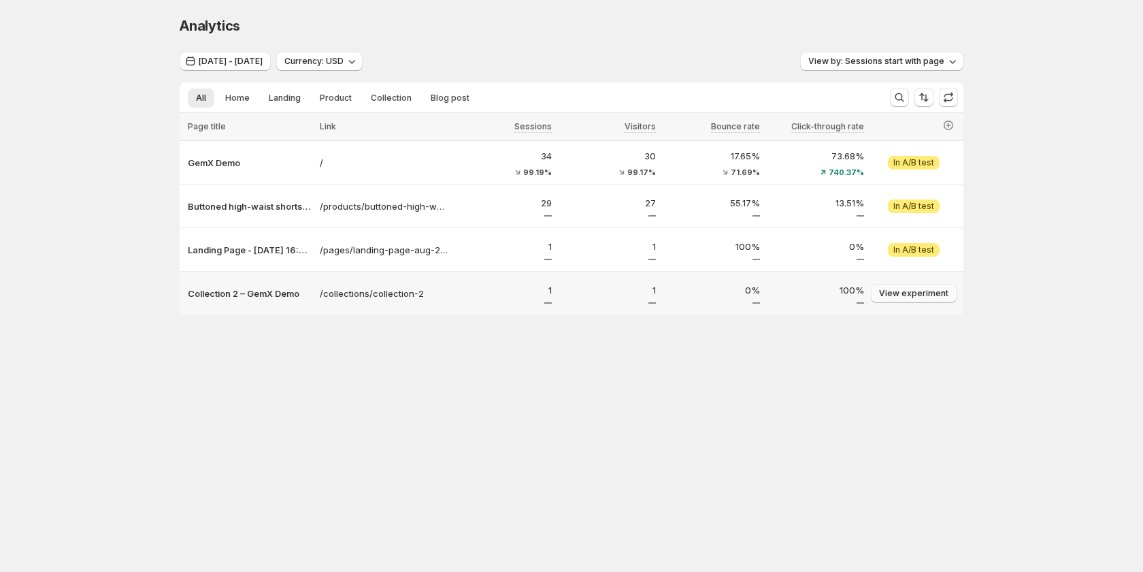
click at [919, 291] on span "View experiment" at bounding box center [913, 293] width 69 height 11
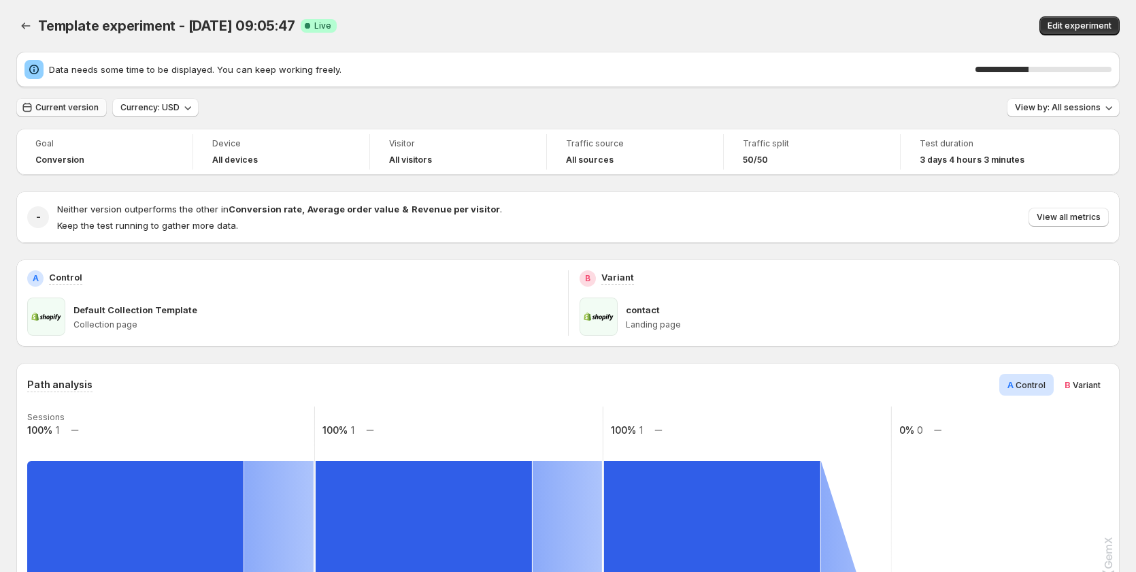
click at [49, 108] on span "Current version" at bounding box center [66, 107] width 63 height 11
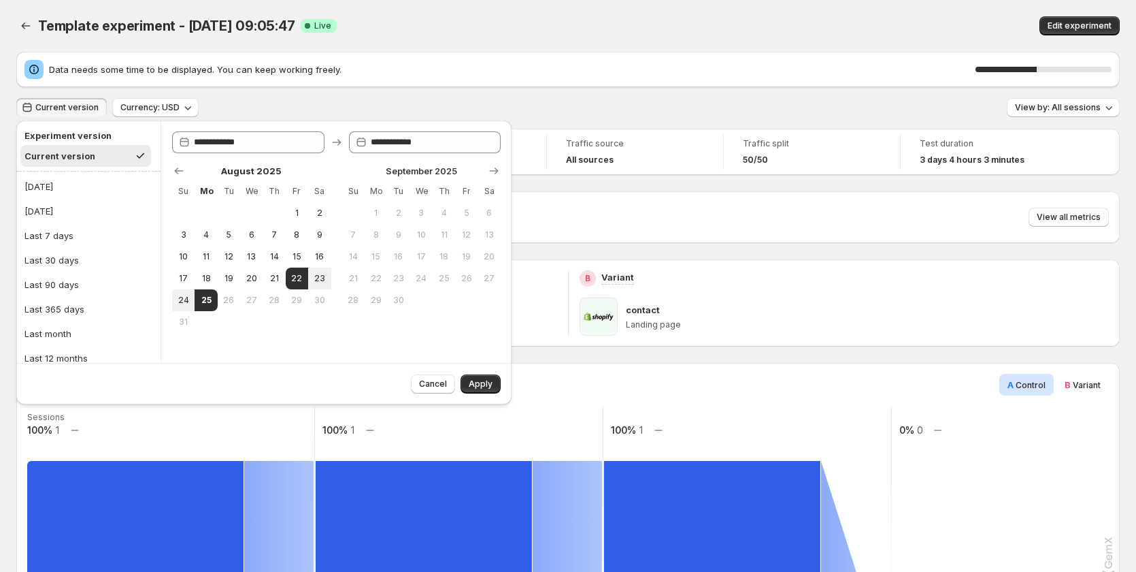
click at [410, 21] on div "Template experiment - Aug 21, 09:05:47 Success Complete Live" at bounding box center [359, 25] width 642 height 19
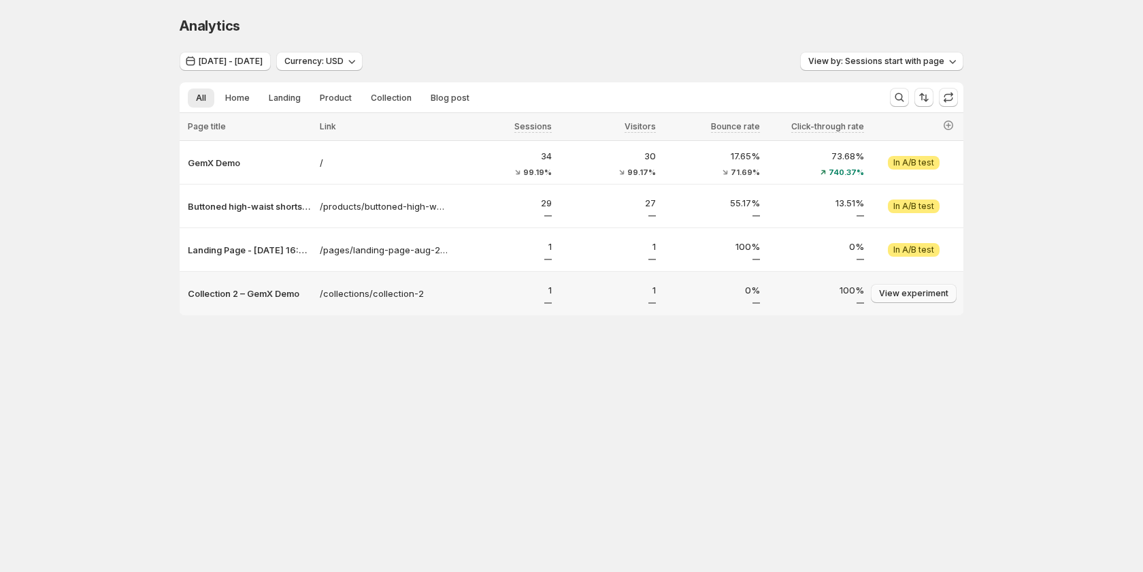
click at [919, 293] on span "View experiment" at bounding box center [913, 293] width 69 height 11
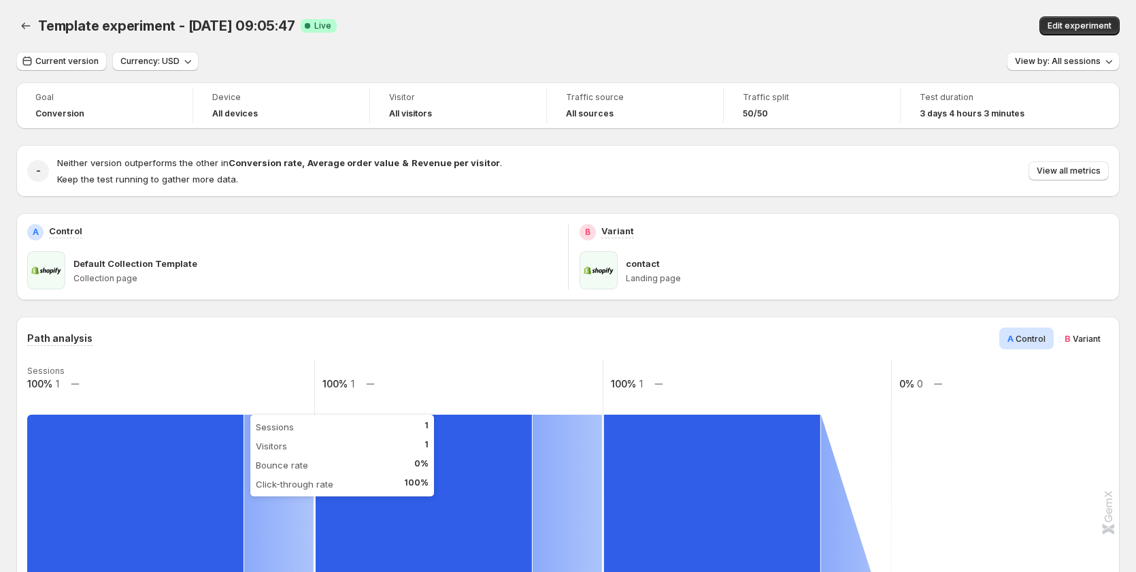
scroll to position [408, 0]
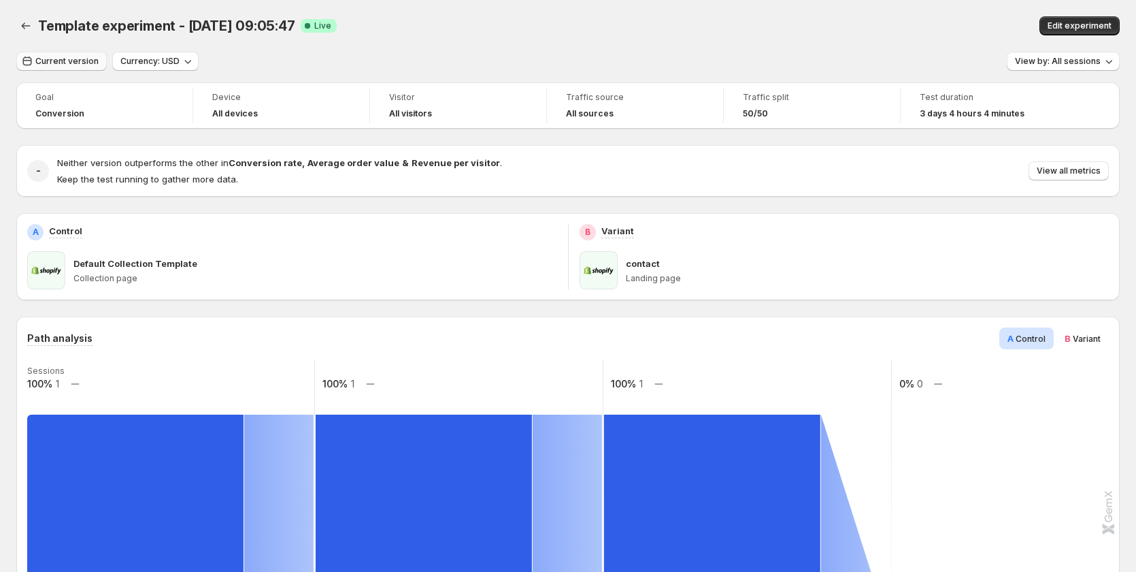
click at [51, 57] on span "Current version" at bounding box center [66, 61] width 63 height 11
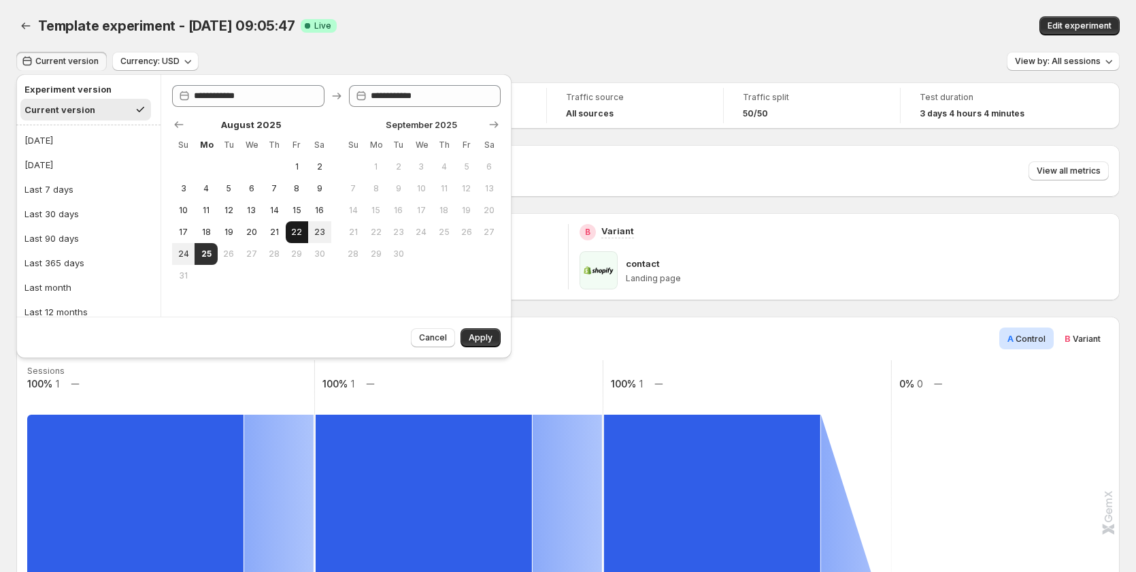
click at [301, 233] on span "22" at bounding box center [297, 232] width 12 height 11
click at [204, 261] on button "25" at bounding box center [206, 254] width 22 height 22
type input "**********"
click at [475, 337] on span "Apply" at bounding box center [481, 337] width 24 height 11
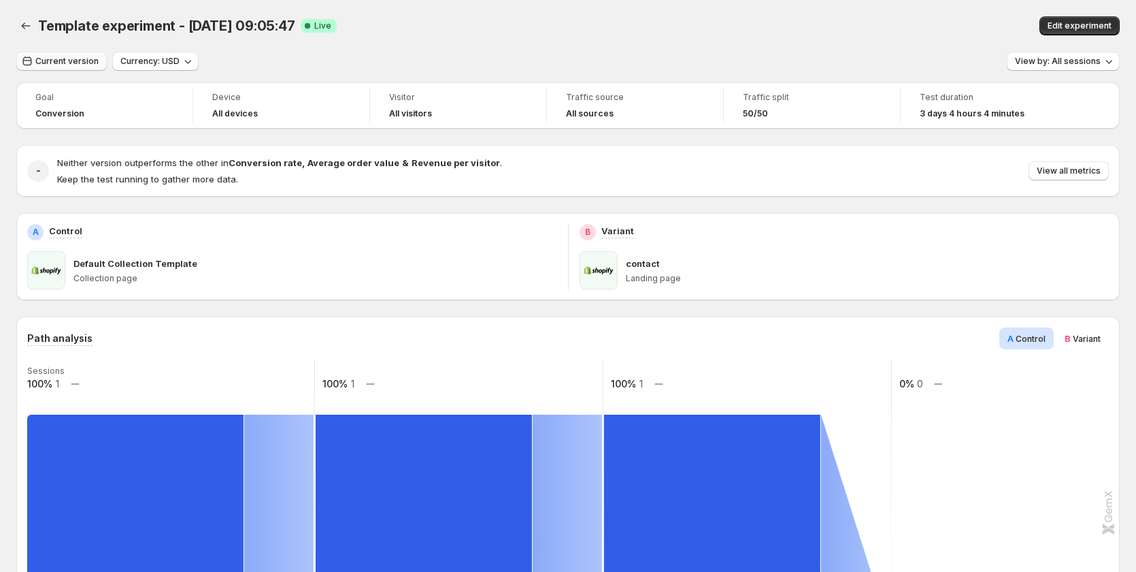
click at [67, 62] on span "Current version" at bounding box center [66, 61] width 63 height 11
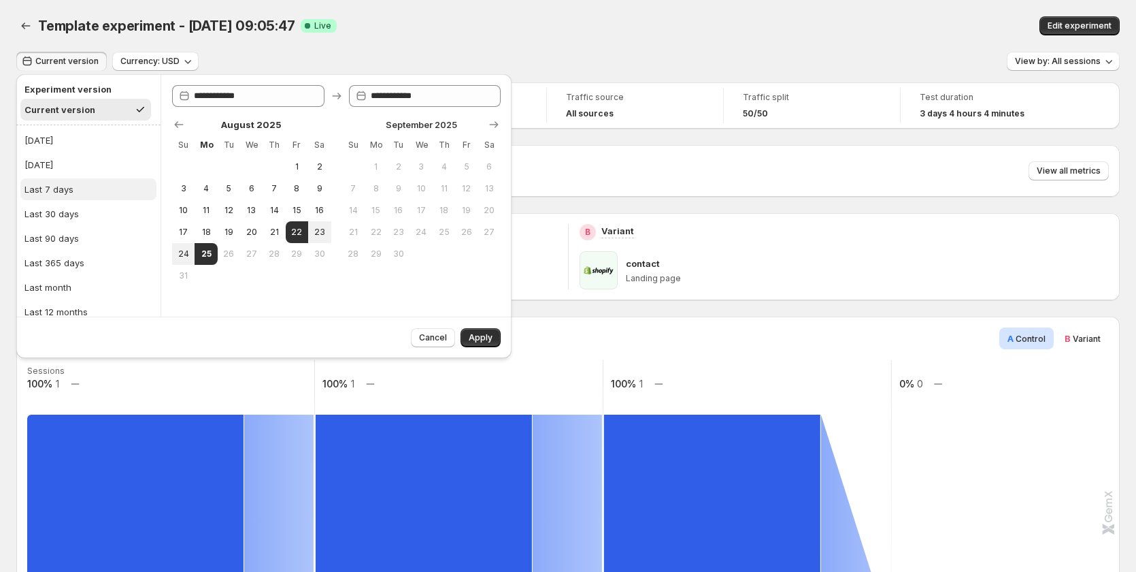
click at [80, 190] on button "Last 7 days" at bounding box center [88, 189] width 136 height 22
type input "**********"
click at [485, 342] on span "Apply" at bounding box center [481, 337] width 24 height 11
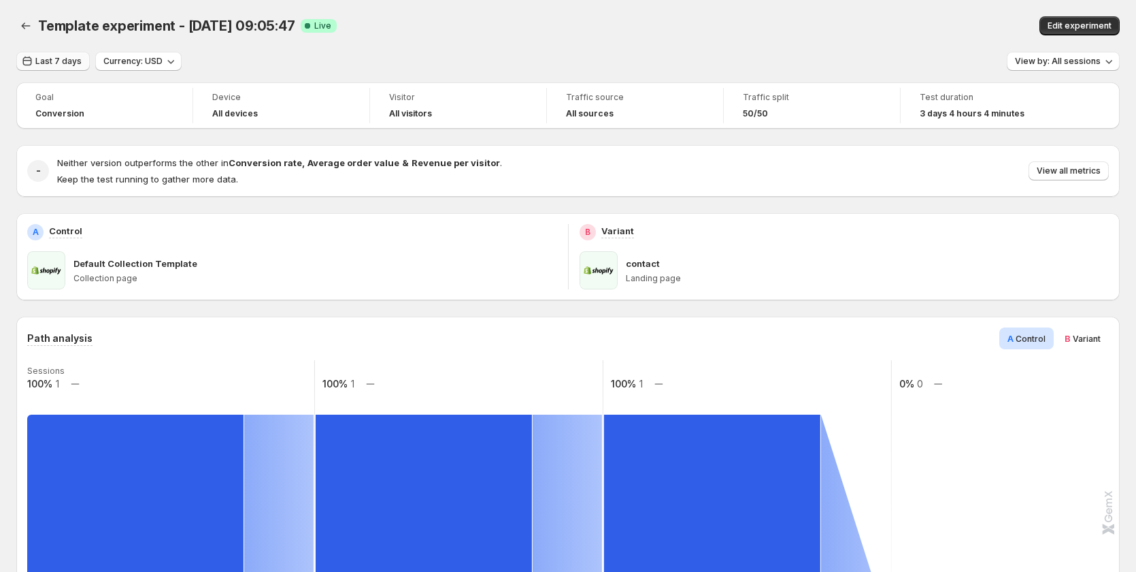
click at [55, 68] on button "Last 7 days" at bounding box center [52, 61] width 73 height 19
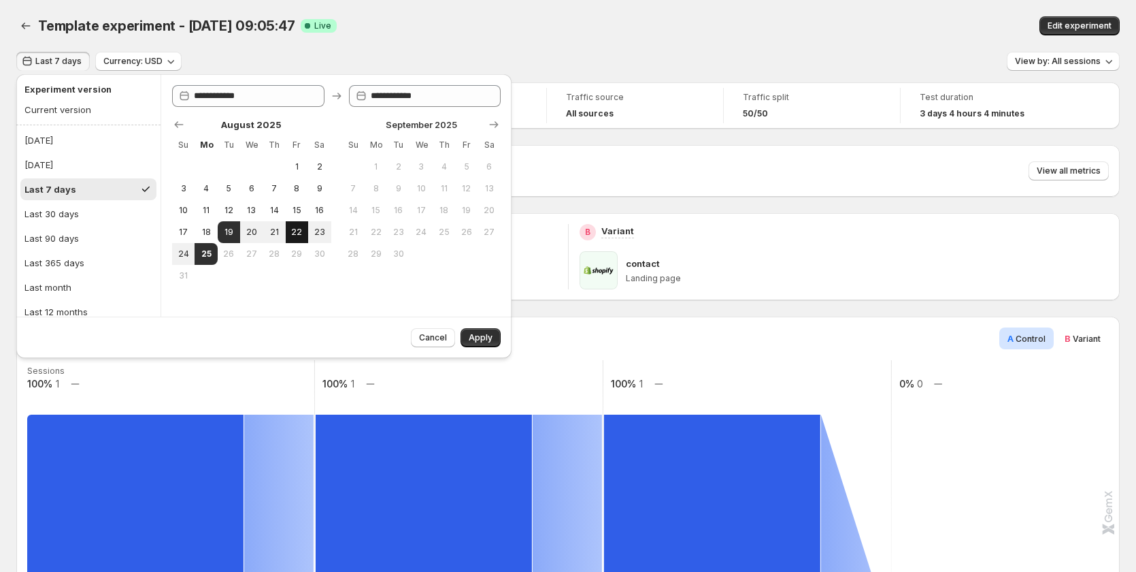
click at [286, 233] on button "22" at bounding box center [297, 232] width 22 height 22
type input "**********"
click at [194, 260] on tr "24 25 26 27 28 29 30" at bounding box center [251, 254] width 159 height 22
click at [208, 254] on span "25" at bounding box center [206, 253] width 12 height 11
type input "**********"
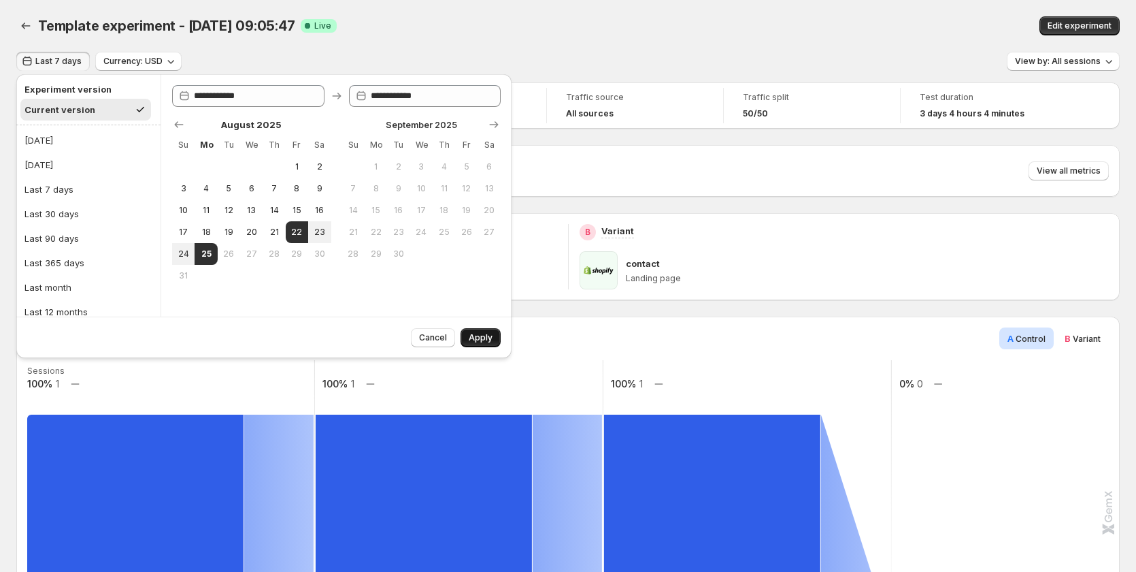
click at [478, 333] on span "Apply" at bounding box center [481, 337] width 24 height 11
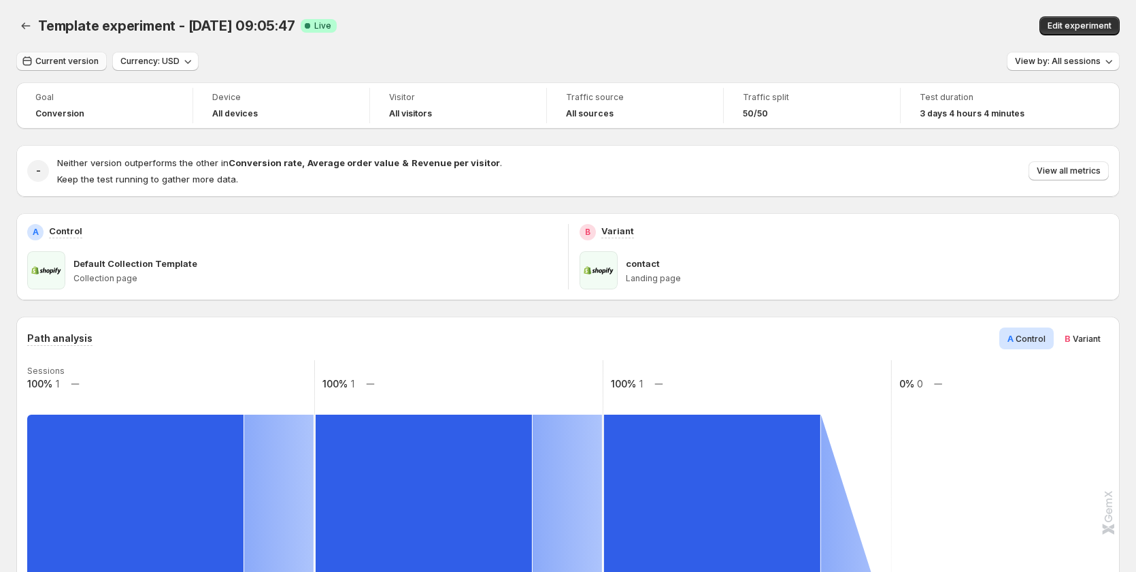
click at [73, 61] on span "Current version" at bounding box center [66, 61] width 63 height 11
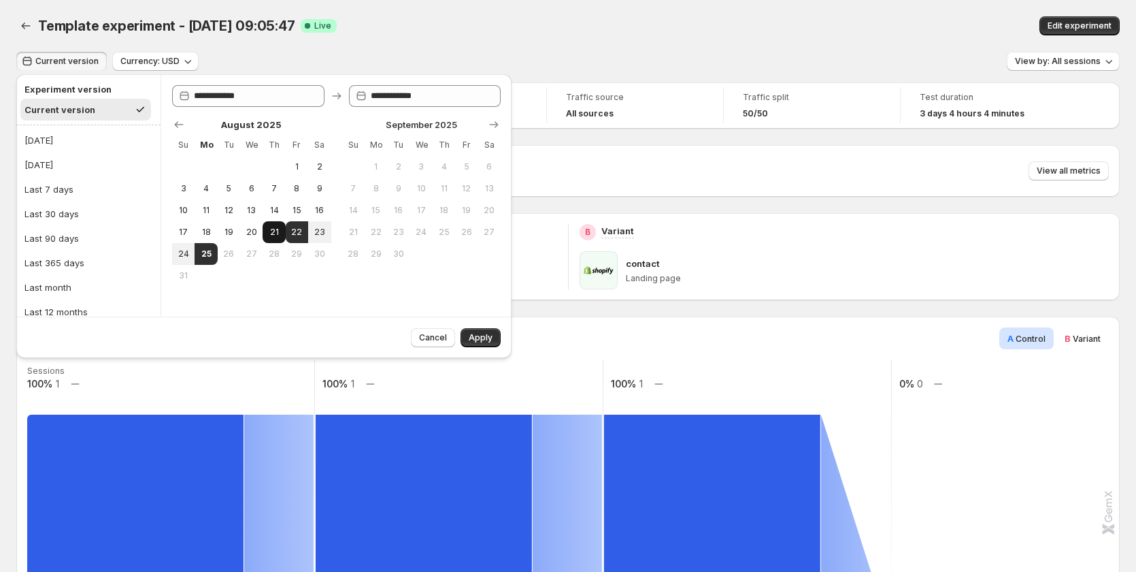
click at [267, 231] on button "21" at bounding box center [274, 232] width 22 height 22
type input "**********"
click at [198, 259] on button "25" at bounding box center [206, 254] width 22 height 22
type input "**********"
click at [480, 340] on span "Apply" at bounding box center [481, 337] width 24 height 11
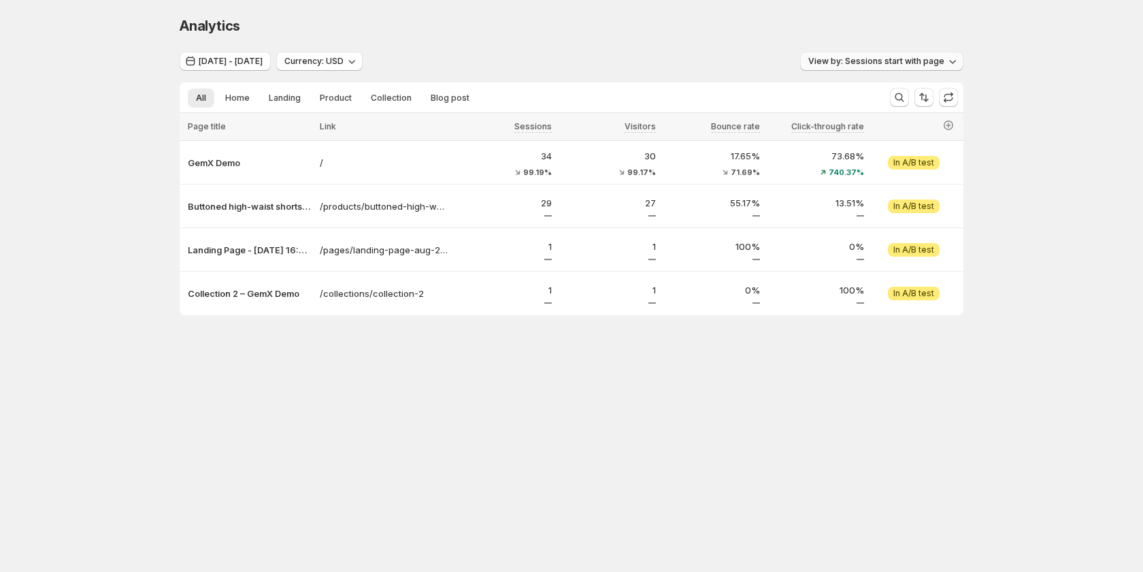
click at [857, 55] on button "View by: Sessions start with page" at bounding box center [881, 61] width 163 height 19
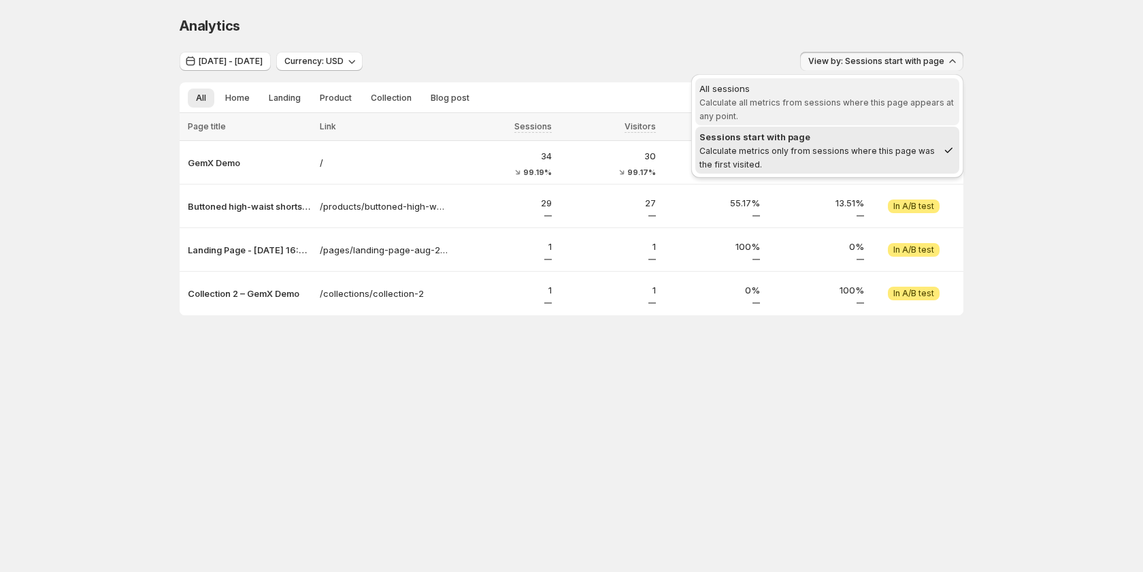
click at [845, 110] on span "All sessions Calculate all metrics from sessions where this page appears at any…" at bounding box center [827, 102] width 256 height 41
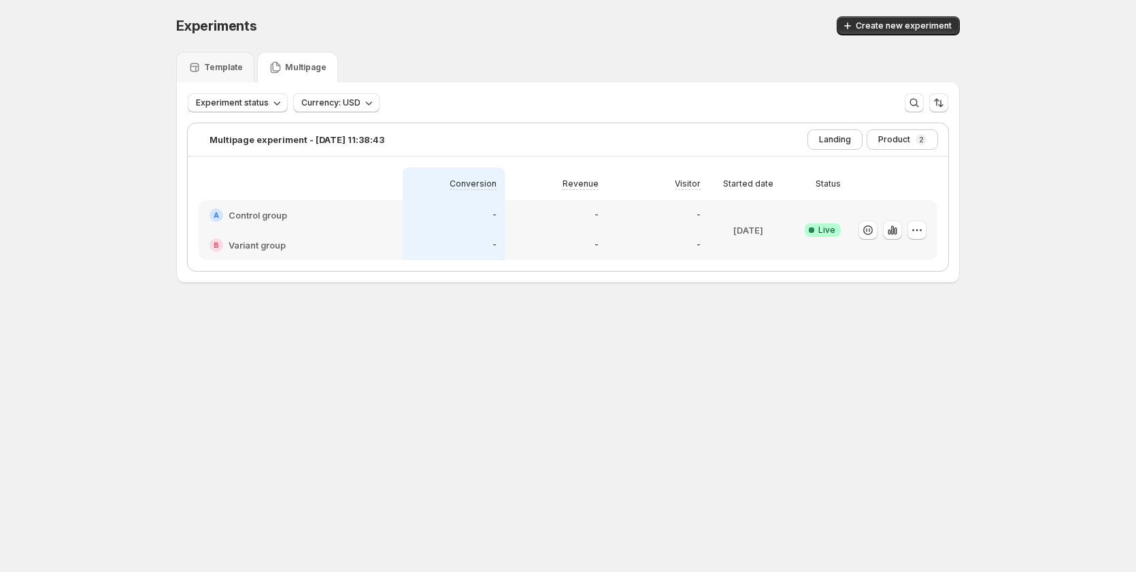
click at [325, 67] on p "Multipage" at bounding box center [306, 67] width 42 height 11
click at [309, 225] on div "A Control group" at bounding box center [301, 215] width 204 height 30
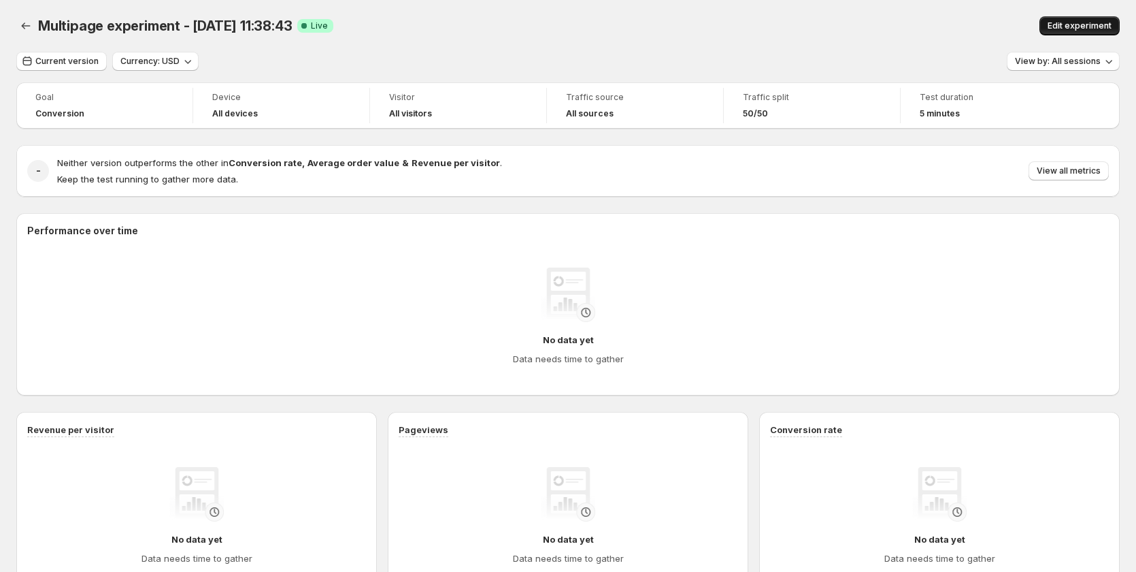
click at [1112, 31] on span "Edit experiment" at bounding box center [1080, 25] width 64 height 11
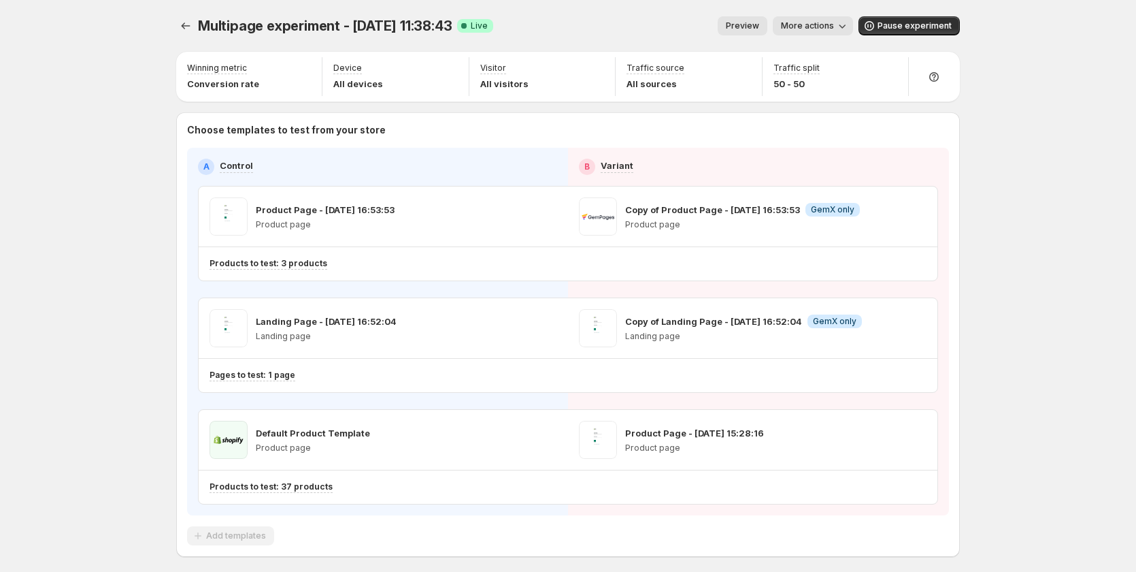
click at [767, 19] on button "Preview" at bounding box center [743, 25] width 50 height 19
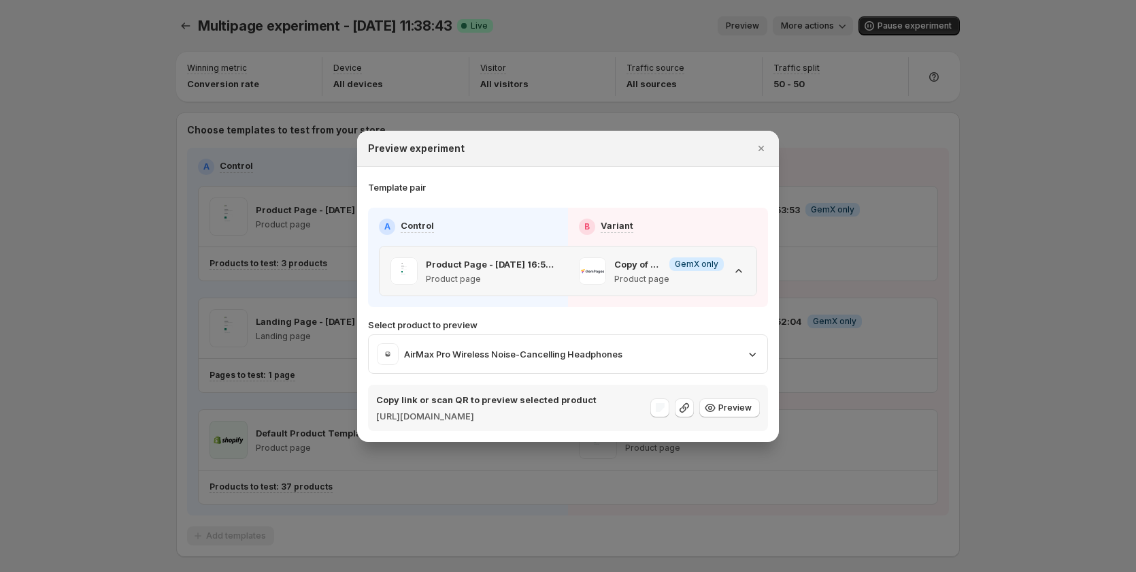
click at [743, 267] on icon ":rk3:" at bounding box center [739, 271] width 14 height 14
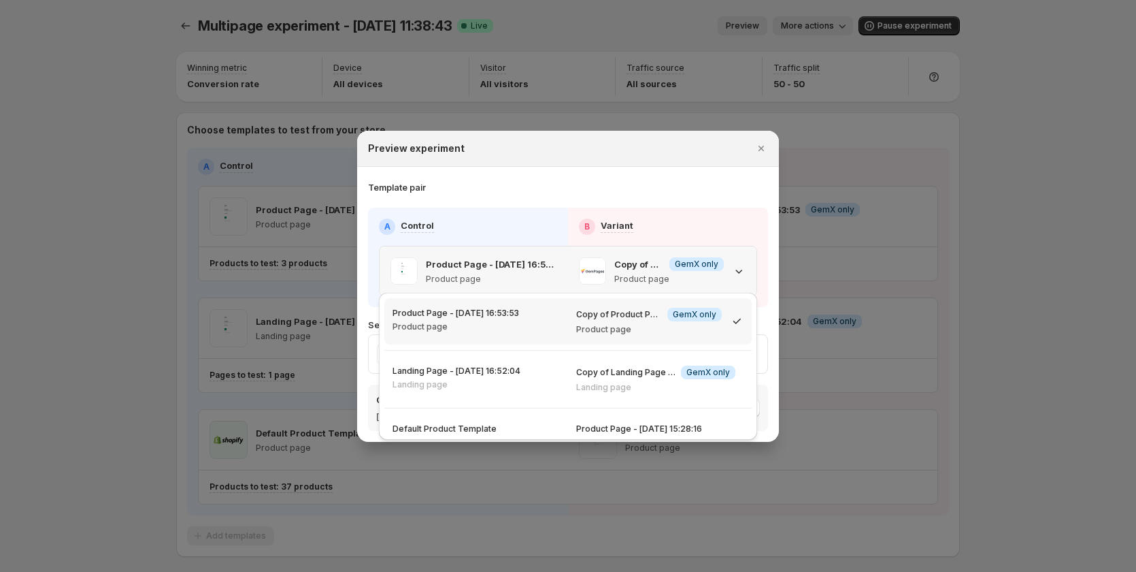
click at [744, 264] on icon ":rk3:" at bounding box center [739, 271] width 14 height 14
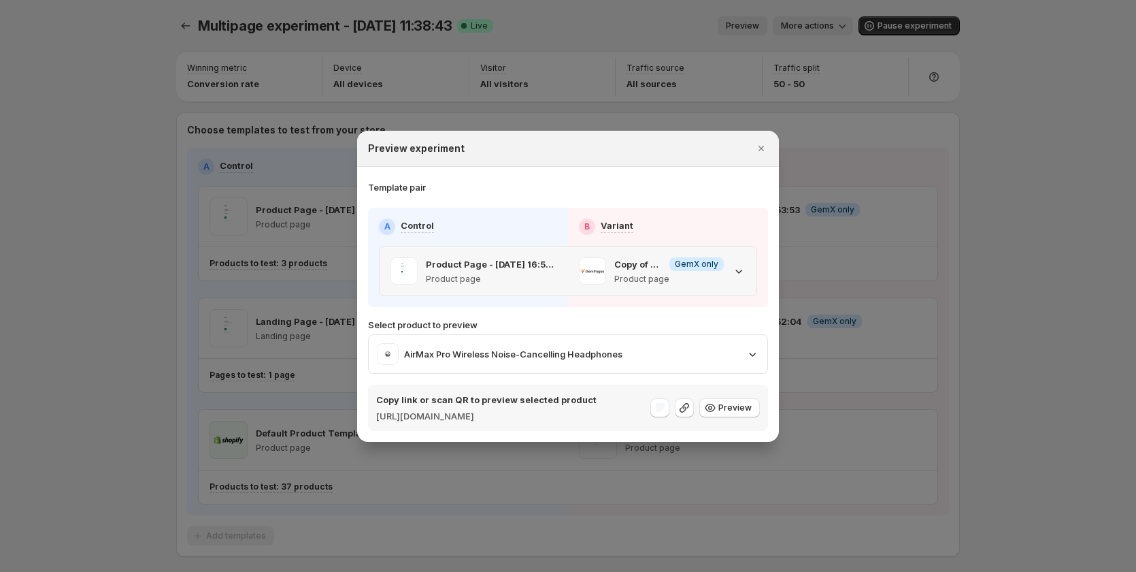
click at [739, 269] on icon ":rk3:" at bounding box center [739, 271] width 7 height 4
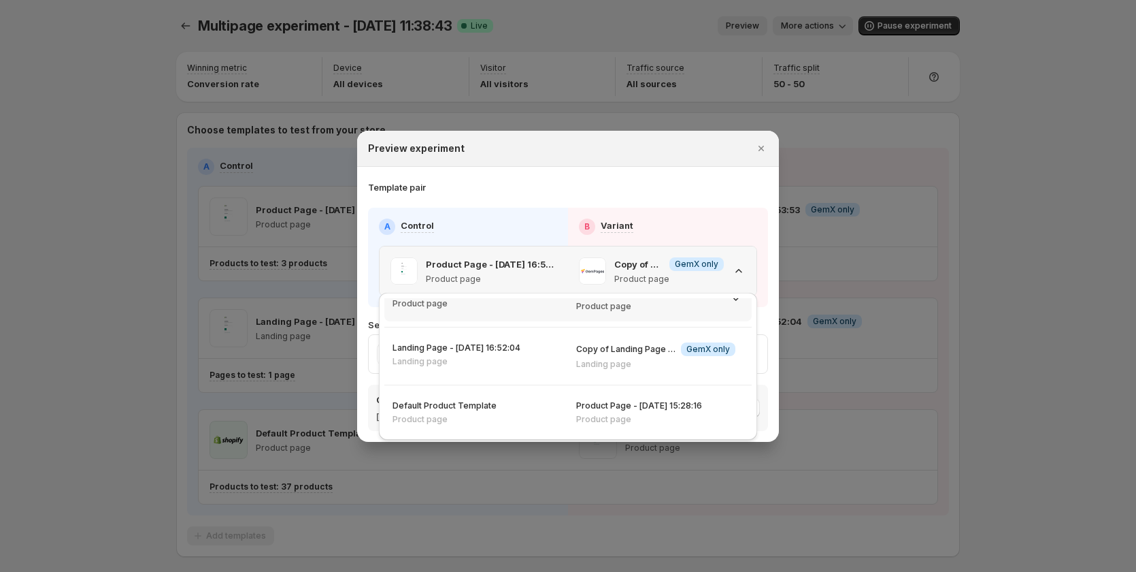
click at [742, 268] on icon ":rk3:" at bounding box center [739, 271] width 14 height 14
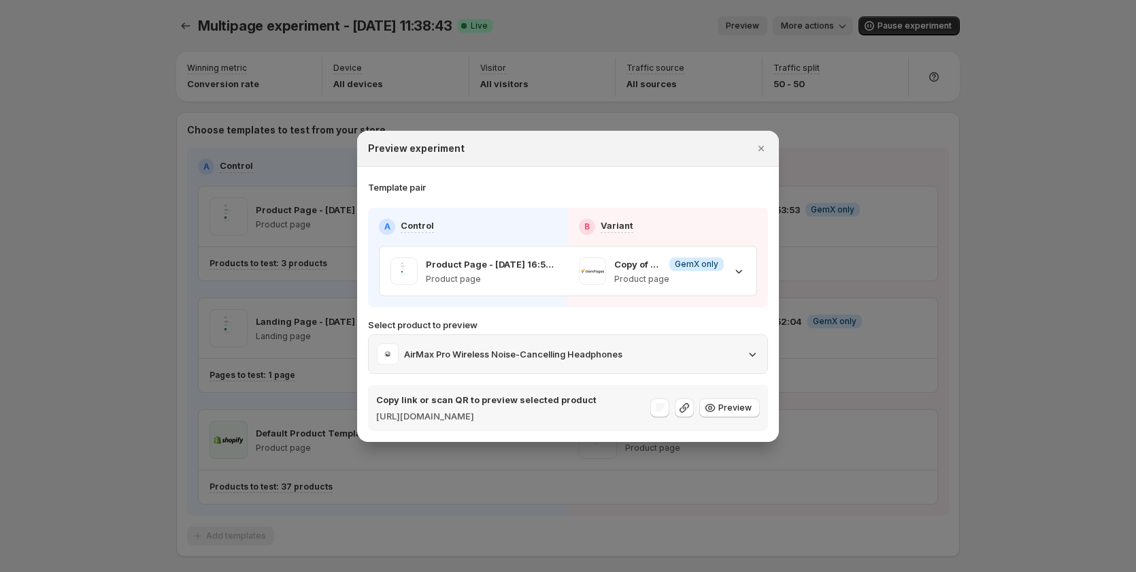
click at [744, 343] on div "AirMax Pro Wireless Noise-Cancelling Headphones" at bounding box center [568, 354] width 382 height 22
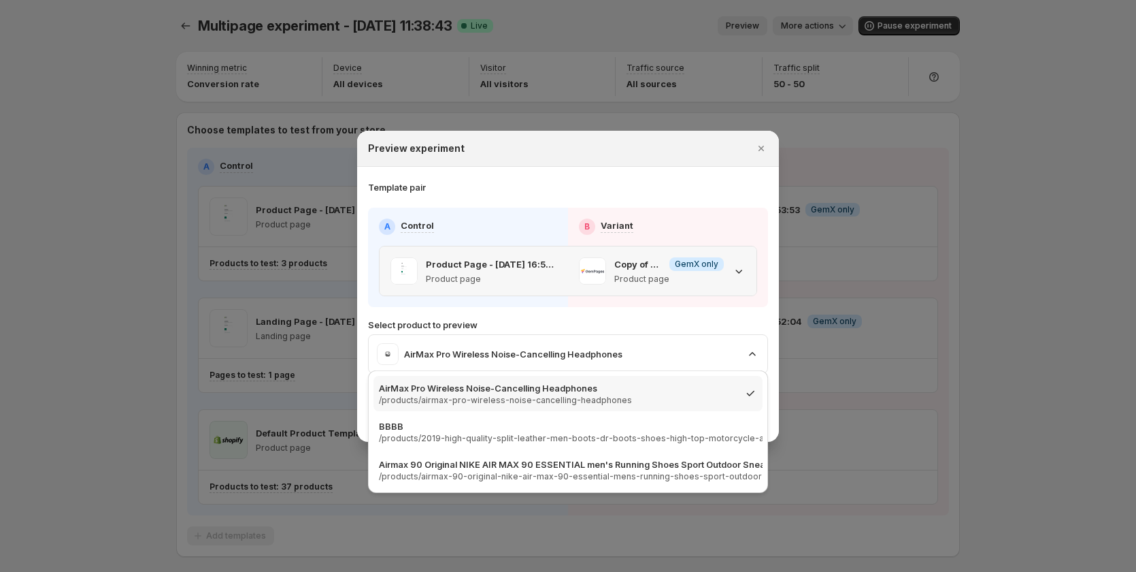
drag, startPoint x: 745, startPoint y: 265, endPoint x: 752, endPoint y: 256, distance: 11.7
click at [751, 256] on div "Copy of Product Page - [DATE] 16:53:53 Info GemX only Product page" at bounding box center [662, 270] width 188 height 49
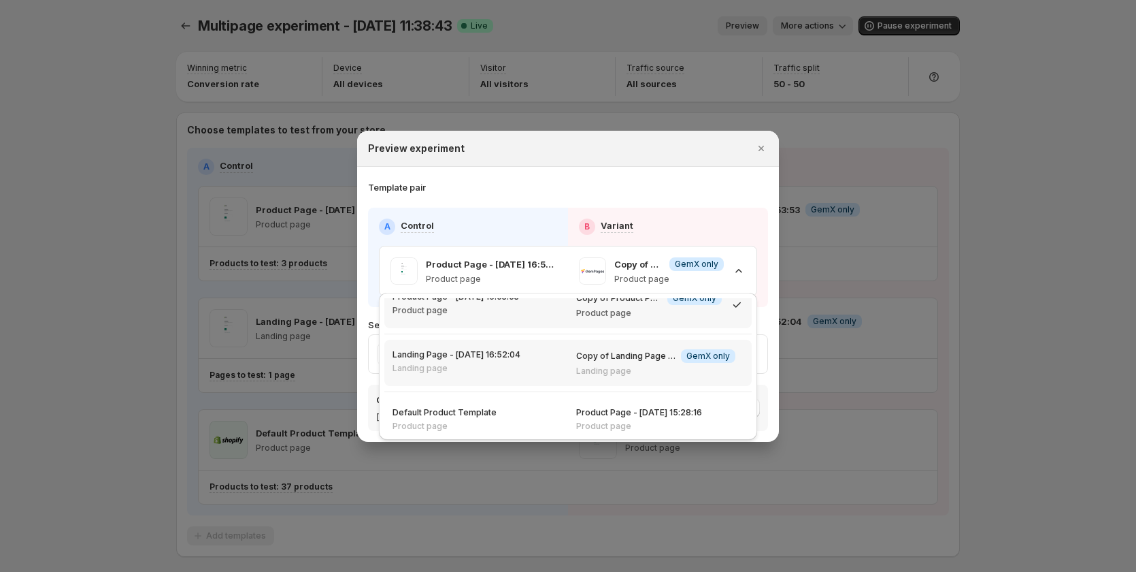
scroll to position [23, 0]
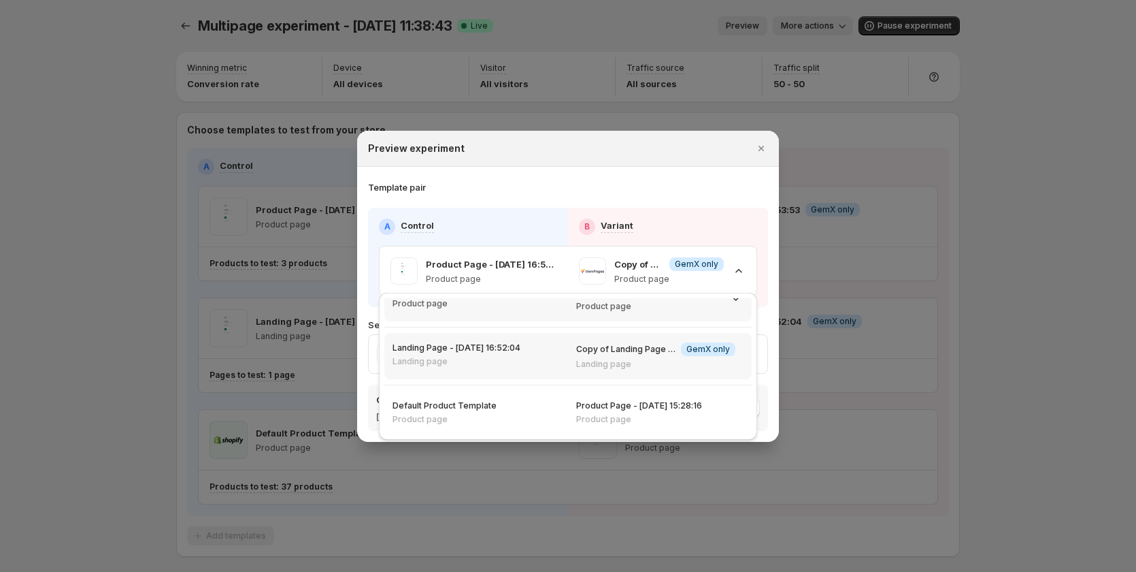
click at [542, 365] on div "Landing Page - [DATE] 16:52:04 Landing page" at bounding box center [476, 354] width 167 height 24
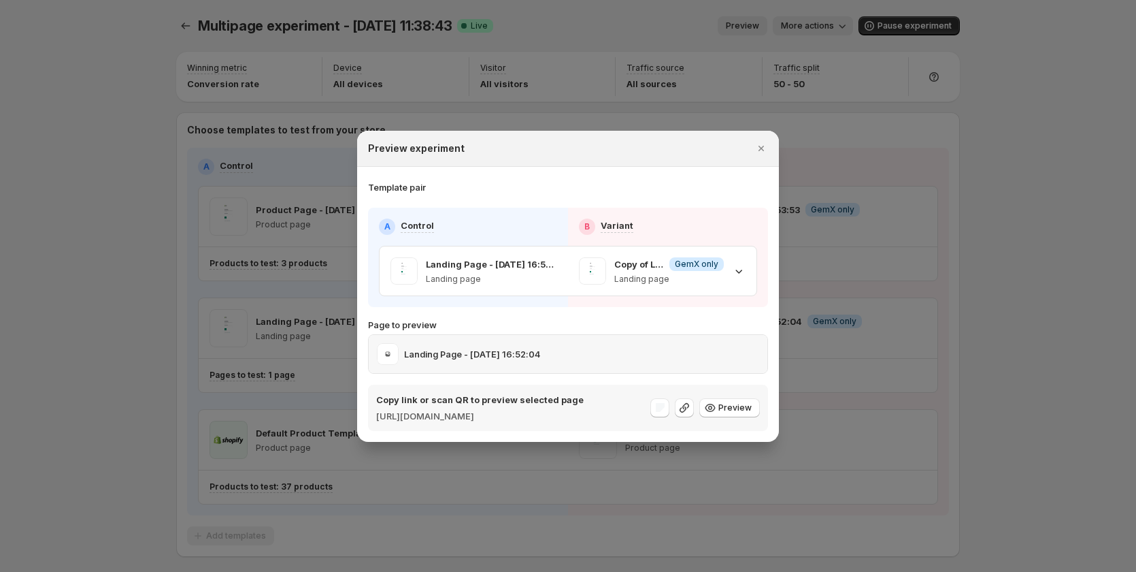
click at [712, 345] on div "Landing Page - [DATE] 16:52:04" at bounding box center [568, 354] width 382 height 22
click at [471, 363] on div "Landing Page - [DATE] 16:52:04" at bounding box center [568, 354] width 399 height 38
click at [675, 346] on div "Landing Page - [DATE] 16:52:04" at bounding box center [568, 354] width 382 height 22
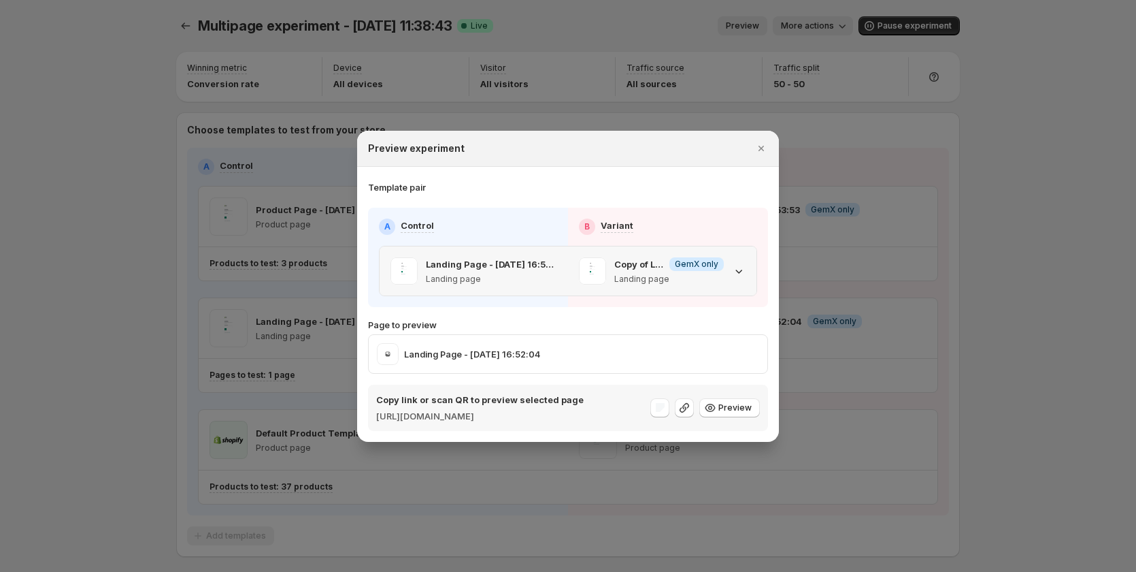
click at [736, 267] on icon ":rk3:" at bounding box center [739, 271] width 14 height 14
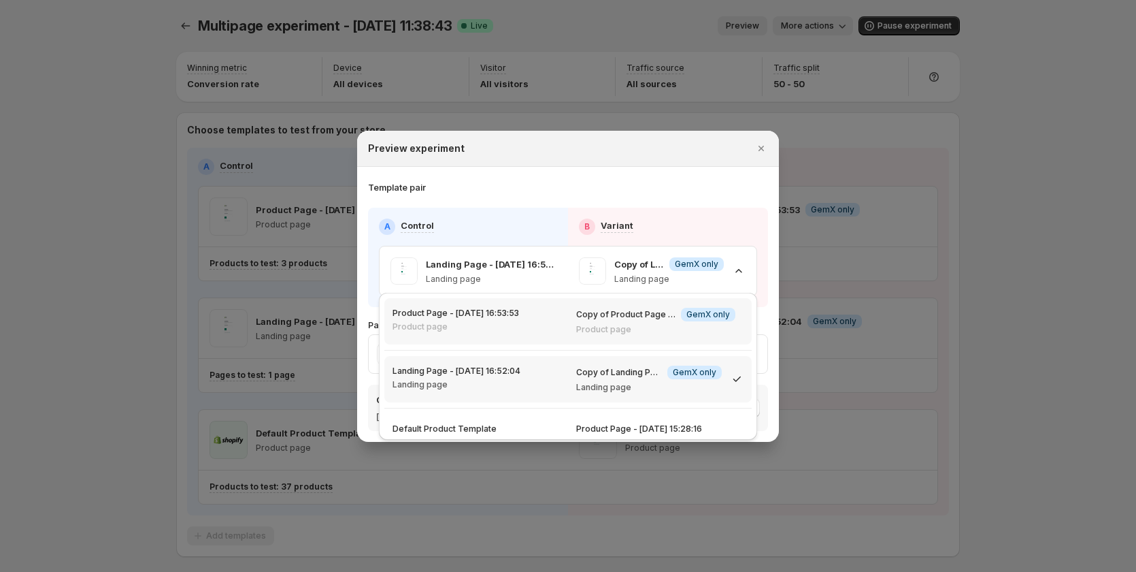
click at [663, 330] on p "Product page" at bounding box center [655, 329] width 159 height 11
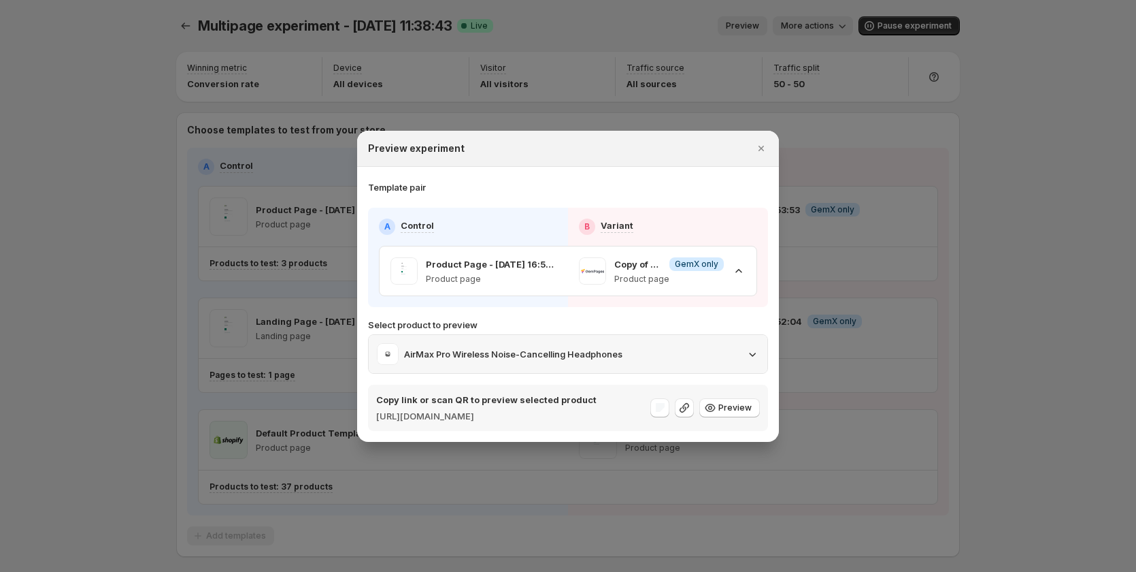
click at [754, 343] on div "AirMax Pro Wireless Noise-Cancelling Headphones" at bounding box center [568, 354] width 382 height 22
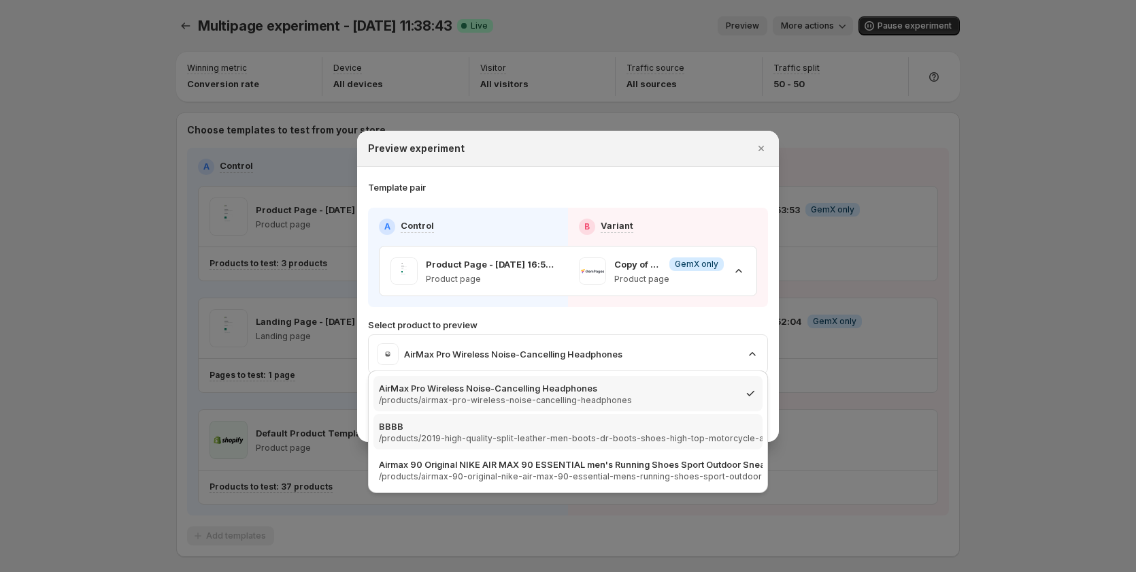
click at [684, 420] on p "BBBB" at bounding box center [661, 426] width 565 height 14
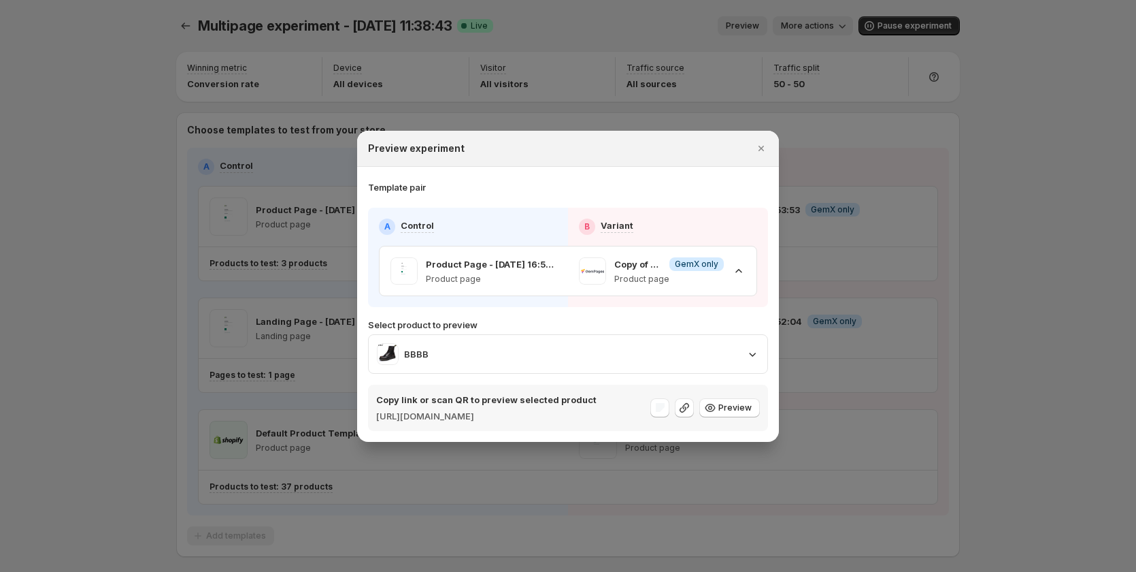
click at [980, 293] on div at bounding box center [568, 286] width 1136 height 572
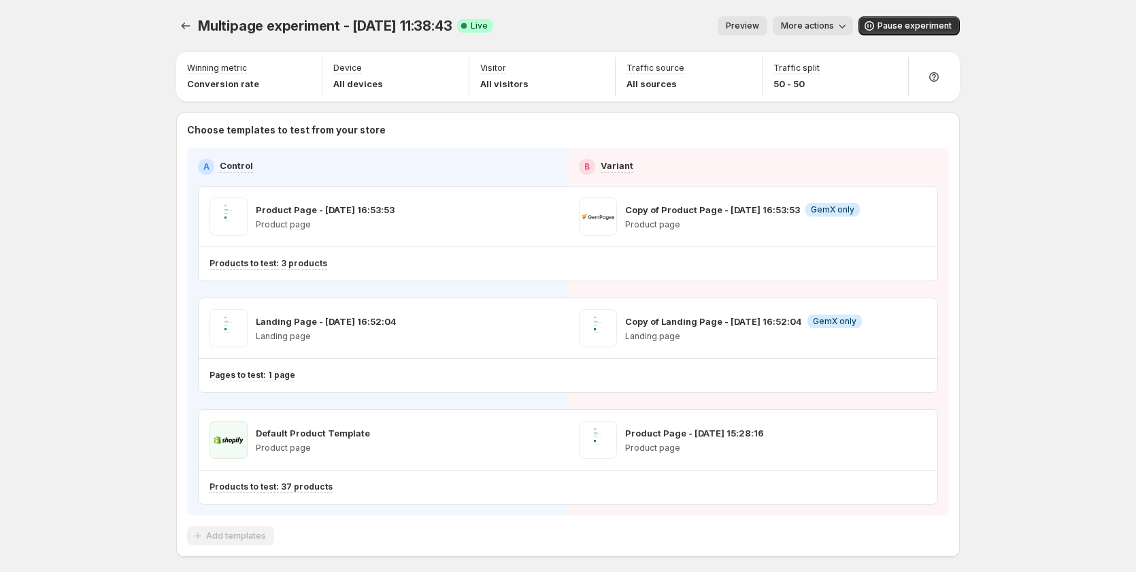
click at [834, 22] on span "More actions" at bounding box center [807, 25] width 53 height 11
drag, startPoint x: 860, startPoint y: 86, endPoint x: 871, endPoint y: 99, distance: 16.9
click at [871, 99] on ul "View analytic Rename Copy live page link End experiment Delete Live experiment …" at bounding box center [870, 106] width 168 height 126
click at [872, 99] on span "Copy live page link" at bounding box center [848, 100] width 81 height 11
